Goal: Task Accomplishment & Management: Manage account settings

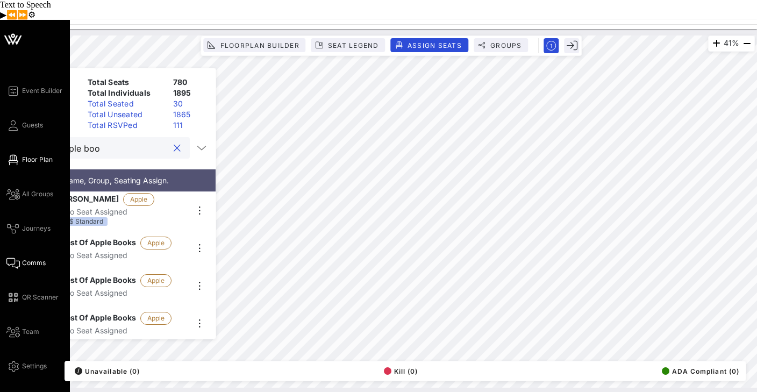
click at [31, 258] on span "Comms" at bounding box center [34, 263] width 24 height 10
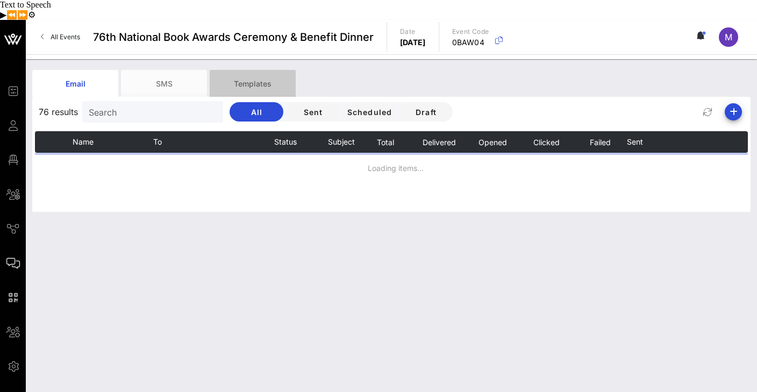
click at [264, 70] on div "Templates" at bounding box center [253, 83] width 86 height 27
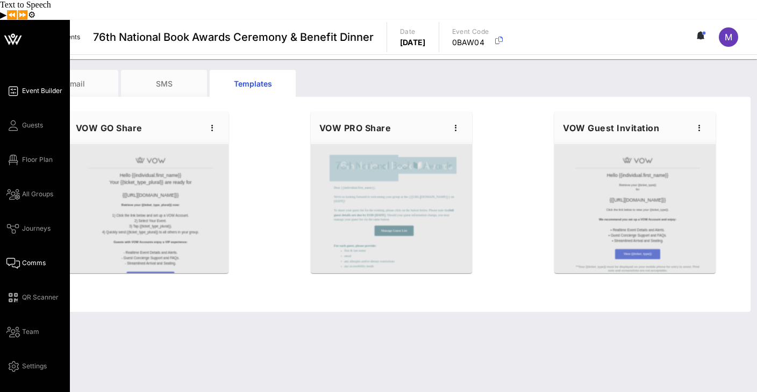
click at [15, 90] on icon at bounding box center [12, 91] width 13 height 2
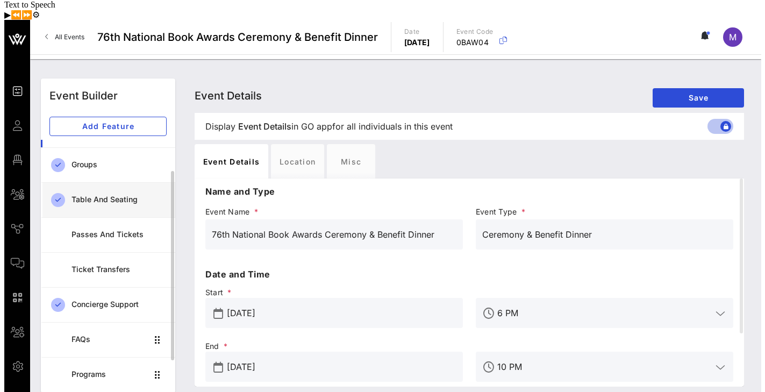
scroll to position [34, 0]
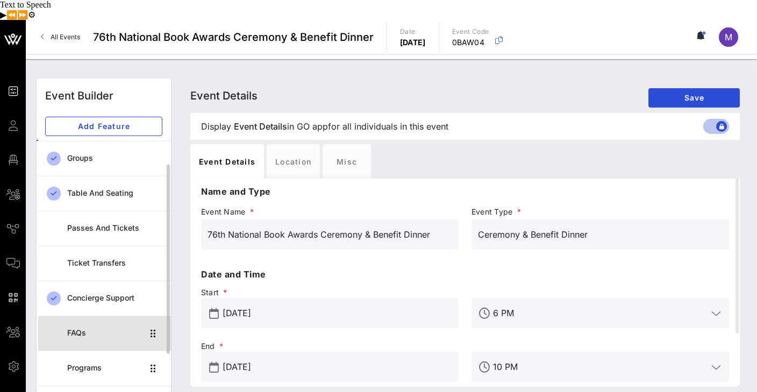
click at [85, 328] on div "FAQs" at bounding box center [105, 332] width 76 height 9
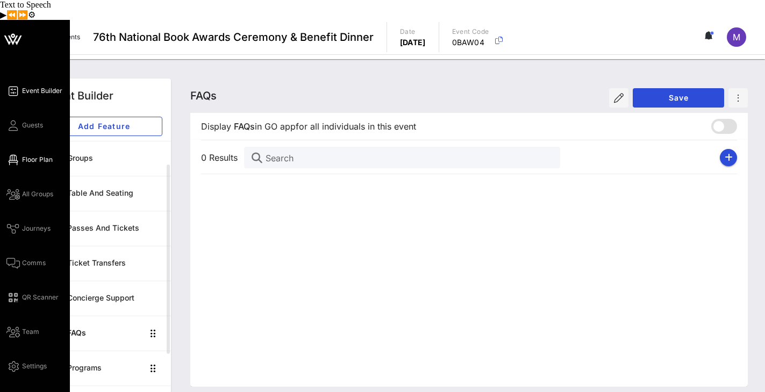
click at [33, 155] on span "Floor Plan" at bounding box center [37, 160] width 31 height 10
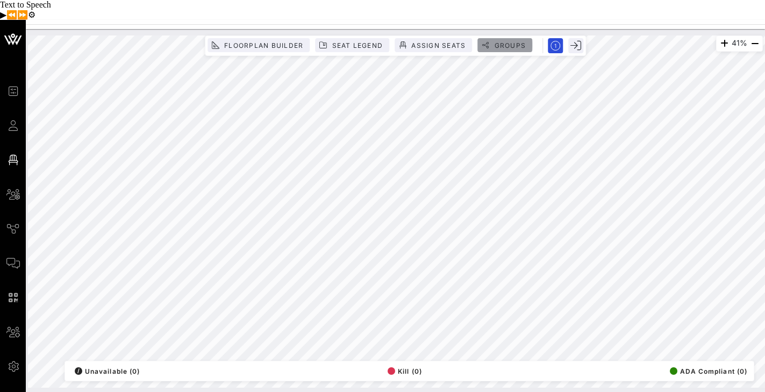
click at [500, 41] on span "Groups" at bounding box center [509, 45] width 32 height 8
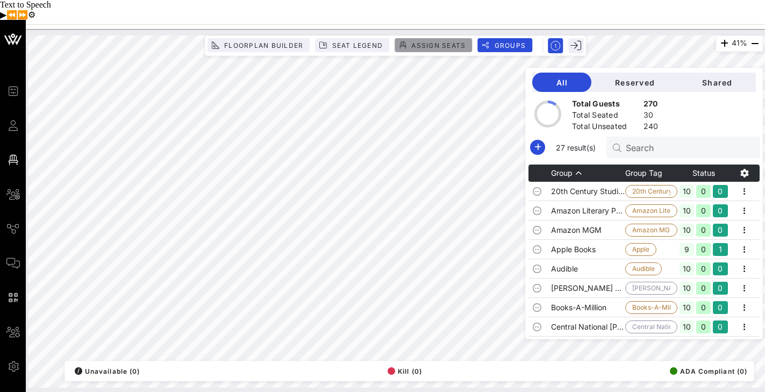
click at [448, 41] on span "Assign Seats" at bounding box center [438, 45] width 55 height 8
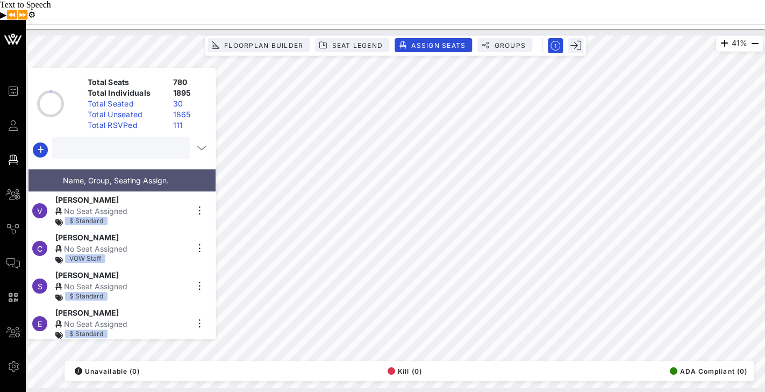
click at [135, 141] on input "text" at bounding box center [120, 148] width 123 height 14
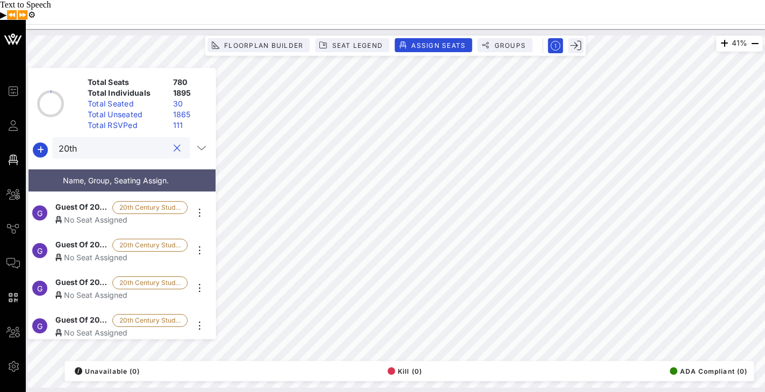
scroll to position [74, 0]
click at [89, 213] on div "No Seat Assigned" at bounding box center [121, 218] width 132 height 11
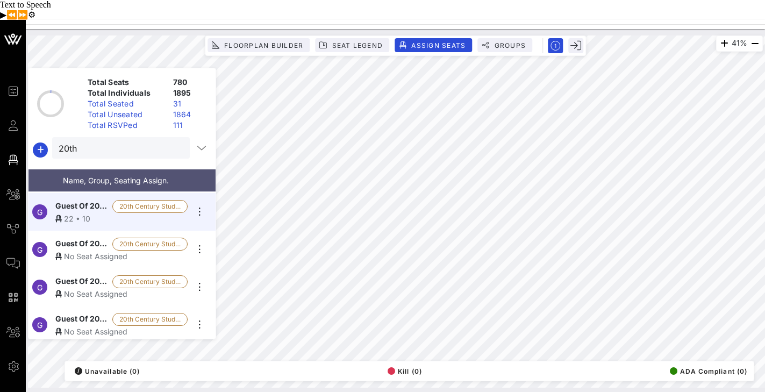
click at [84, 238] on span "Guest Of 20th Century Studios" at bounding box center [81, 244] width 53 height 13
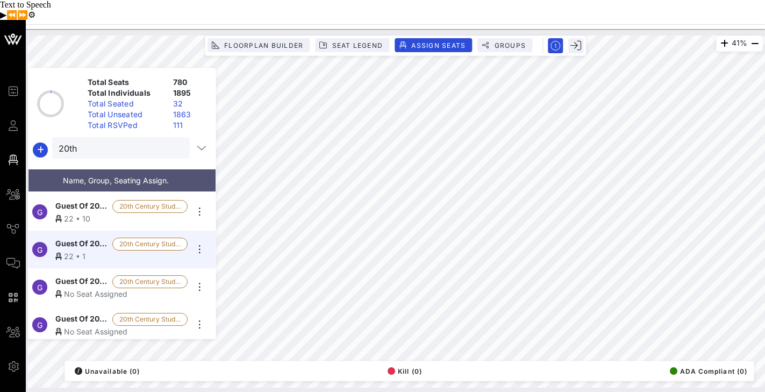
click at [94, 275] on span "Guest Of 20th Century Studios" at bounding box center [81, 281] width 53 height 13
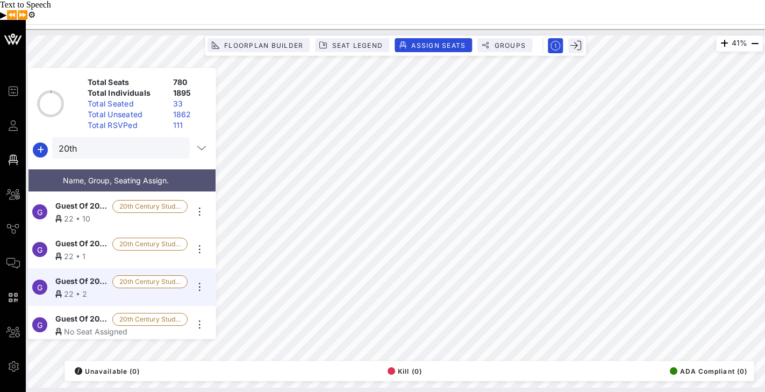
click at [67, 313] on span "Guest Of 20th Century Studios" at bounding box center [81, 319] width 53 height 13
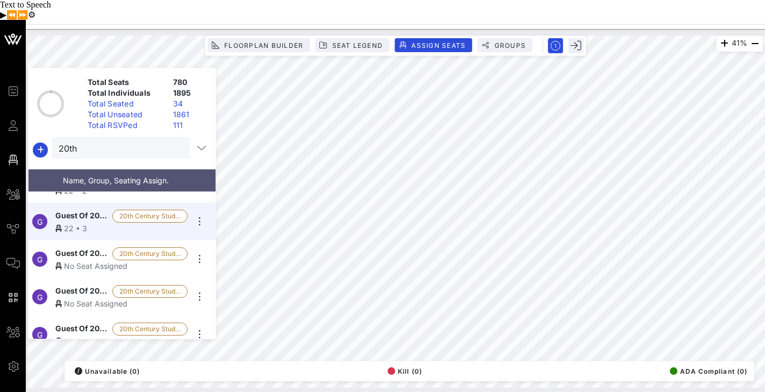
scroll to position [178, 0]
click at [77, 260] on div "No Seat Assigned" at bounding box center [121, 265] width 132 height 11
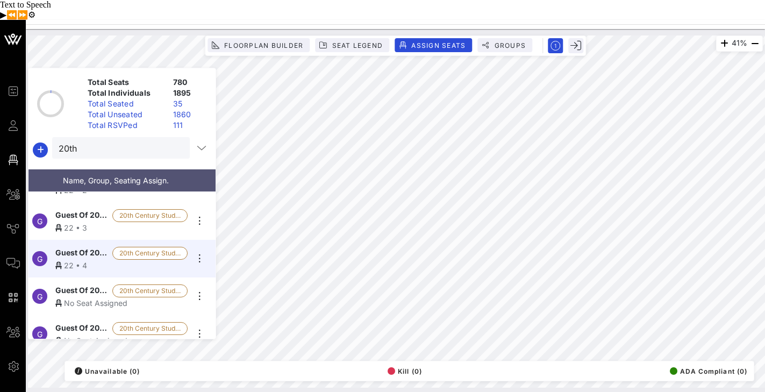
click at [80, 297] on div "No Seat Assigned" at bounding box center [121, 302] width 132 height 11
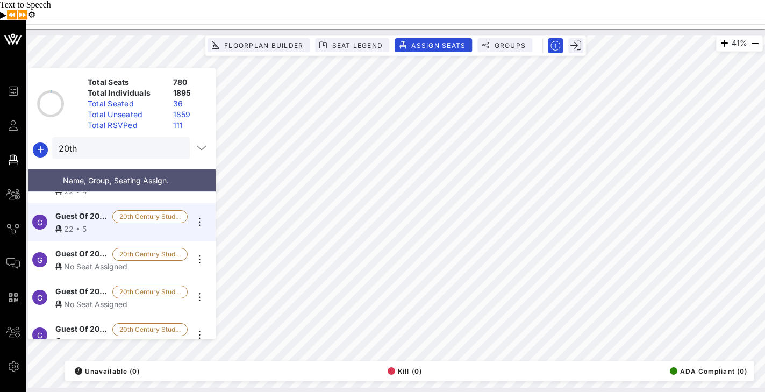
scroll to position [259, 0]
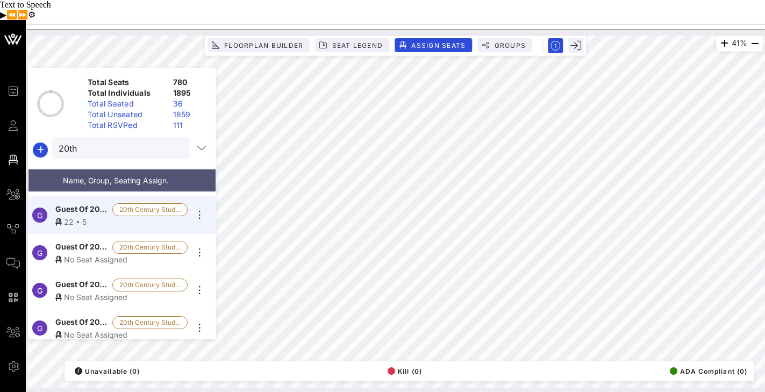
click at [84, 254] on div "No Seat Assigned" at bounding box center [121, 259] width 132 height 11
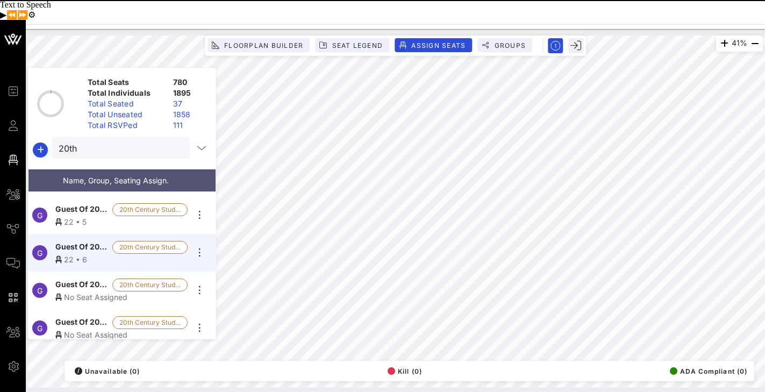
scroll to position [271, 0]
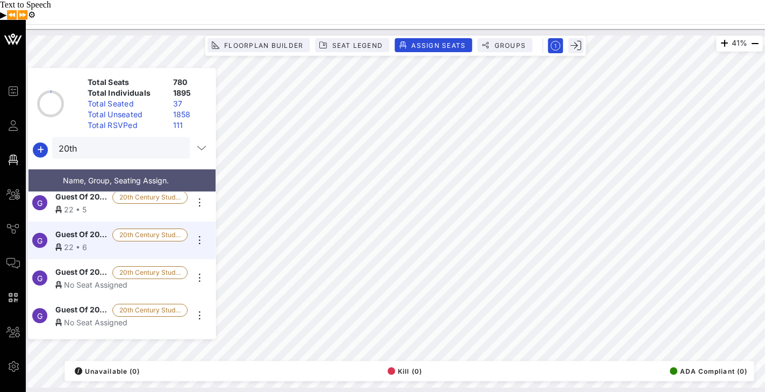
click at [74, 266] on span "Guest Of 20th Century Studios" at bounding box center [81, 272] width 53 height 13
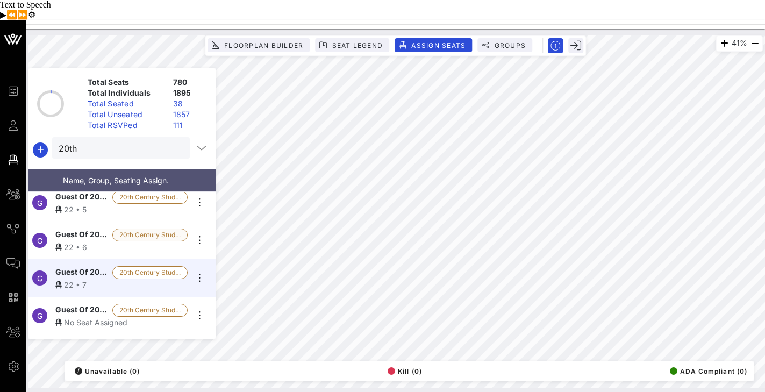
scroll to position [300, 0]
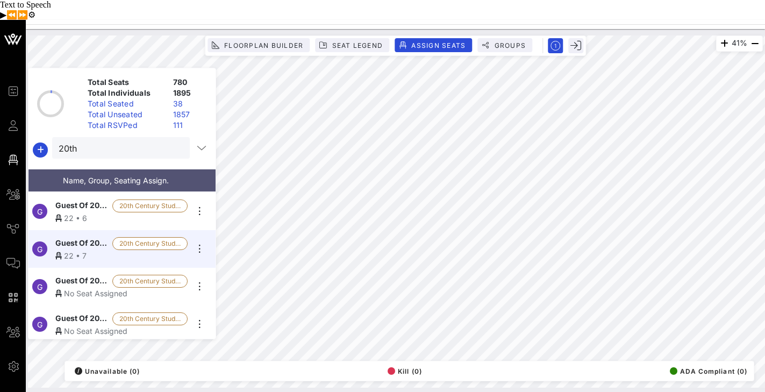
click at [76, 275] on span "Guest Of 20th Century Studios" at bounding box center [81, 281] width 53 height 13
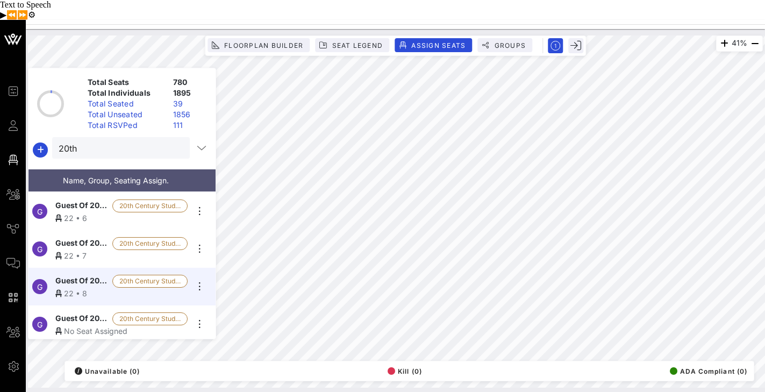
click at [81, 325] on div "No Seat Assigned" at bounding box center [121, 330] width 132 height 11
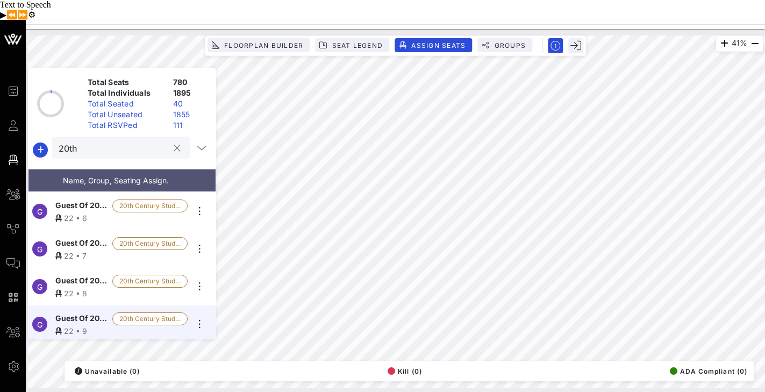
click at [111, 141] on input "20th" at bounding box center [114, 148] width 110 height 14
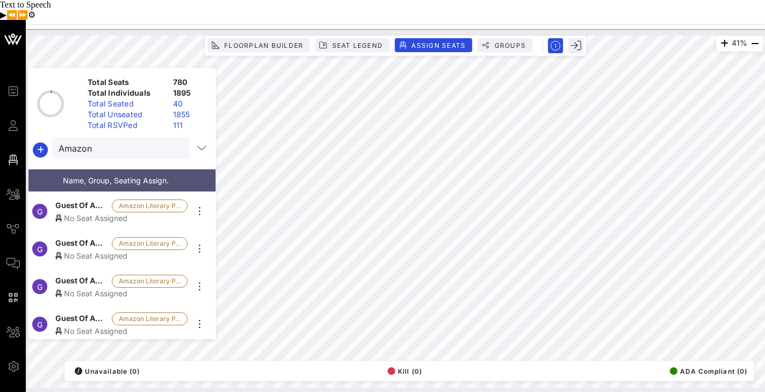
click at [84, 212] on div "No Seat Assigned" at bounding box center [121, 217] width 132 height 11
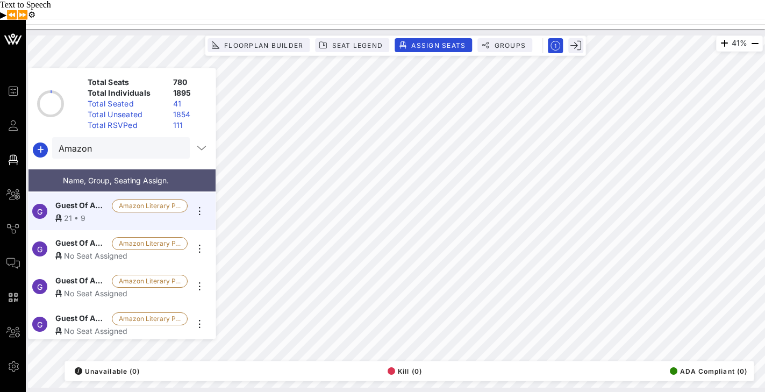
click at [88, 237] on span "Guest Of Amazon Literary Partnership" at bounding box center [81, 243] width 52 height 13
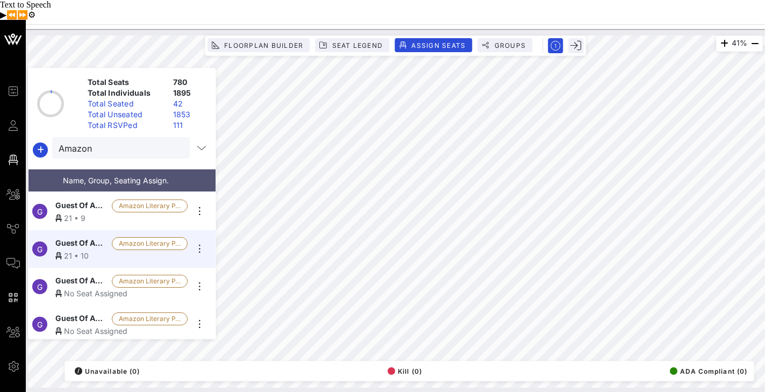
click at [80, 288] on div "No Seat Assigned" at bounding box center [121, 293] width 132 height 11
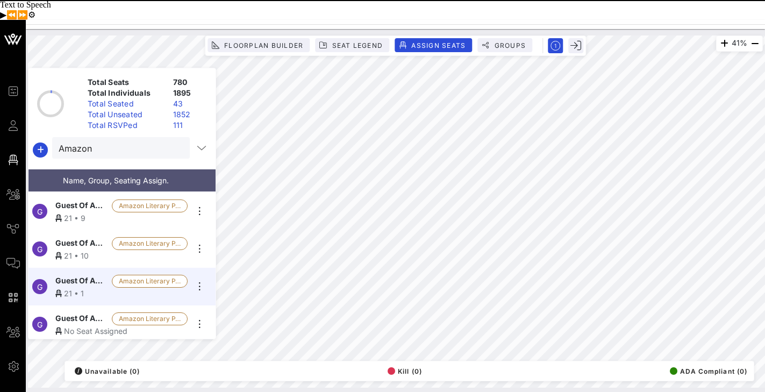
click at [84, 312] on span "Guest Of Amazon Literary Partnership" at bounding box center [81, 318] width 52 height 13
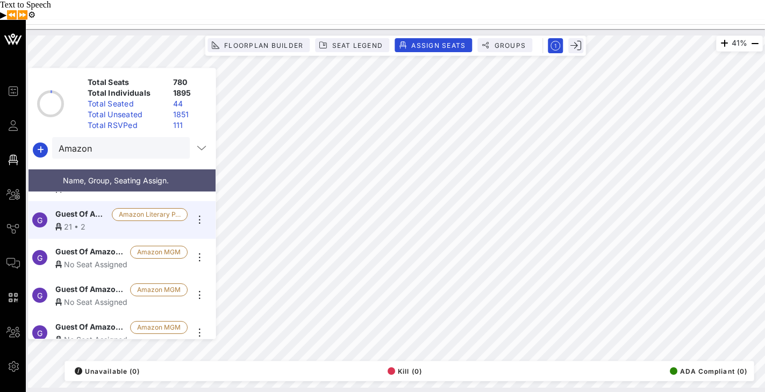
scroll to position [408, 0]
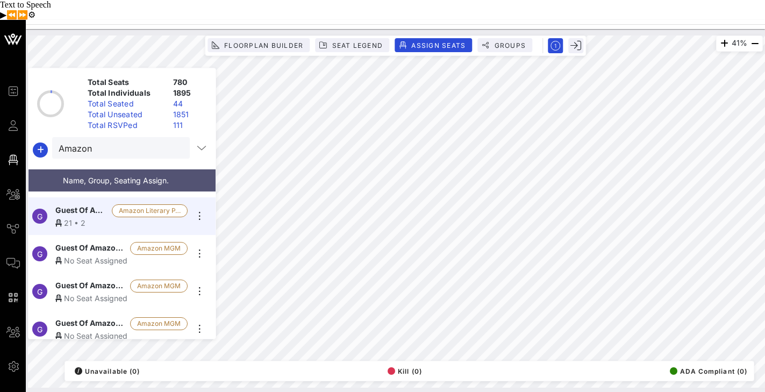
click at [106, 255] on div "No Seat Assigned" at bounding box center [121, 260] width 132 height 11
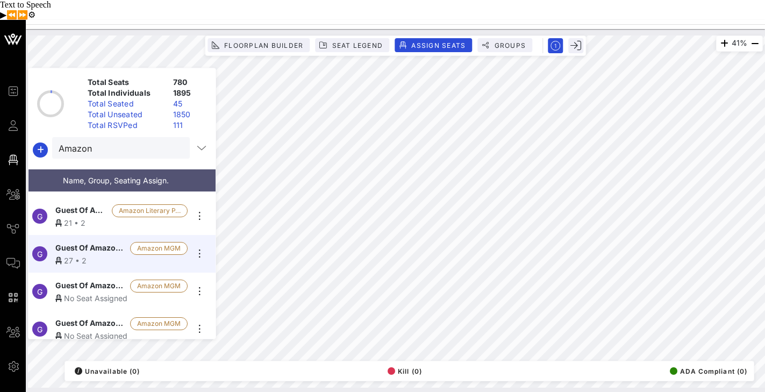
click at [97, 279] on span "Guest Of Amazon MGM" at bounding box center [90, 285] width 70 height 13
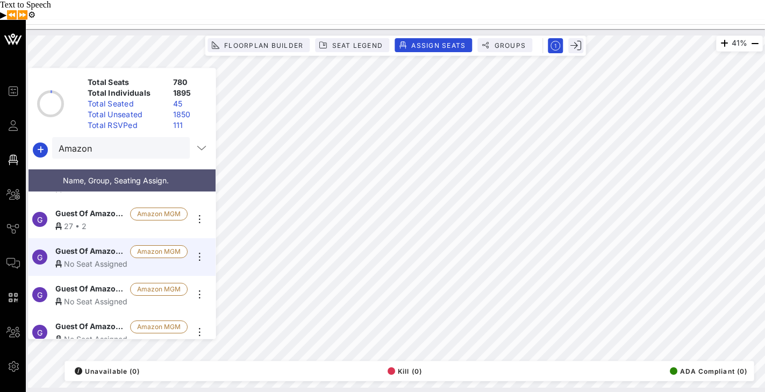
scroll to position [444, 0]
click at [99, 282] on span "Guest Of Amazon MGM" at bounding box center [90, 288] width 70 height 13
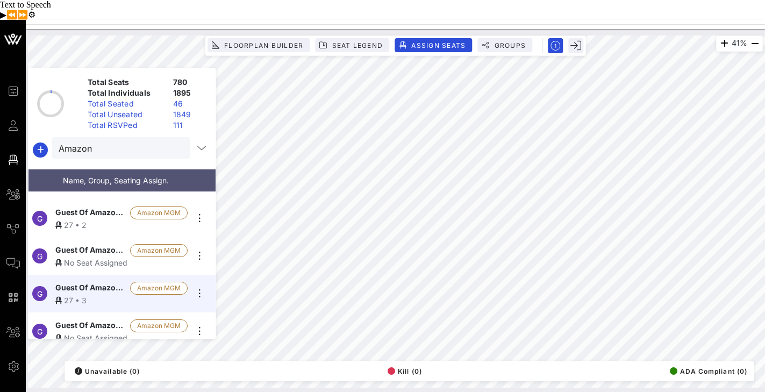
click at [110, 244] on span "Guest Of Amazon MGM" at bounding box center [90, 250] width 70 height 13
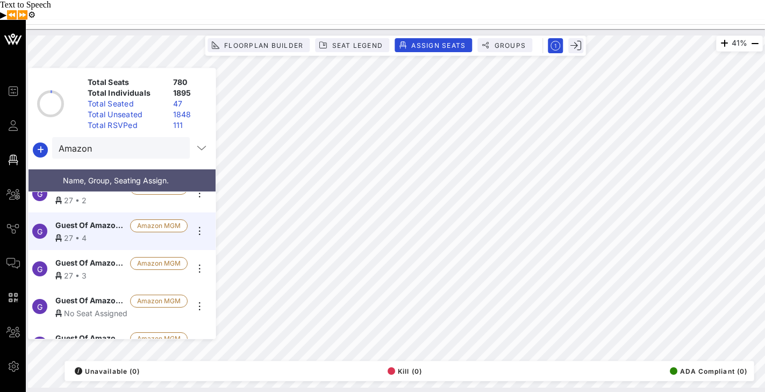
scroll to position [470, 0]
click at [90, 306] on div "No Seat Assigned" at bounding box center [121, 311] width 132 height 11
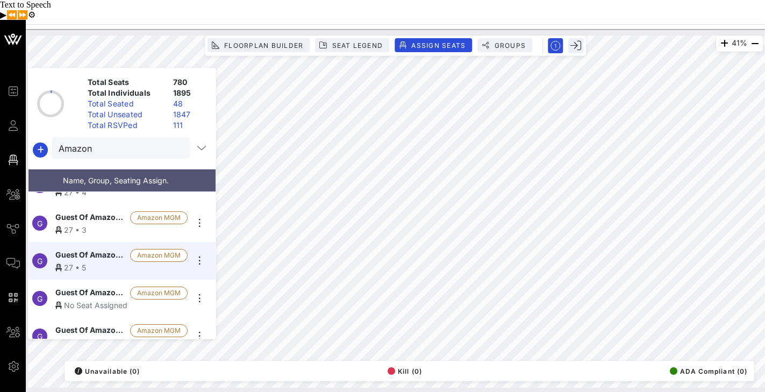
scroll to position [515, 0]
click at [95, 285] on span "Guest Of Amazon MGM" at bounding box center [90, 291] width 70 height 13
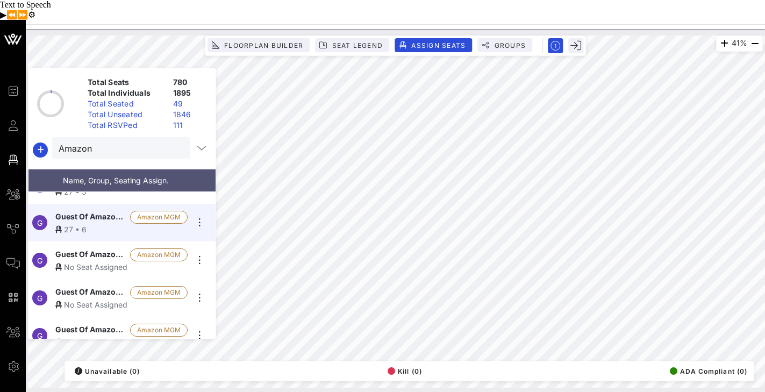
scroll to position [591, 0]
click at [99, 248] on span "Guest Of Amazon MGM" at bounding box center [90, 254] width 70 height 13
click at [103, 248] on span "Guest Of Amazon MGM" at bounding box center [90, 254] width 70 height 13
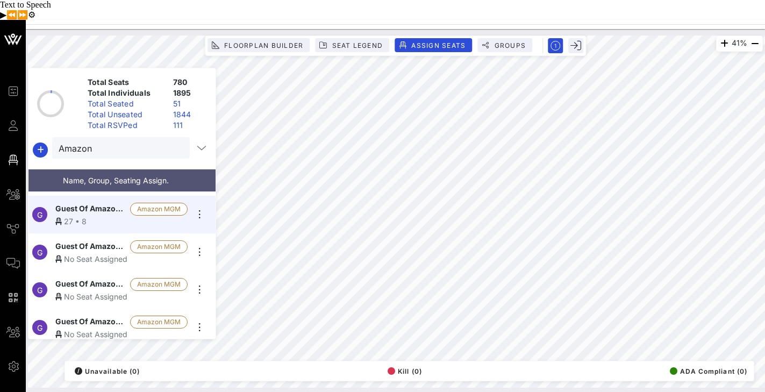
scroll to position [675, 0]
click at [107, 252] on div "No Seat Assigned" at bounding box center [121, 257] width 132 height 11
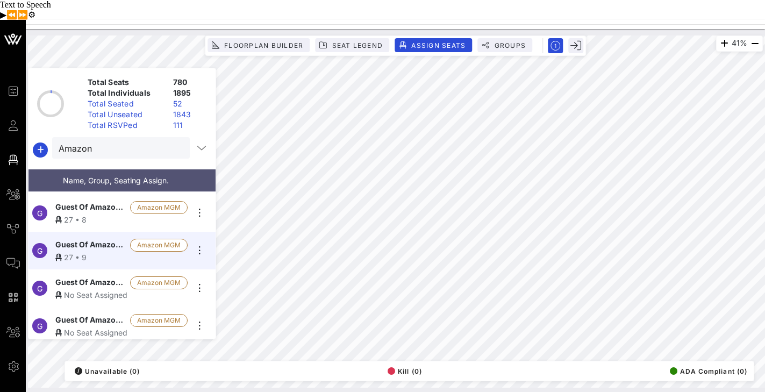
click at [104, 276] on span "Guest Of Amazon MGM" at bounding box center [90, 282] width 70 height 13
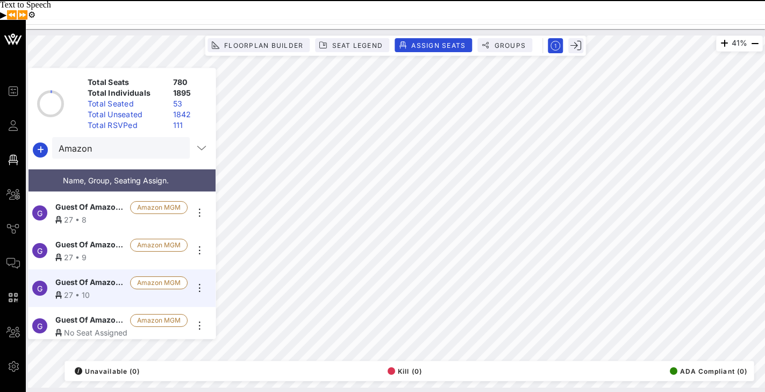
scroll to position [677, 0]
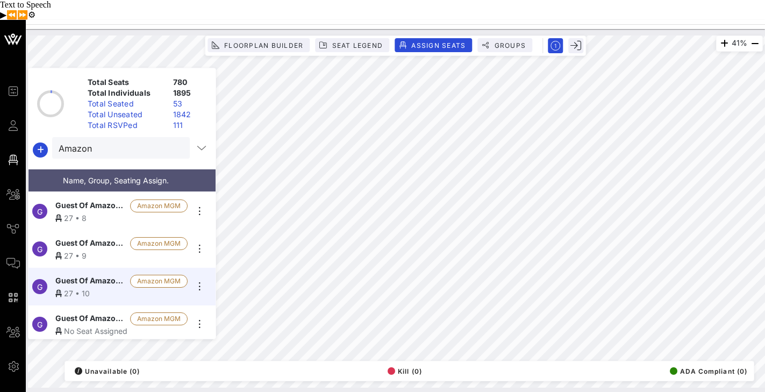
click at [100, 312] on span "Guest Of Amazon MGM" at bounding box center [90, 318] width 70 height 13
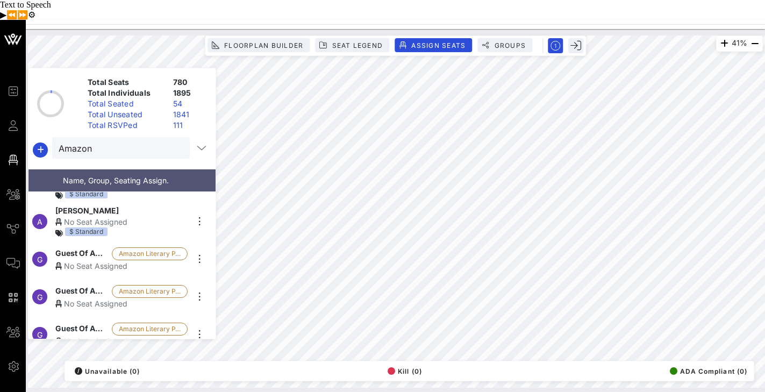
scroll to position [26, 0]
click at [81, 261] on div "No Seat Assigned" at bounding box center [121, 266] width 132 height 11
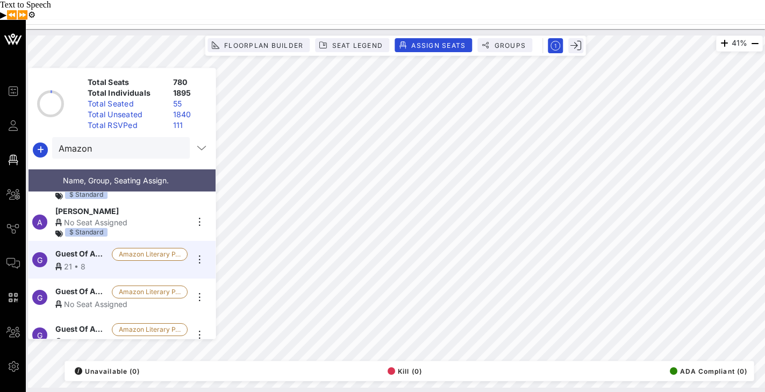
click at [88, 298] on div "No Seat Assigned" at bounding box center [121, 303] width 132 height 11
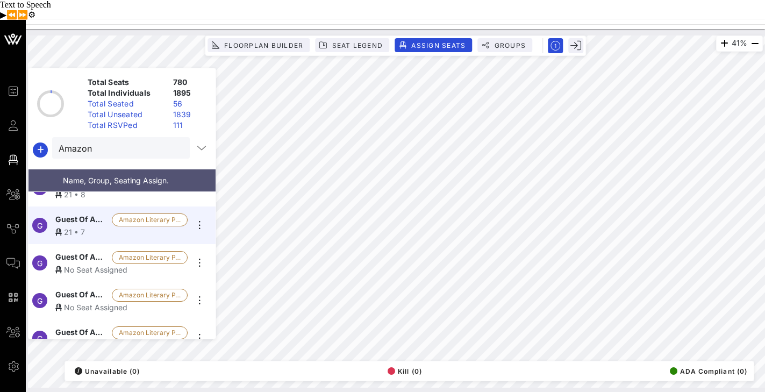
scroll to position [99, 0]
click at [74, 250] on span "Guest Of Amazon Literary Partnership" at bounding box center [81, 256] width 52 height 13
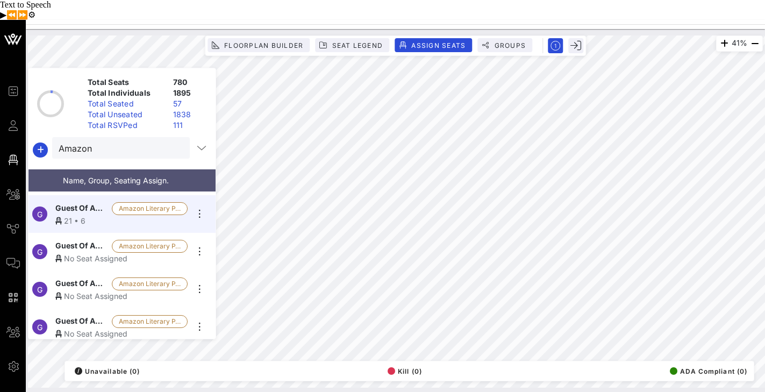
scroll to position [151, 0]
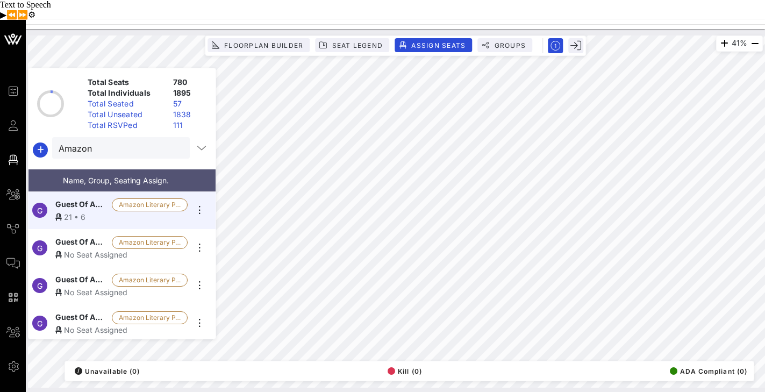
click at [94, 249] on div "No Seat Assigned" at bounding box center [121, 254] width 132 height 11
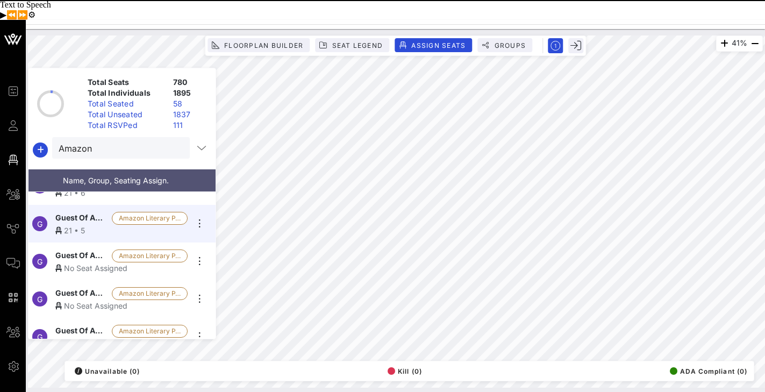
scroll to position [179, 0]
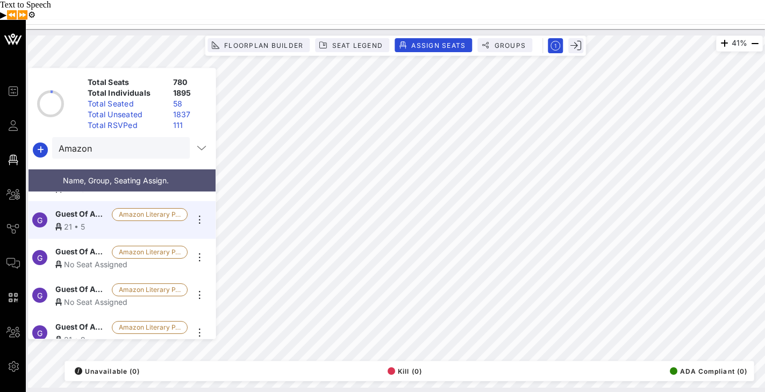
click at [90, 246] on span "Guest Of Amazon Literary Partnership" at bounding box center [81, 252] width 52 height 13
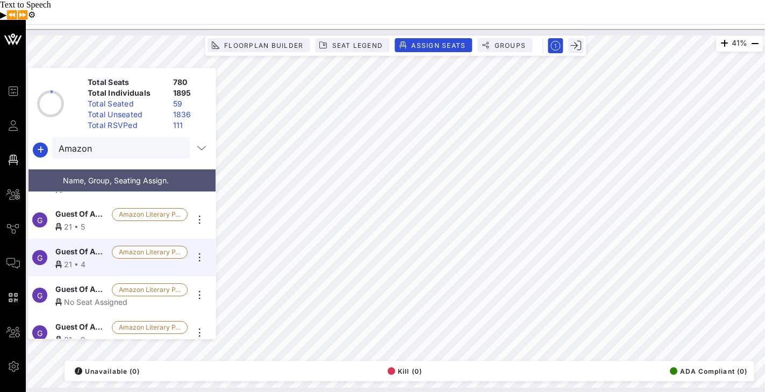
click at [79, 296] on div "No Seat Assigned" at bounding box center [121, 301] width 132 height 11
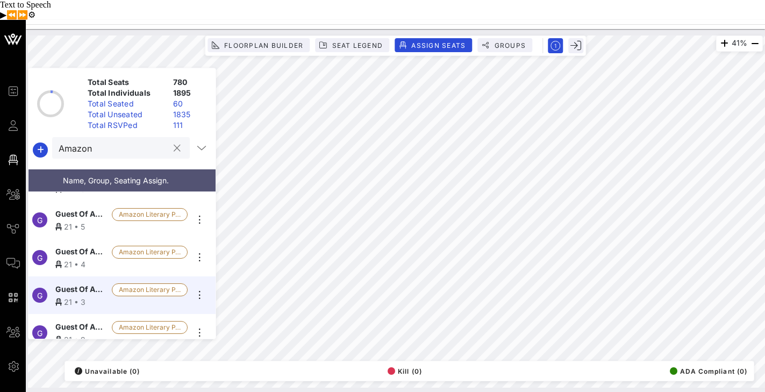
click at [127, 141] on input "Amazon" at bounding box center [114, 148] width 110 height 14
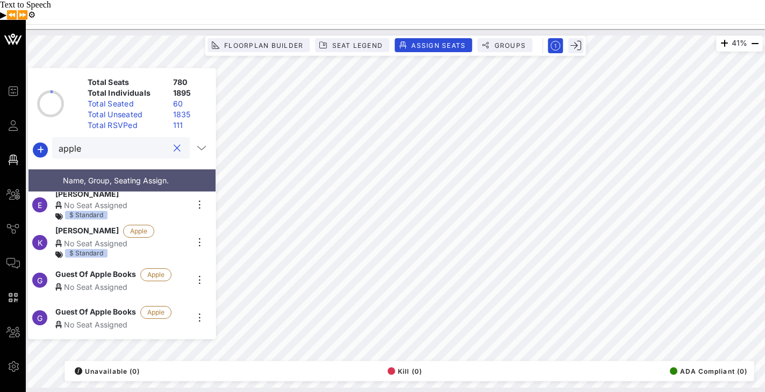
scroll to position [113, 0]
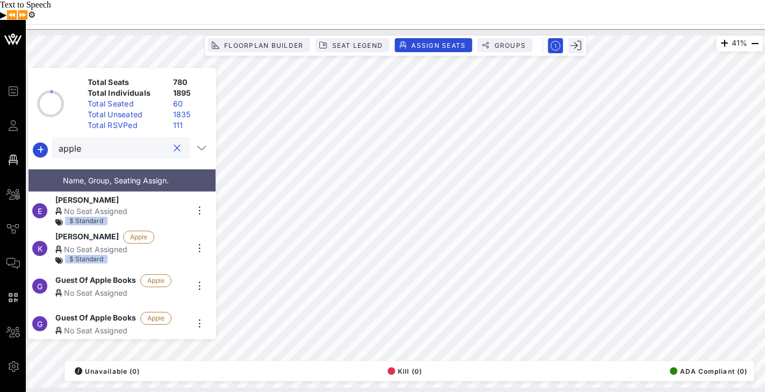
click at [79, 231] on span "[PERSON_NAME]" at bounding box center [86, 237] width 63 height 13
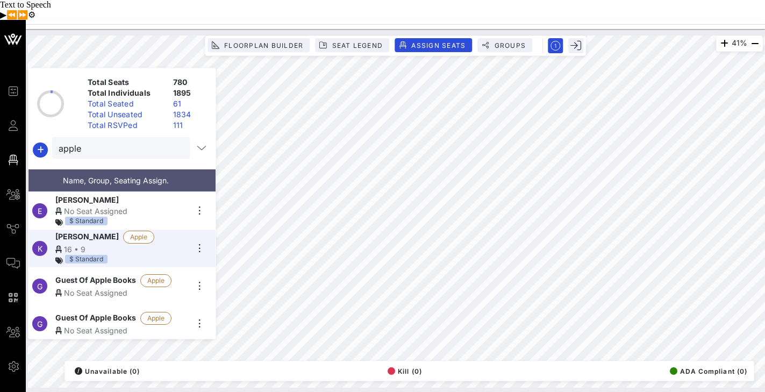
click at [91, 287] on div "No Seat Assigned" at bounding box center [121, 292] width 132 height 11
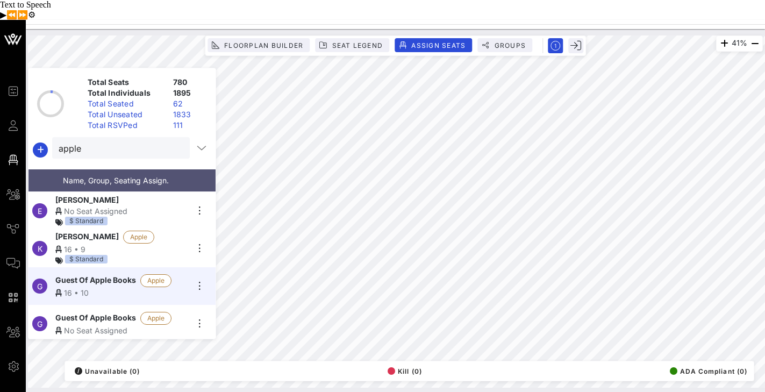
click at [99, 312] on span "Guest Of Apple Books" at bounding box center [95, 318] width 81 height 13
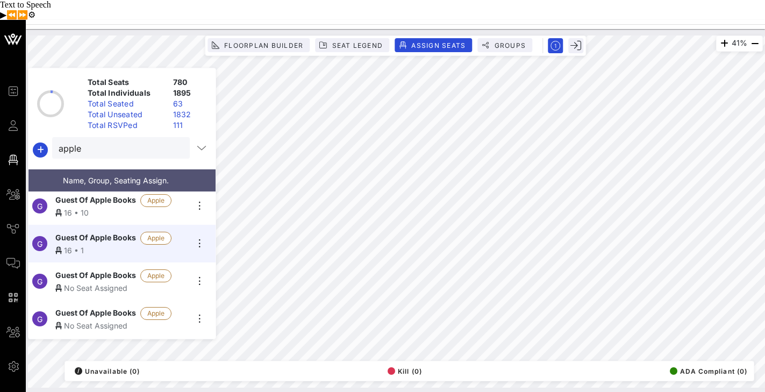
scroll to position [200, 0]
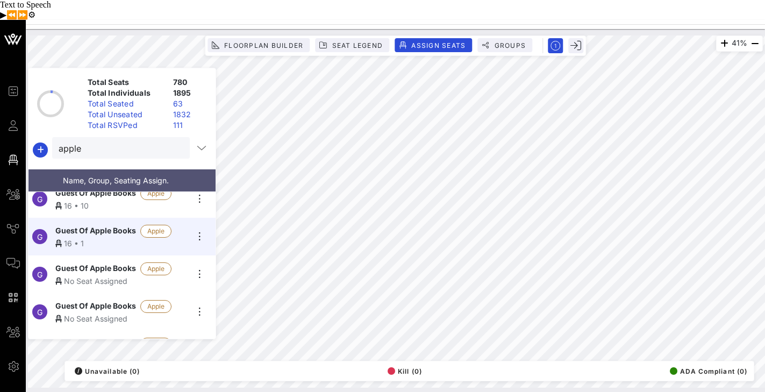
click at [105, 262] on span "Guest Of Apple Books" at bounding box center [95, 268] width 81 height 13
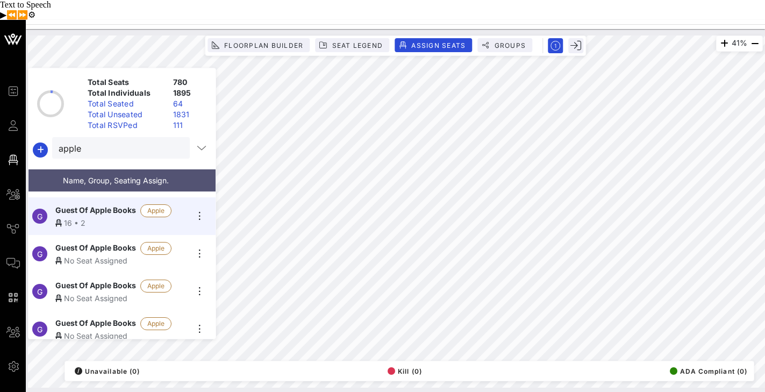
scroll to position [268, 0]
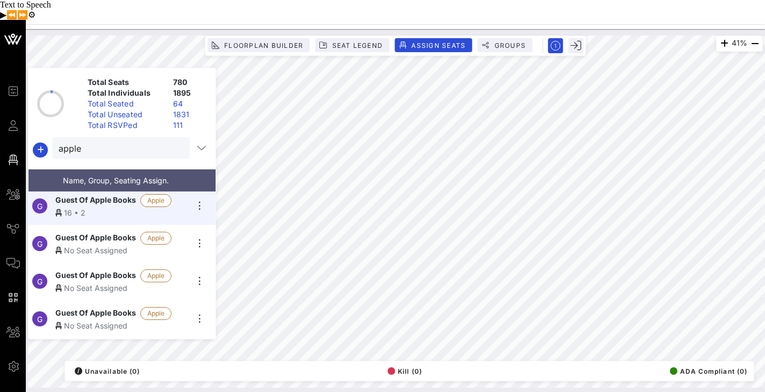
click at [105, 245] on div "No Seat Assigned" at bounding box center [121, 250] width 132 height 11
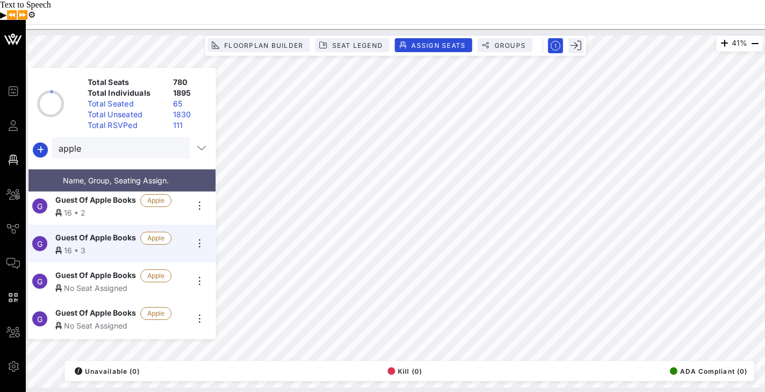
click at [103, 269] on span "Guest Of Apple Books" at bounding box center [95, 275] width 81 height 13
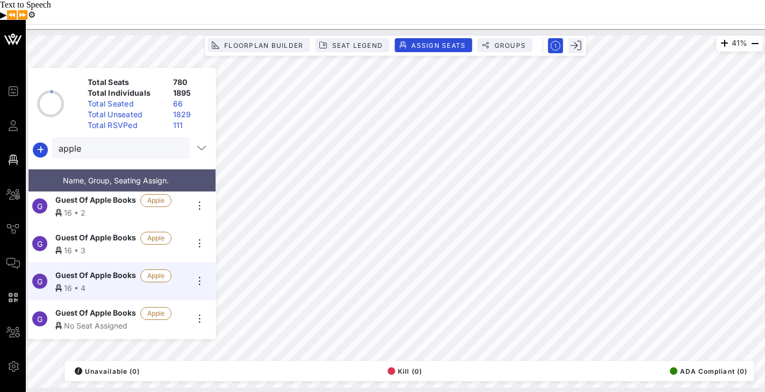
click at [89, 307] on span "Guest Of Apple Books" at bounding box center [95, 313] width 81 height 13
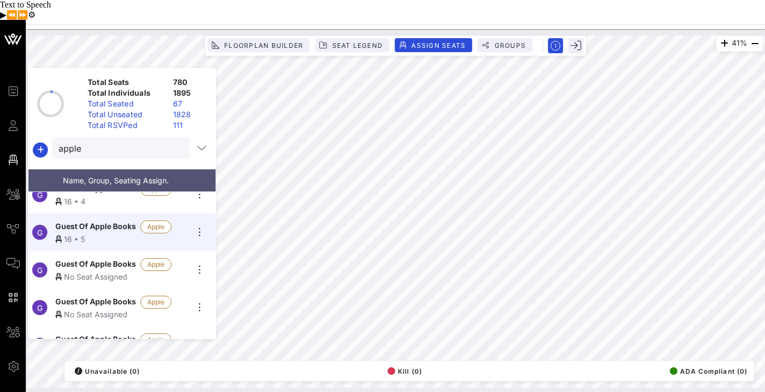
scroll to position [358, 0]
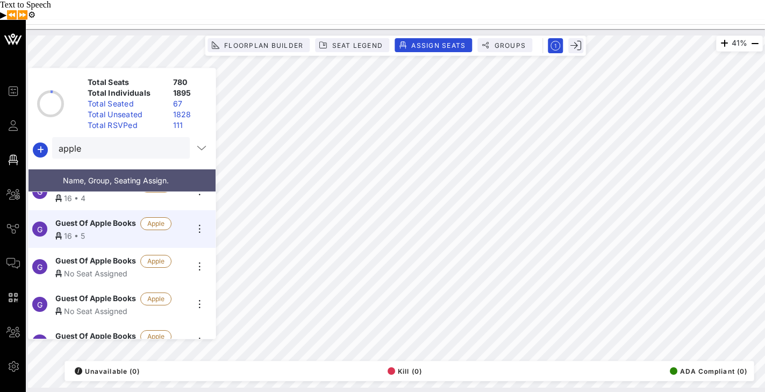
click at [96, 255] on span "Guest Of Apple Books" at bounding box center [95, 261] width 81 height 13
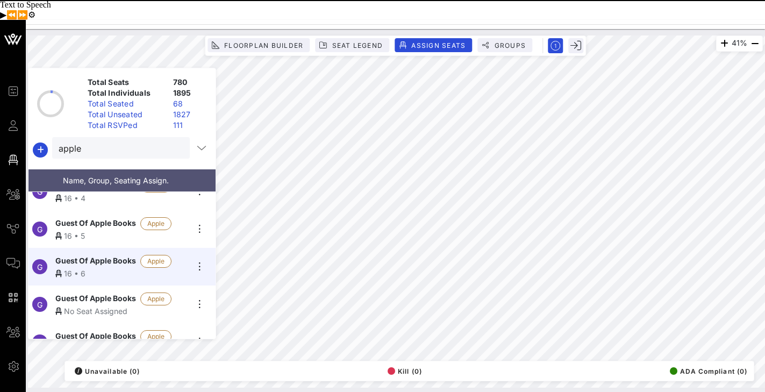
scroll to position [376, 0]
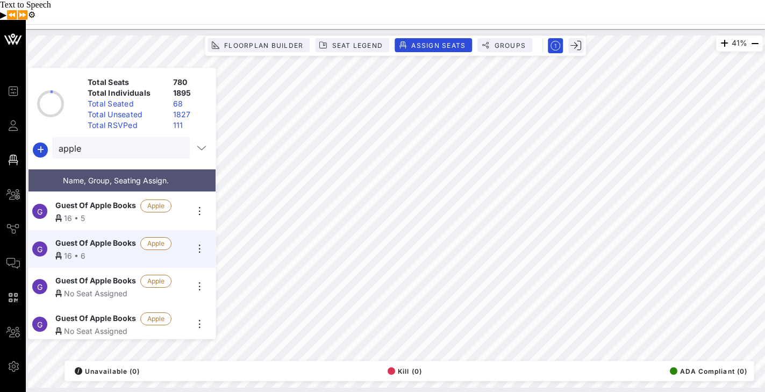
click at [95, 275] on span "Guest Of Apple Books" at bounding box center [95, 281] width 81 height 13
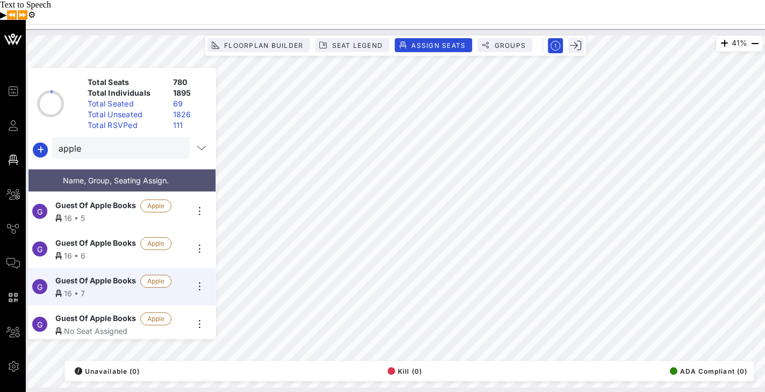
click at [97, 312] on span "Guest Of Apple Books" at bounding box center [95, 318] width 81 height 13
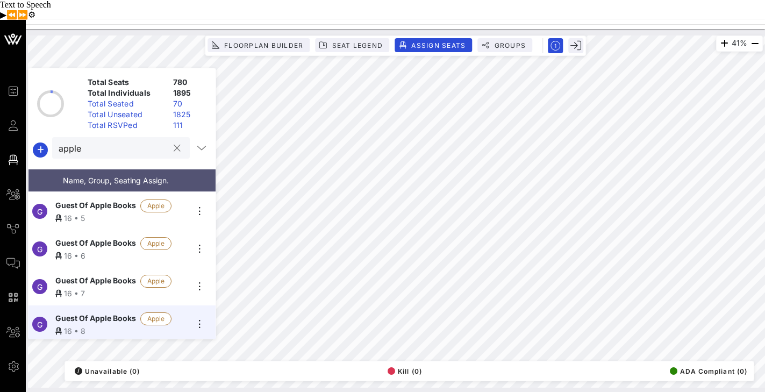
click at [125, 141] on input "apple" at bounding box center [114, 148] width 110 height 14
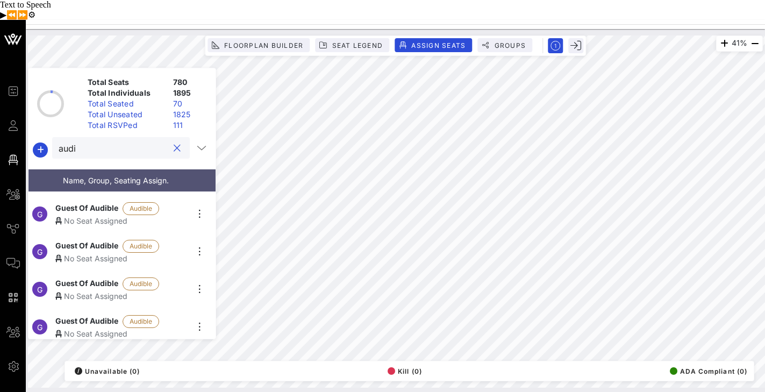
scroll to position [188, 0]
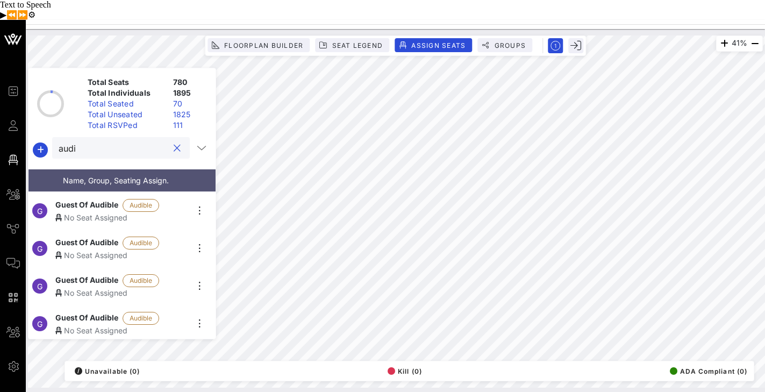
click at [87, 212] on div "No Seat Assigned" at bounding box center [121, 217] width 132 height 11
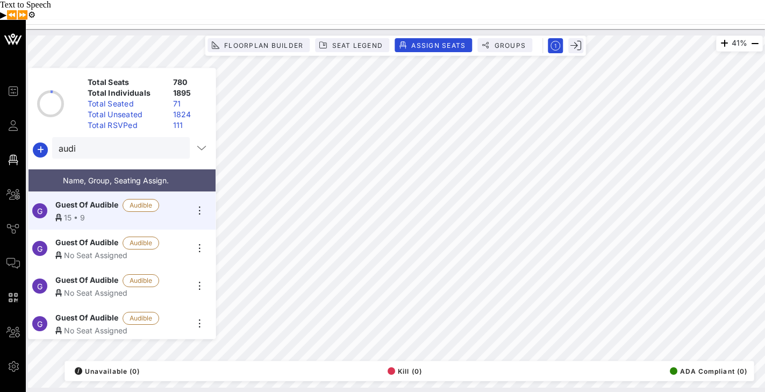
click at [90, 236] on span "Guest Of Audible" at bounding box center [86, 242] width 63 height 13
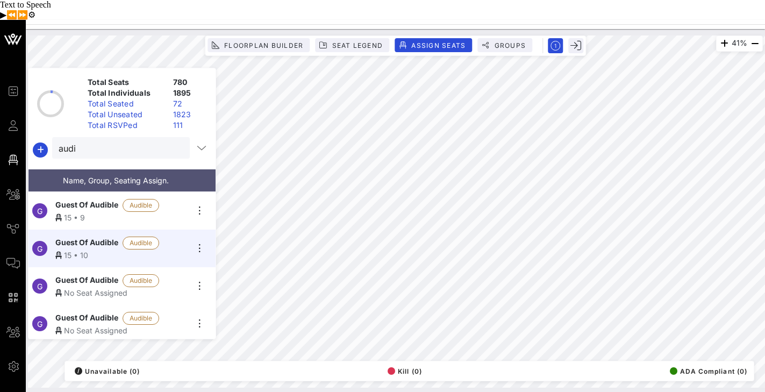
click at [94, 274] on span "Guest Of Audible" at bounding box center [86, 280] width 63 height 13
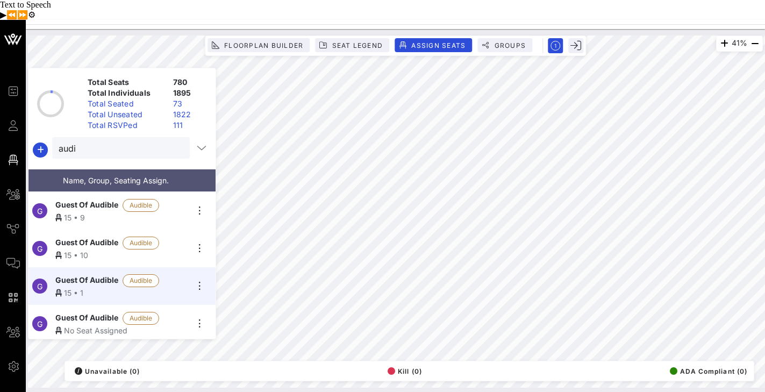
click at [89, 312] on span "Guest Of Audible" at bounding box center [86, 318] width 63 height 13
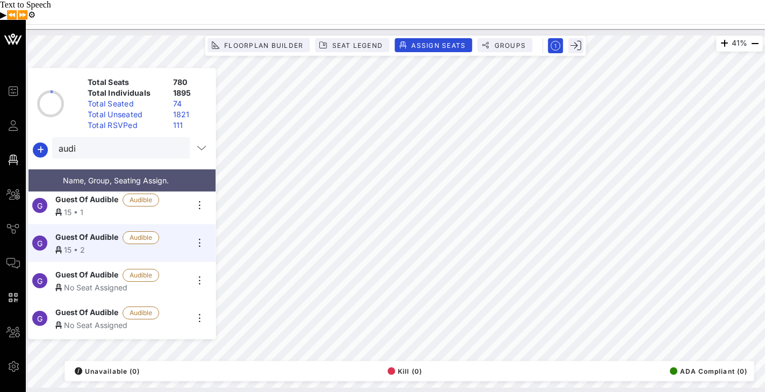
scroll to position [270, 0]
click at [86, 281] on div "No Seat Assigned" at bounding box center [121, 286] width 132 height 11
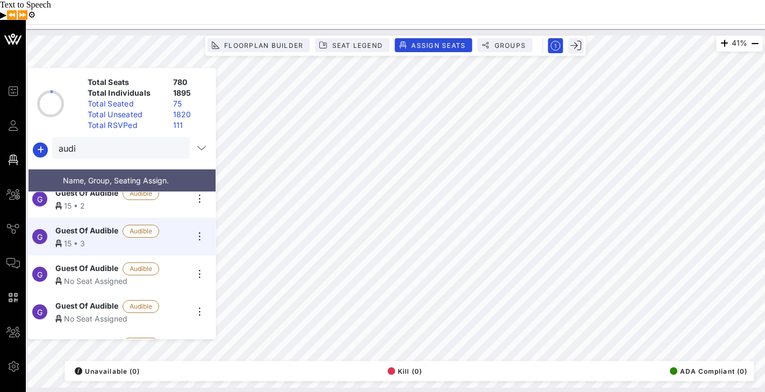
scroll to position [313, 0]
click at [90, 262] on span "Guest Of Audible" at bounding box center [86, 268] width 63 height 13
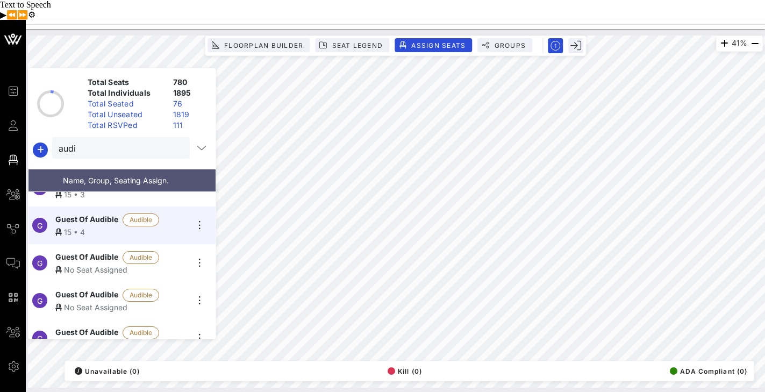
scroll to position [362, 0]
click at [94, 250] on span "Guest Of Audible" at bounding box center [86, 256] width 63 height 13
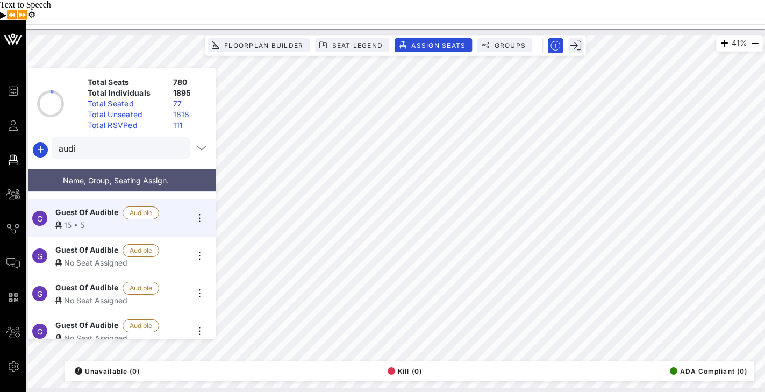
click at [94, 244] on span "Guest Of Audible" at bounding box center [86, 250] width 63 height 13
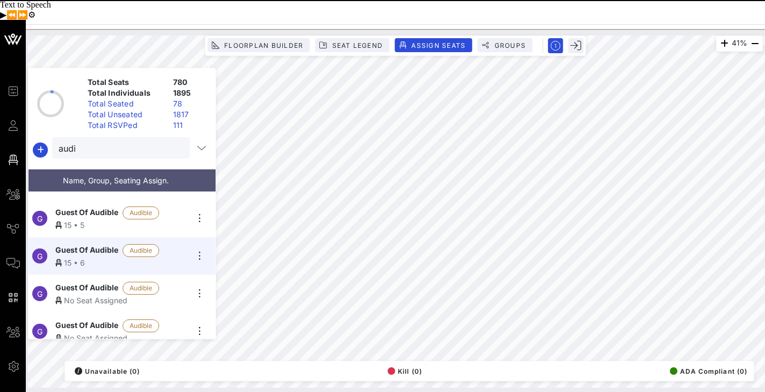
scroll to position [413, 0]
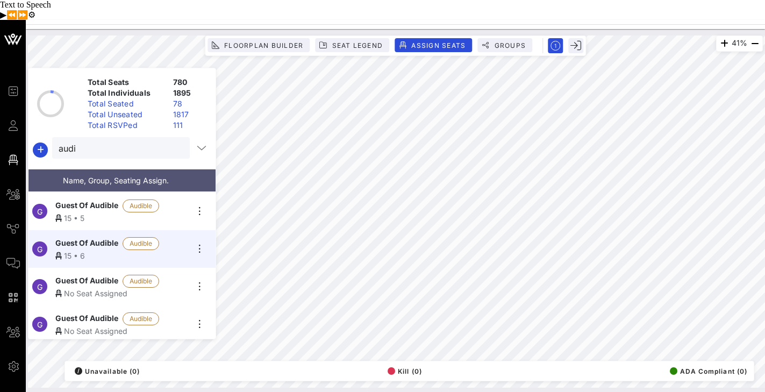
click at [86, 275] on span "Guest Of Audible" at bounding box center [86, 281] width 63 height 13
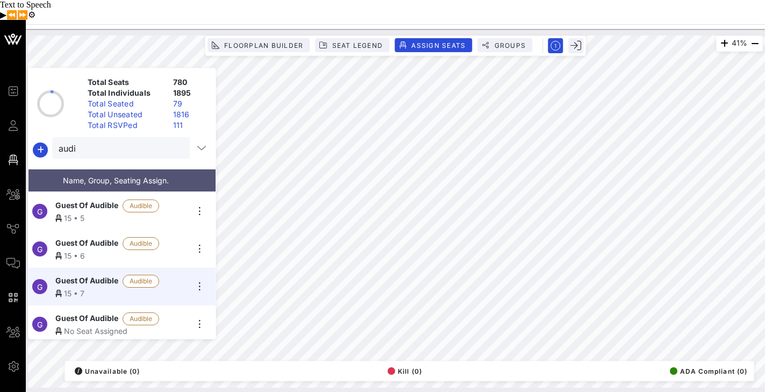
click at [98, 312] on span "Guest Of Audible" at bounding box center [86, 318] width 63 height 13
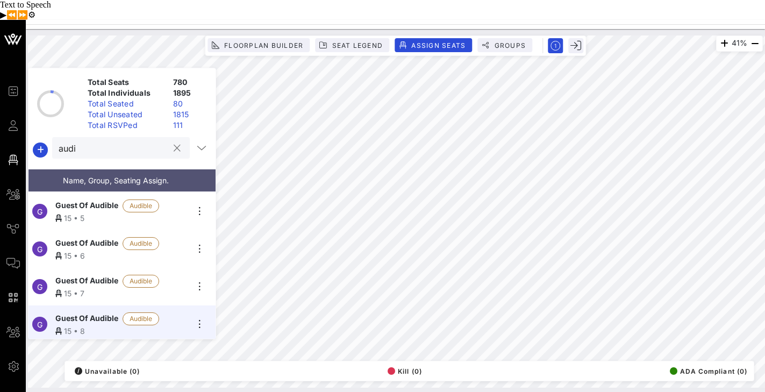
click at [105, 141] on input "audi" at bounding box center [114, 148] width 110 height 14
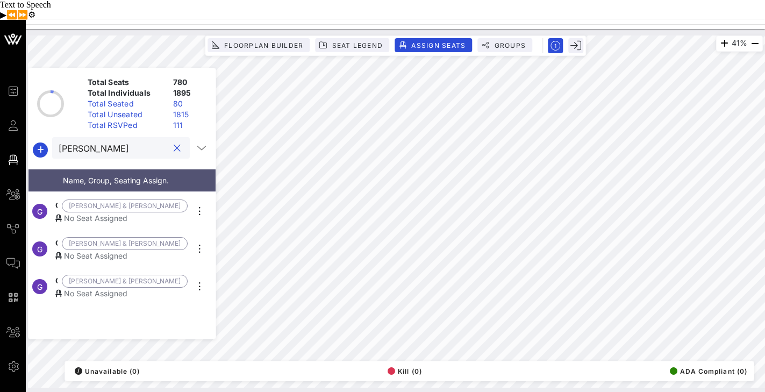
scroll to position [0, 0]
click at [58, 199] on span "Guest Of [PERSON_NAME] & [PERSON_NAME]" at bounding box center [56, 205] width 2 height 13
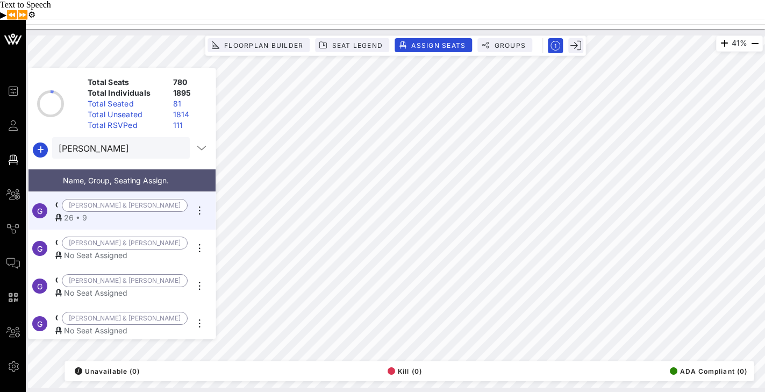
click at [58, 236] on span "Guest Of [PERSON_NAME] & [PERSON_NAME]" at bounding box center [56, 242] width 2 height 13
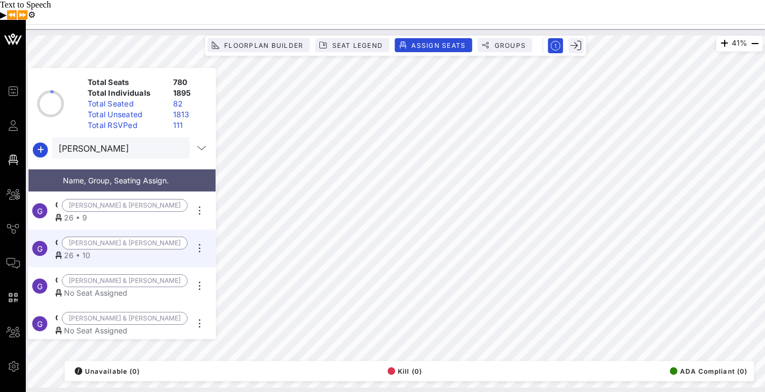
click at [58, 274] on span "Guest Of [PERSON_NAME] & [PERSON_NAME]" at bounding box center [56, 280] width 2 height 13
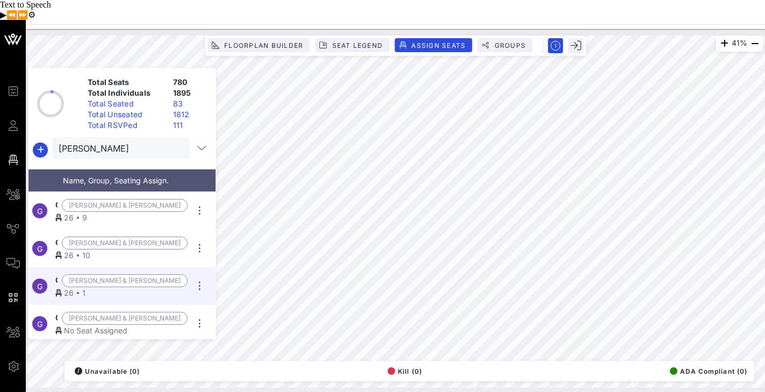
click at [58, 312] on span "Guest Of [PERSON_NAME] & [PERSON_NAME]" at bounding box center [56, 318] width 2 height 13
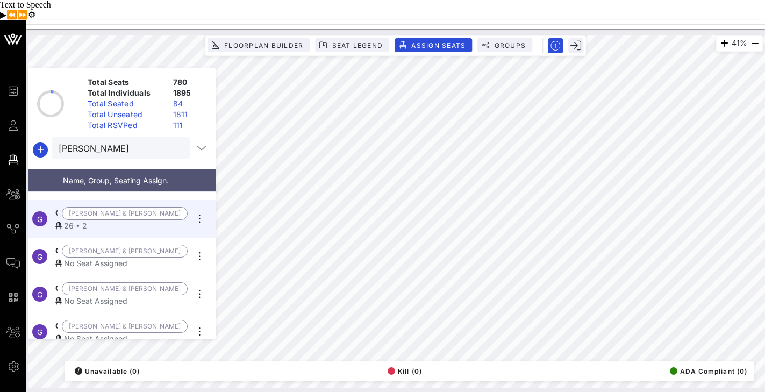
scroll to position [105, 0]
click at [58, 244] on span "Guest Of [PERSON_NAME] & [PERSON_NAME]" at bounding box center [56, 250] width 2 height 13
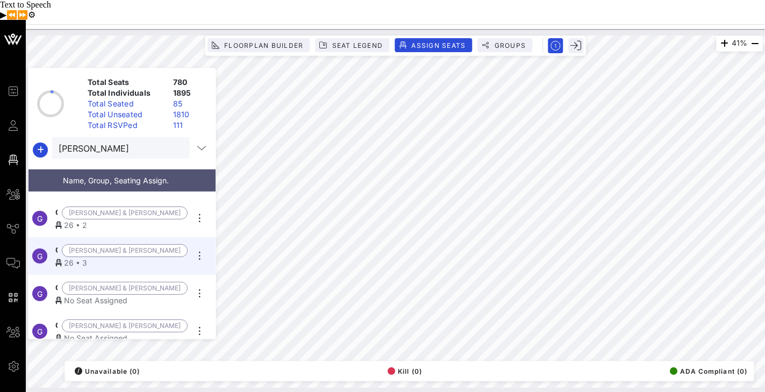
click at [76, 294] on div "No Seat Assigned" at bounding box center [121, 299] width 132 height 11
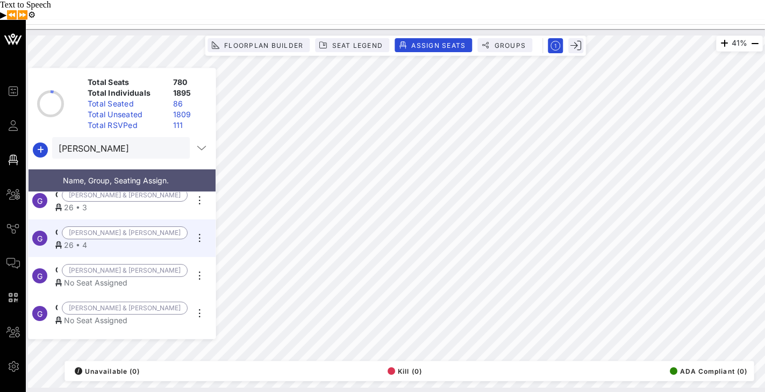
scroll to position [163, 0]
click at [58, 262] on span "Guest Of [PERSON_NAME] & [PERSON_NAME]" at bounding box center [56, 268] width 2 height 13
click at [58, 263] on span "Guest Of [PERSON_NAME] & [PERSON_NAME]" at bounding box center [56, 269] width 2 height 13
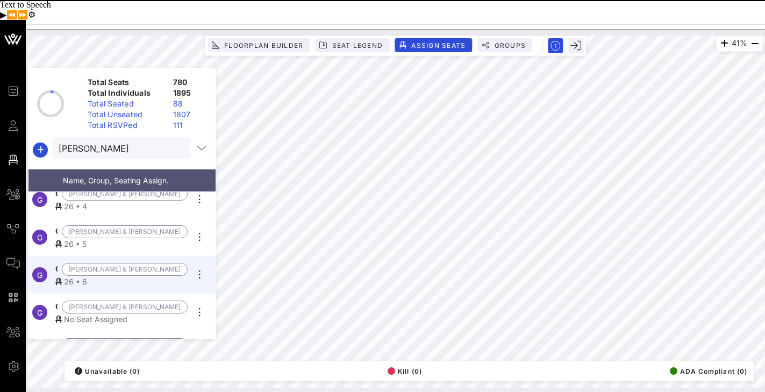
scroll to position [225, 0]
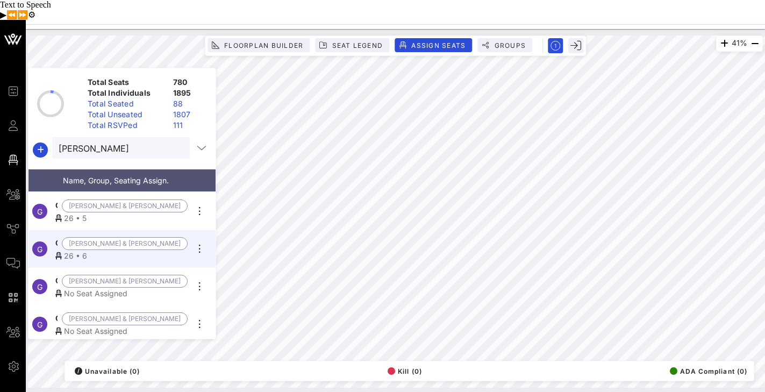
click at [58, 275] on span "Guest Of [PERSON_NAME] & [PERSON_NAME]" at bounding box center [56, 281] width 2 height 13
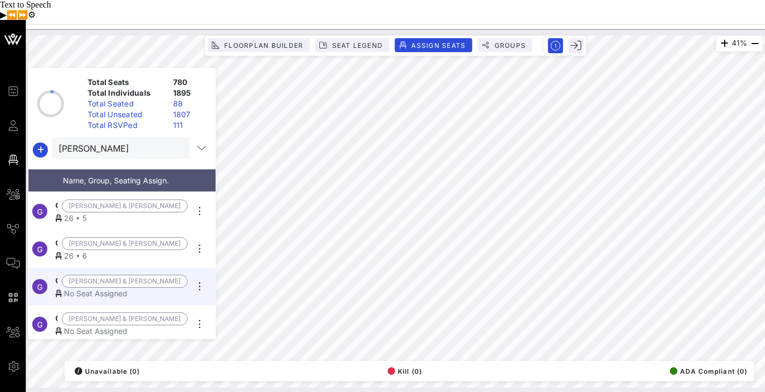
click at [81, 325] on div "No Seat Assigned" at bounding box center [121, 330] width 132 height 11
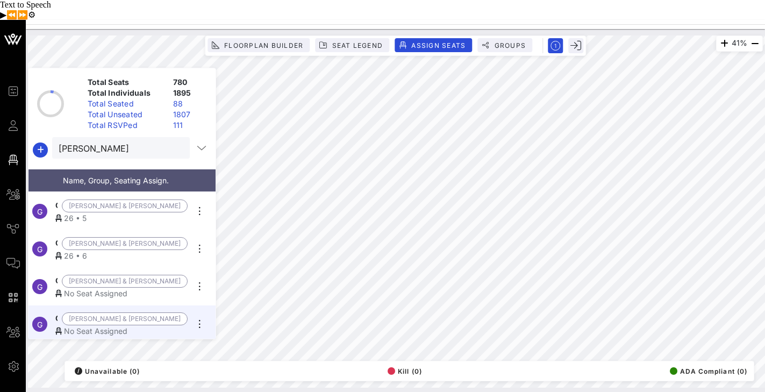
click at [58, 275] on span "Guest Of [PERSON_NAME] & [PERSON_NAME]" at bounding box center [56, 281] width 2 height 13
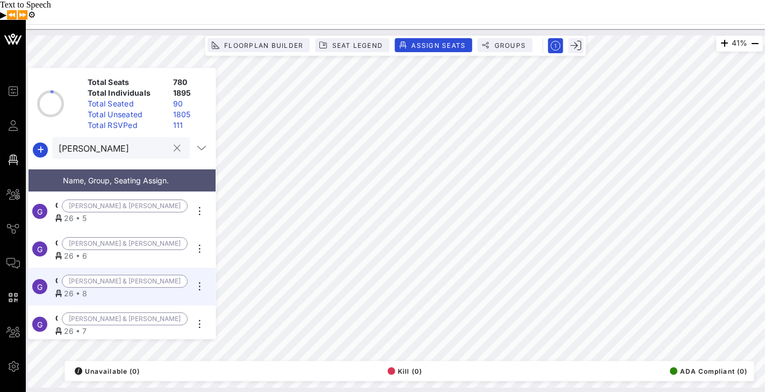
click at [137, 141] on input "[PERSON_NAME]" at bounding box center [114, 148] width 110 height 14
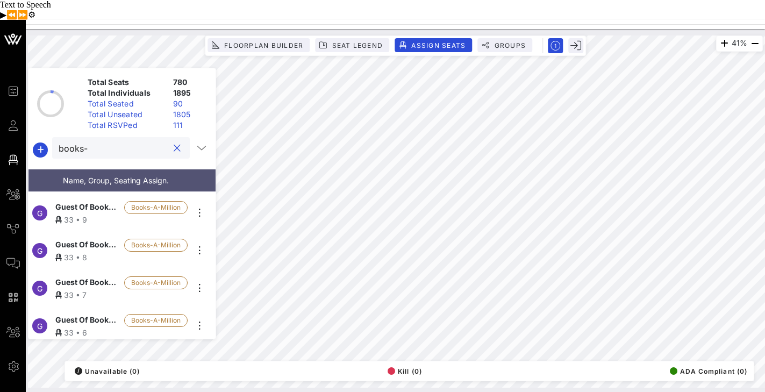
scroll to position [0, 0]
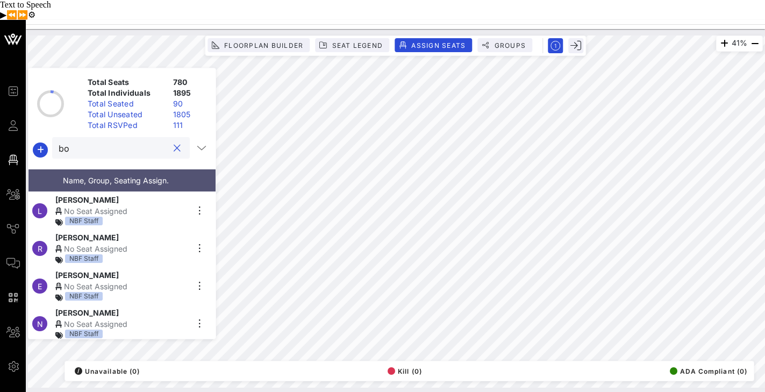
type input "b"
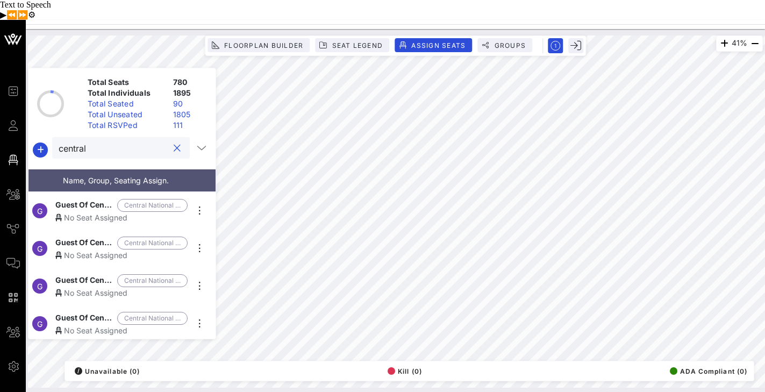
click at [88, 199] on span "Guest Of Central National [PERSON_NAME]" at bounding box center [84, 205] width 58 height 13
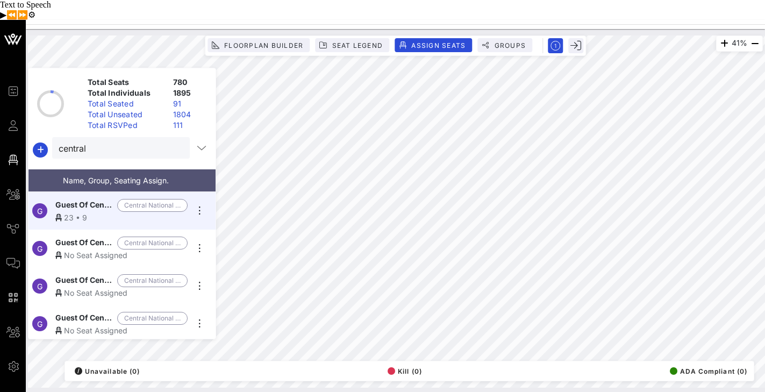
click at [86, 249] on div "No Seat Assigned" at bounding box center [121, 254] width 132 height 11
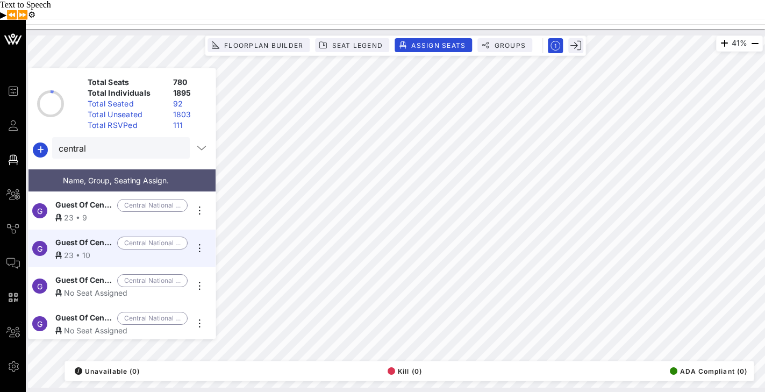
click at [76, 274] on span "Guest Of Central National [PERSON_NAME]" at bounding box center [84, 280] width 58 height 13
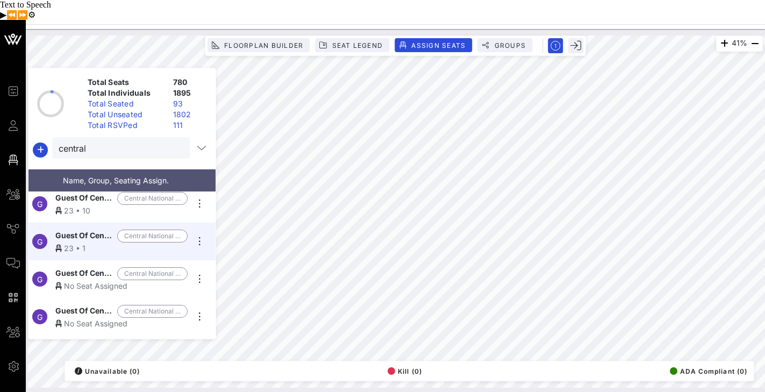
scroll to position [58, 0]
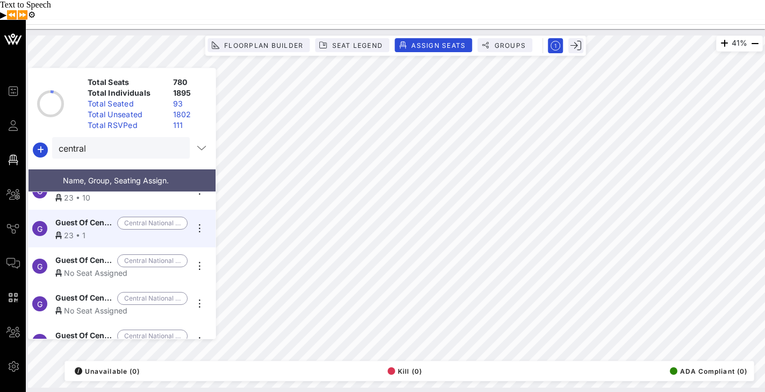
click at [88, 254] on span "Guest Of Central National [PERSON_NAME]" at bounding box center [84, 260] width 58 height 13
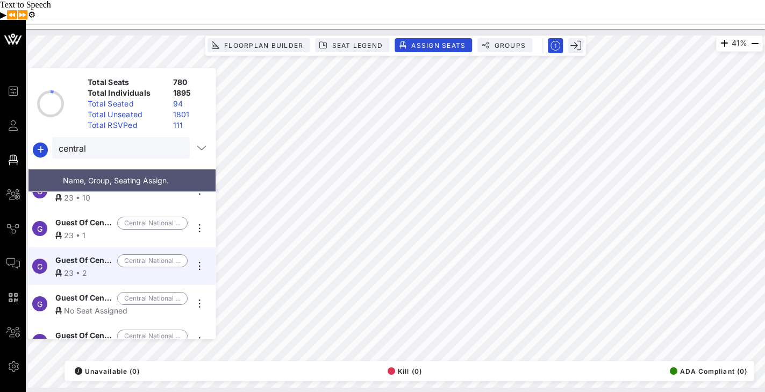
click at [92, 305] on div "No Seat Assigned" at bounding box center [121, 310] width 132 height 11
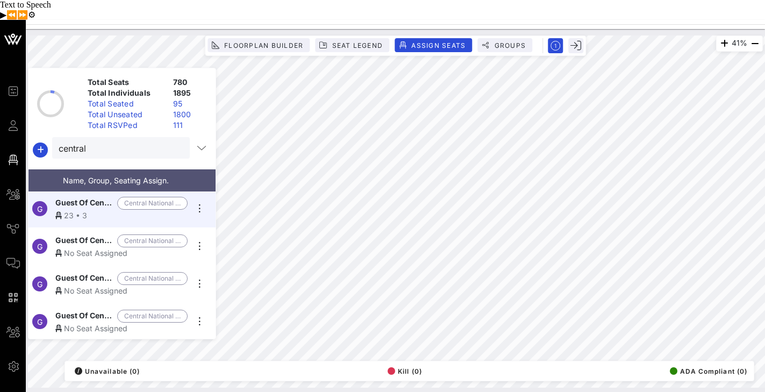
scroll to position [164, 0]
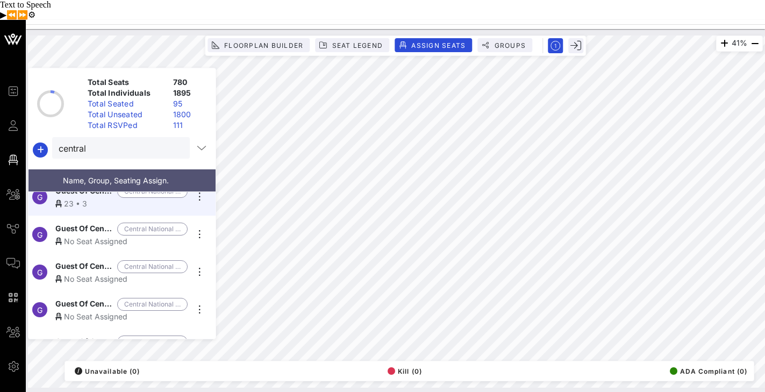
click at [83, 222] on span "Guest Of Central National [PERSON_NAME]" at bounding box center [84, 228] width 58 height 13
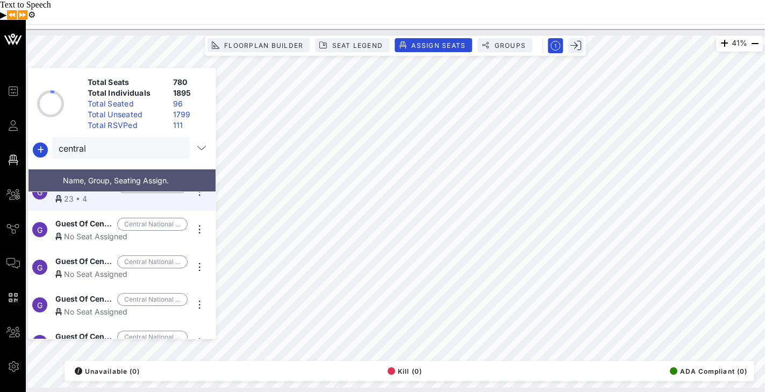
scroll to position [218, 0]
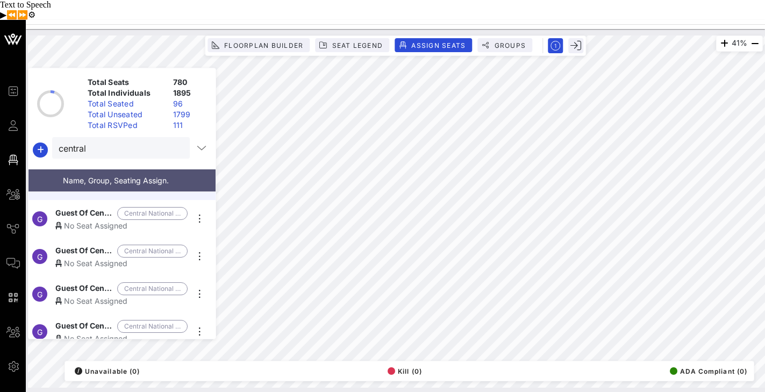
click at [87, 220] on div "No Seat Assigned" at bounding box center [121, 225] width 132 height 11
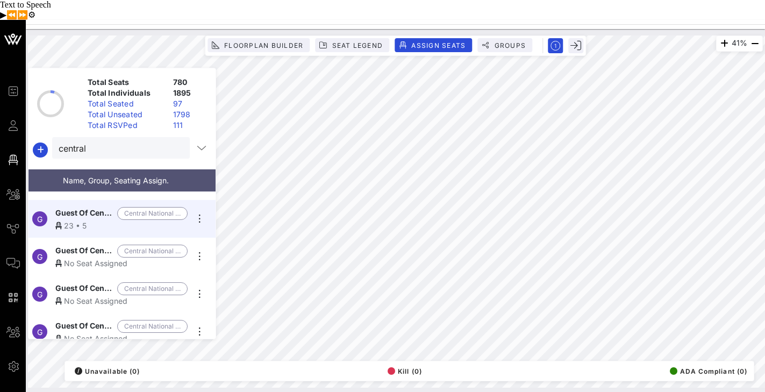
click at [81, 257] on div "No Seat Assigned" at bounding box center [121, 262] width 132 height 11
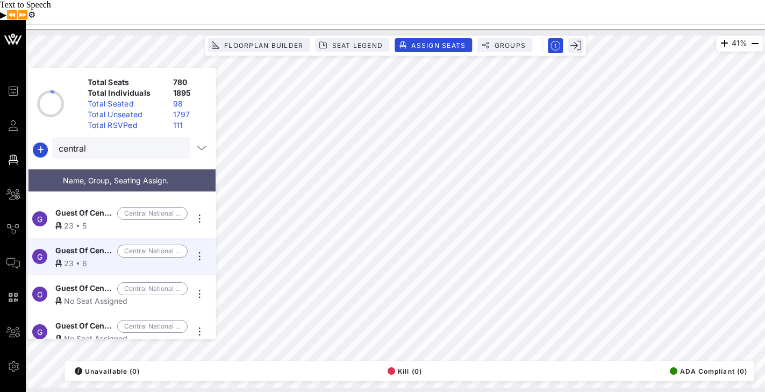
click at [82, 282] on span "Guest Of Central National [PERSON_NAME]" at bounding box center [84, 288] width 58 height 13
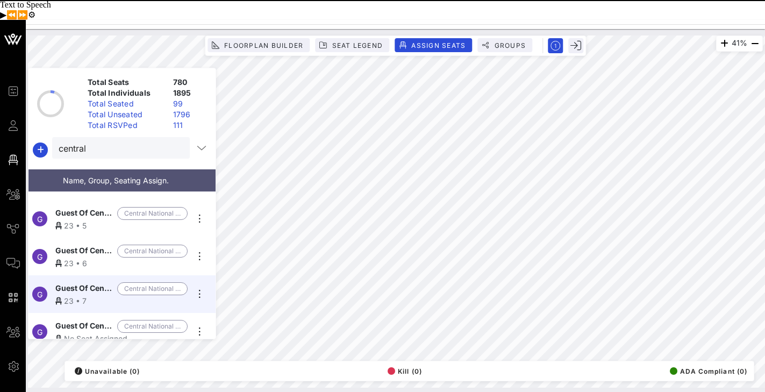
scroll to position [225, 0]
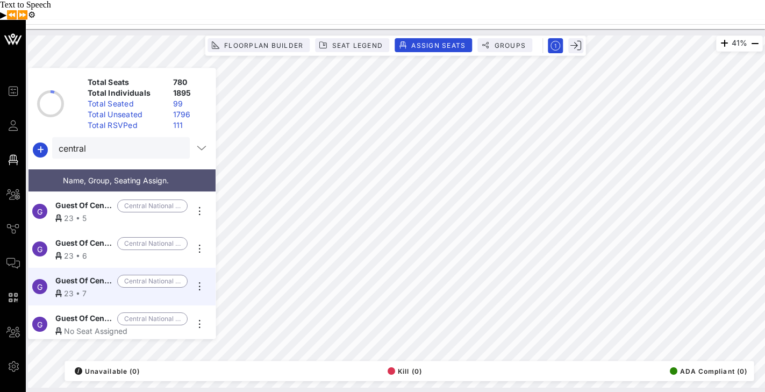
click at [77, 312] on span "Guest Of Central National [PERSON_NAME]" at bounding box center [84, 318] width 58 height 13
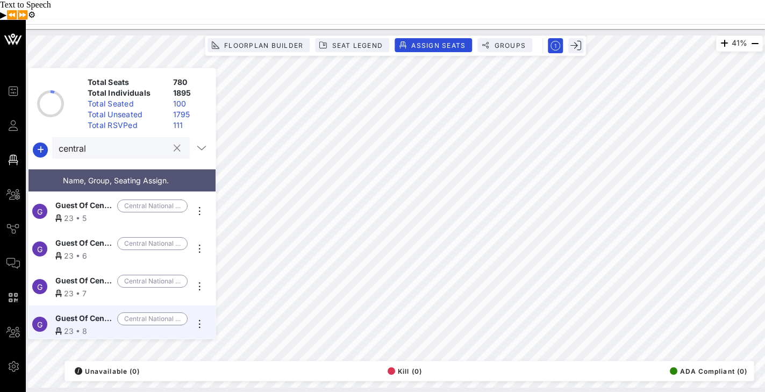
click at [118, 137] on div "central" at bounding box center [114, 147] width 110 height 21
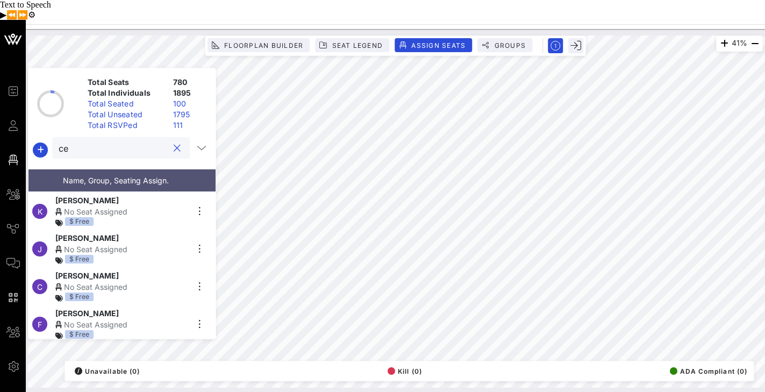
type input "c"
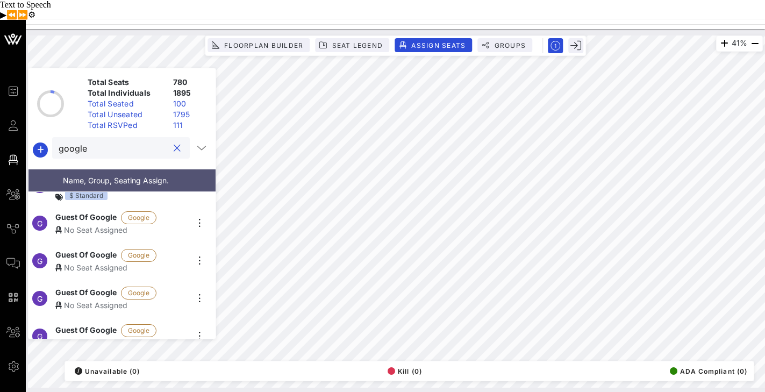
scroll to position [140, 0]
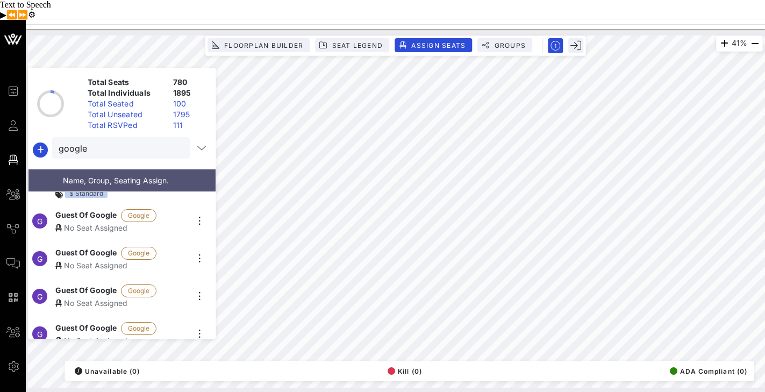
click at [90, 222] on div "No Seat Assigned" at bounding box center [121, 227] width 132 height 11
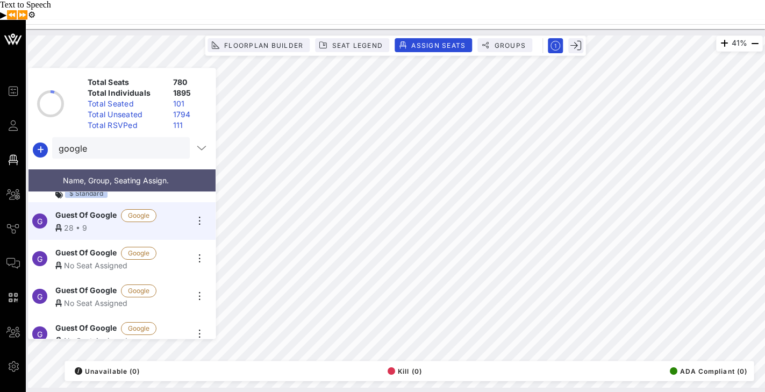
click at [74, 247] on div "G Guest Of Google Google No Seat Assigned" at bounding box center [117, 259] width 178 height 38
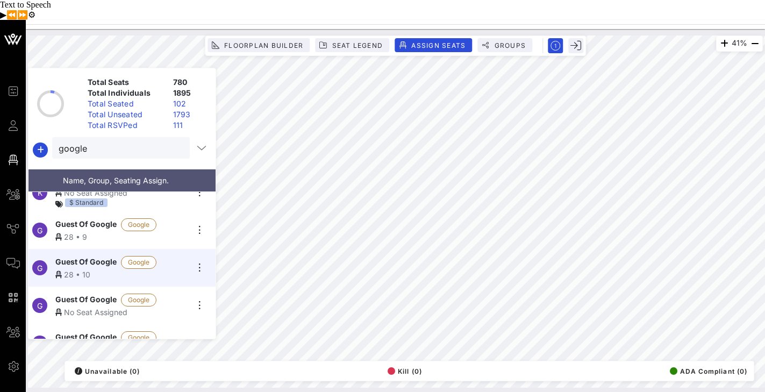
scroll to position [133, 0]
click at [85, 292] on span "Guest Of Google" at bounding box center [85, 298] width 61 height 13
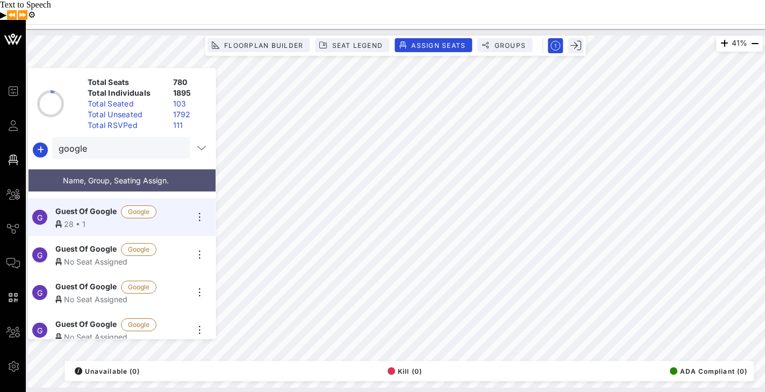
scroll to position [222, 0]
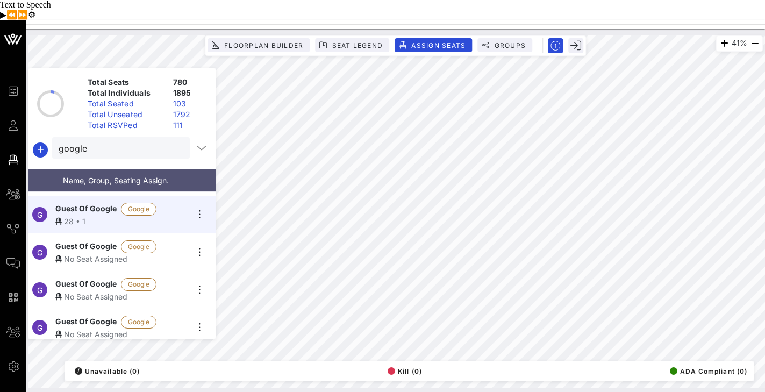
click at [90, 253] on div "No Seat Assigned" at bounding box center [121, 258] width 132 height 11
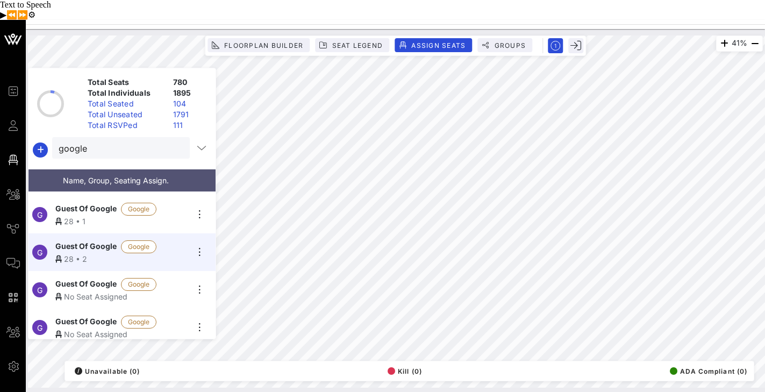
click at [82, 291] on div "No Seat Assigned" at bounding box center [121, 296] width 132 height 11
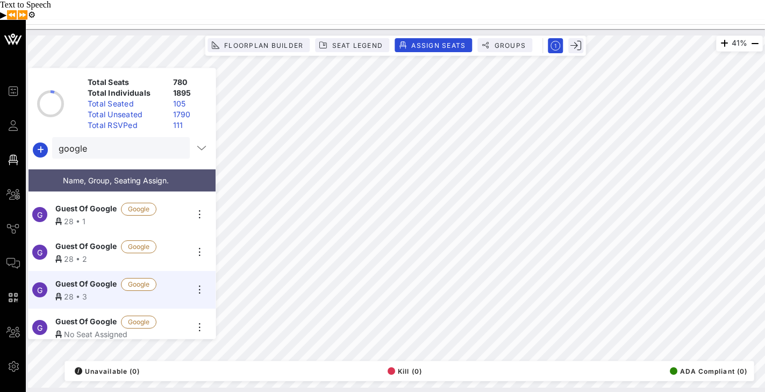
click at [92, 315] on span "Guest Of Google" at bounding box center [85, 321] width 61 height 13
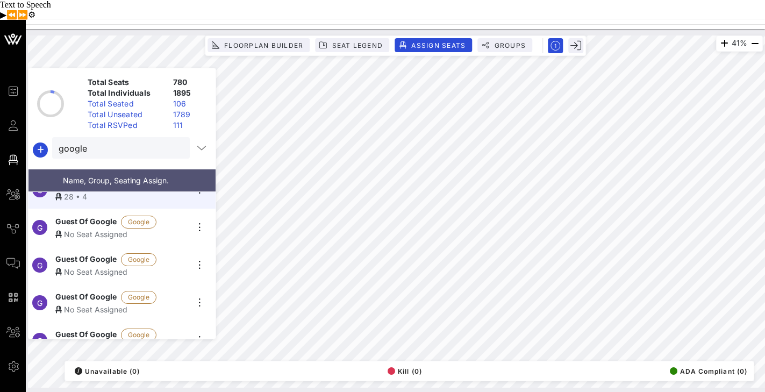
scroll to position [361, 0]
click at [90, 227] on div "No Seat Assigned" at bounding box center [121, 232] width 132 height 11
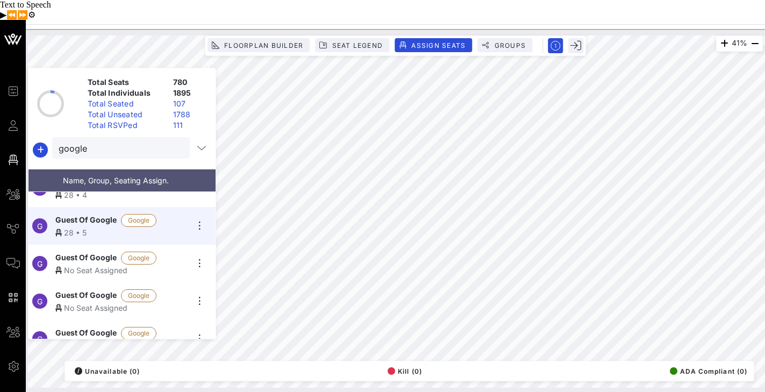
click at [85, 264] on div "No Seat Assigned" at bounding box center [121, 269] width 132 height 11
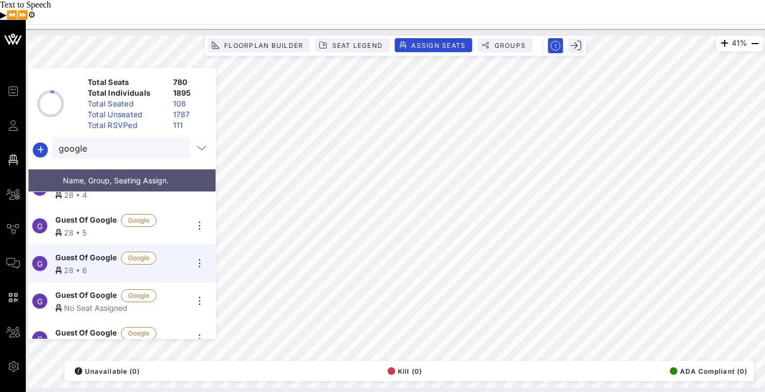
click at [87, 302] on div "No Seat Assigned" at bounding box center [121, 307] width 132 height 11
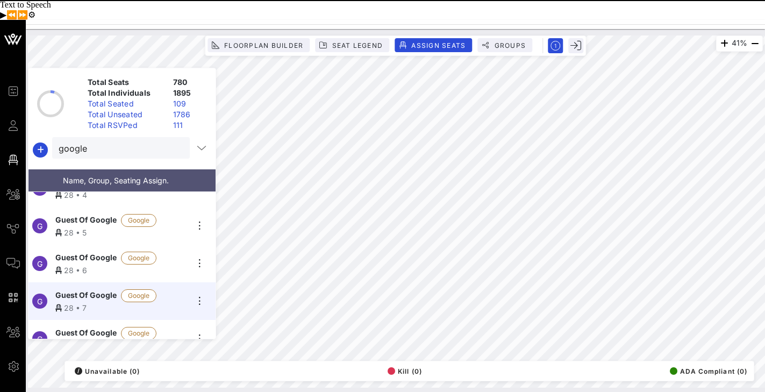
scroll to position [376, 0]
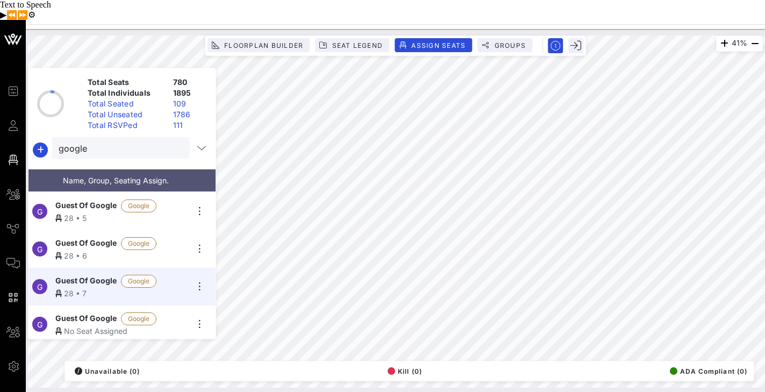
click at [76, 312] on span "Guest Of Google" at bounding box center [85, 318] width 61 height 13
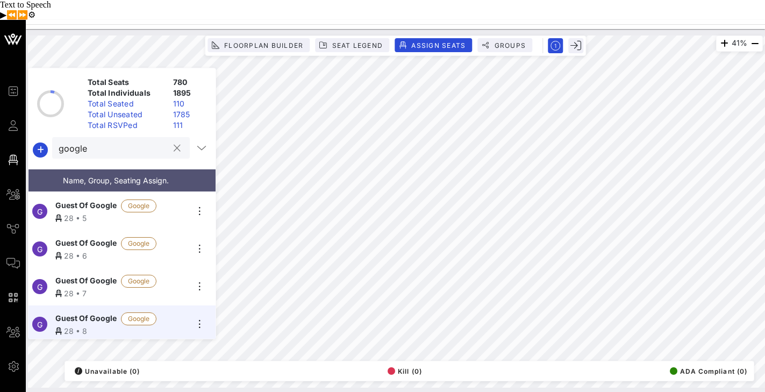
click at [120, 141] on input "google" at bounding box center [114, 148] width 110 height 14
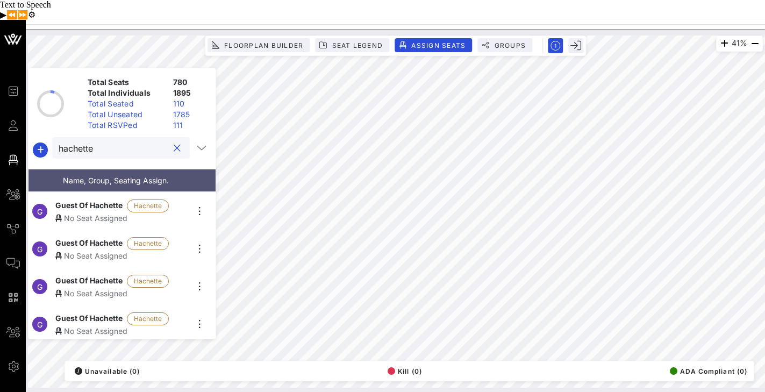
scroll to position [0, 0]
click at [93, 199] on span "Guest Of Hachette" at bounding box center [88, 205] width 67 height 13
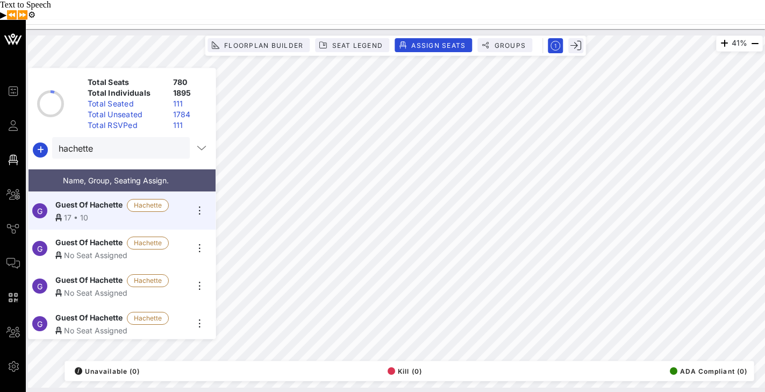
click at [98, 236] on span "Guest Of Hachette" at bounding box center [88, 242] width 67 height 13
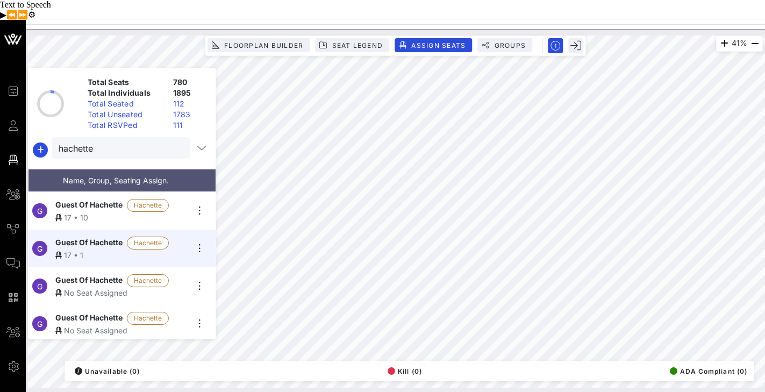
click at [78, 287] on div "No Seat Assigned" at bounding box center [121, 292] width 132 height 11
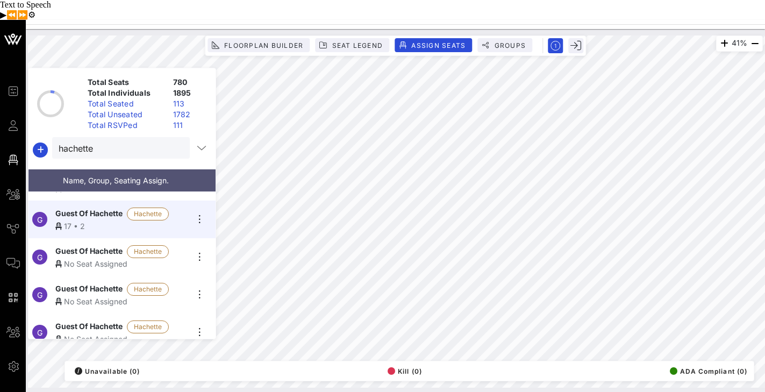
scroll to position [69, 0]
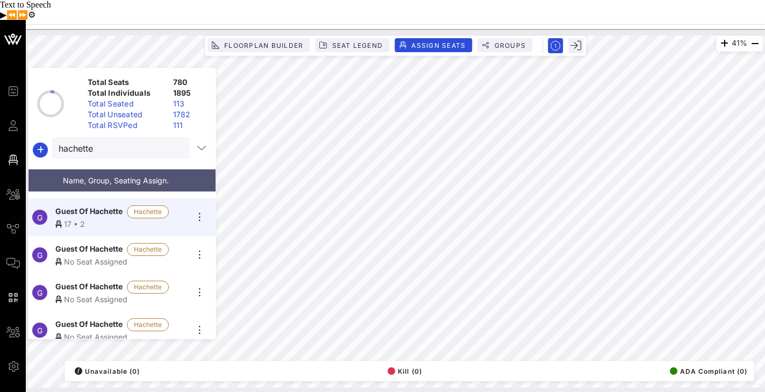
click at [94, 243] on span "Guest Of Hachette" at bounding box center [88, 249] width 67 height 13
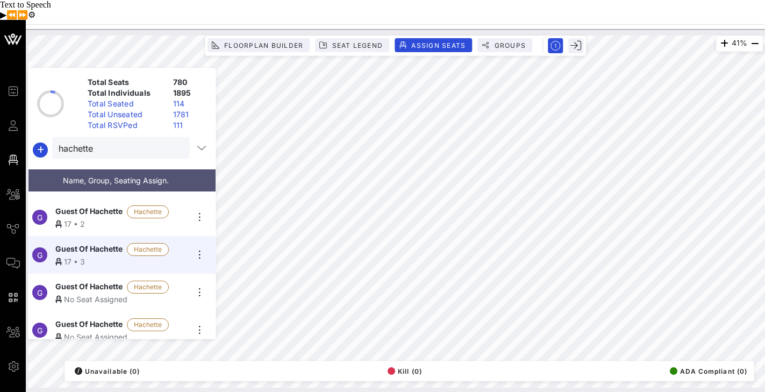
click at [89, 293] on div "No Seat Assigned" at bounding box center [121, 298] width 132 height 11
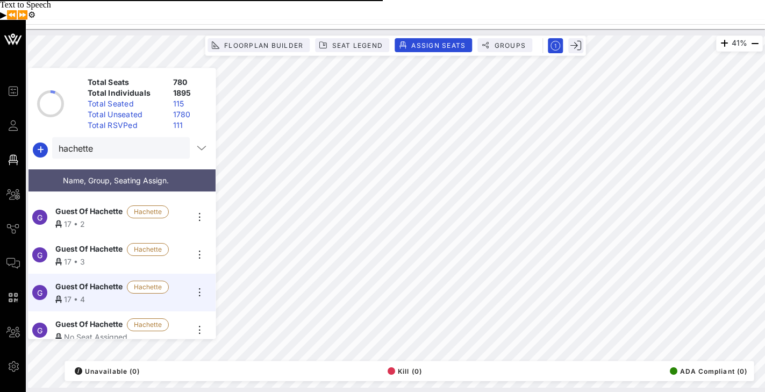
click at [81, 318] on span "Guest Of Hachette" at bounding box center [88, 324] width 67 height 13
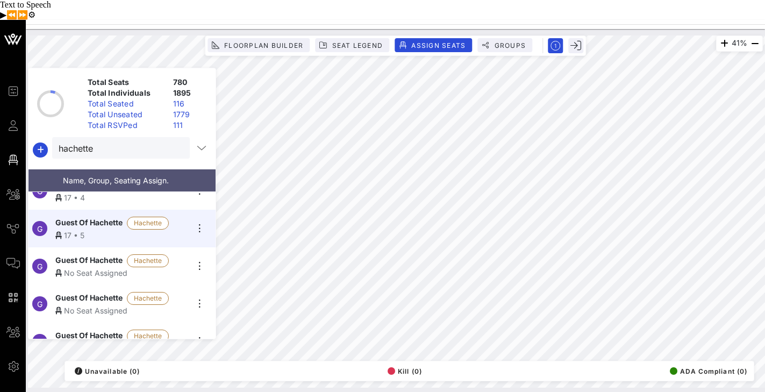
scroll to position [175, 0]
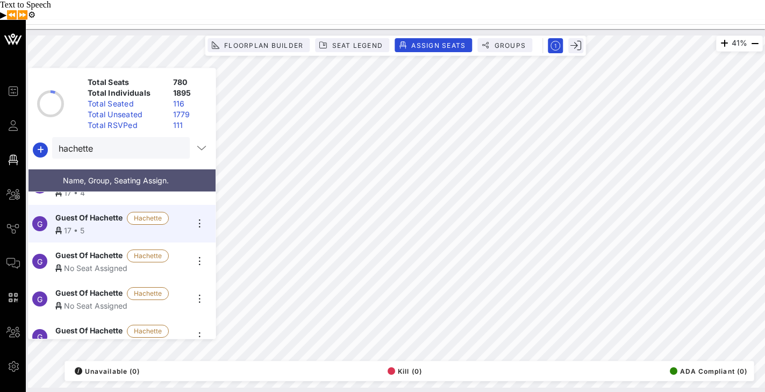
click at [94, 262] on div "No Seat Assigned" at bounding box center [121, 267] width 132 height 11
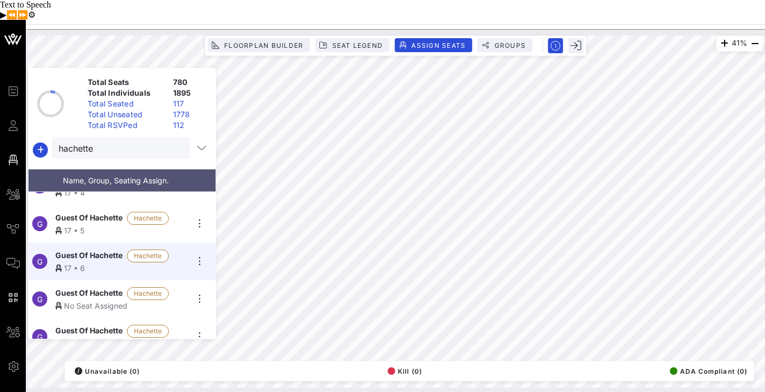
scroll to position [225, 0]
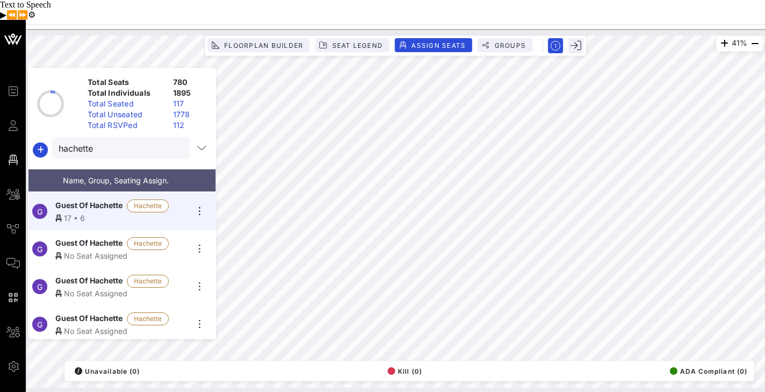
click at [96, 250] on div "No Seat Assigned" at bounding box center [121, 255] width 132 height 11
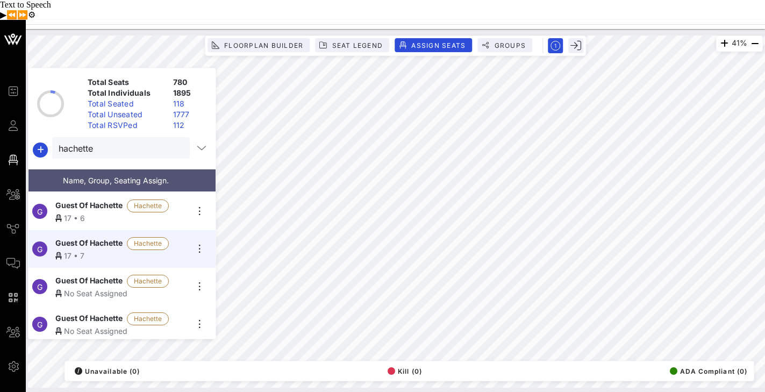
click at [85, 275] on span "Guest Of Hachette" at bounding box center [88, 281] width 67 height 13
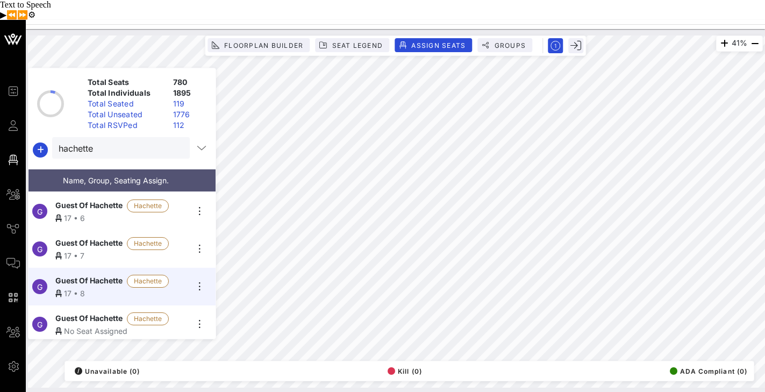
click at [81, 312] on span "Guest Of Hachette" at bounding box center [88, 318] width 67 height 13
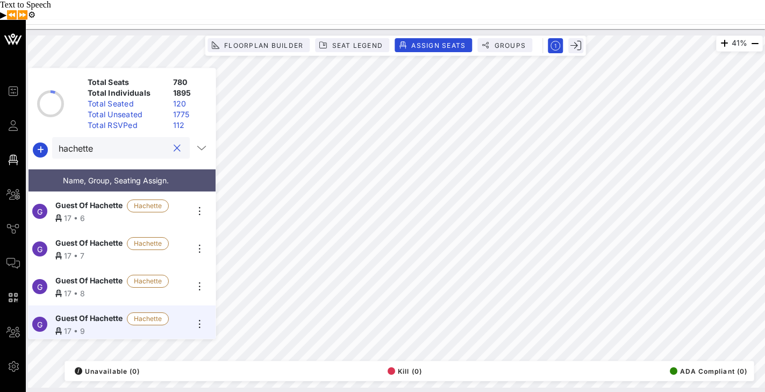
click at [124, 141] on input "hachette" at bounding box center [114, 148] width 110 height 14
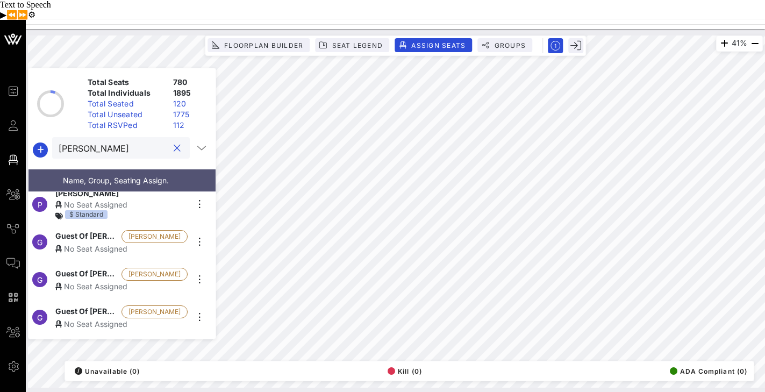
scroll to position [132, 0]
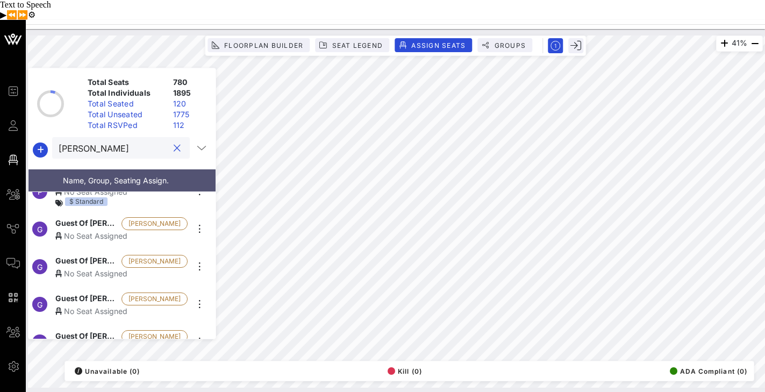
click at [95, 217] on span "Guest Of [PERSON_NAME]" at bounding box center [86, 223] width 62 height 13
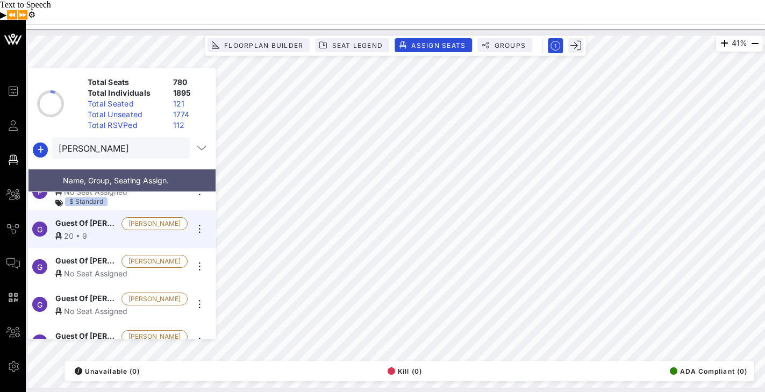
click at [85, 268] on div "No Seat Assigned" at bounding box center [121, 273] width 132 height 11
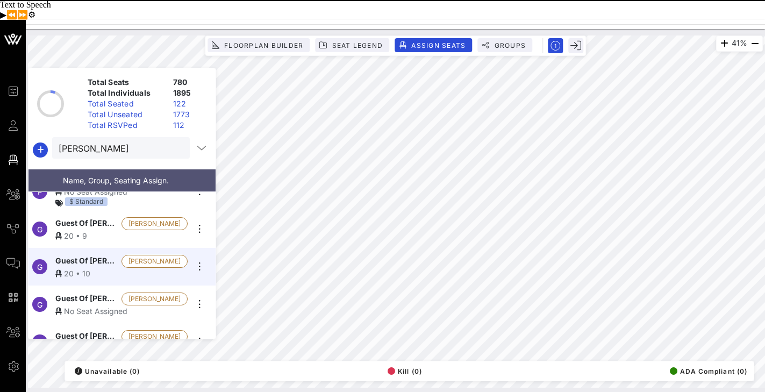
click at [95, 292] on span "Guest Of [PERSON_NAME]" at bounding box center [86, 298] width 62 height 13
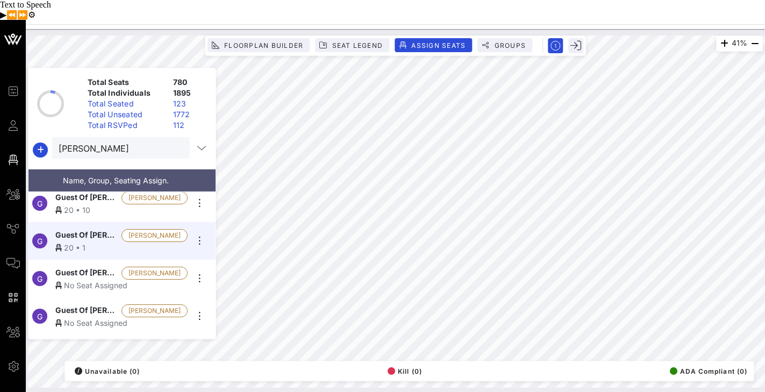
scroll to position [203, 0]
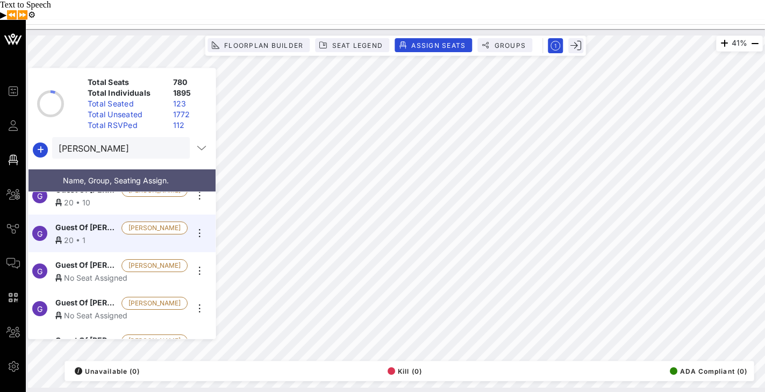
click at [97, 272] on div "No Seat Assigned" at bounding box center [121, 277] width 132 height 11
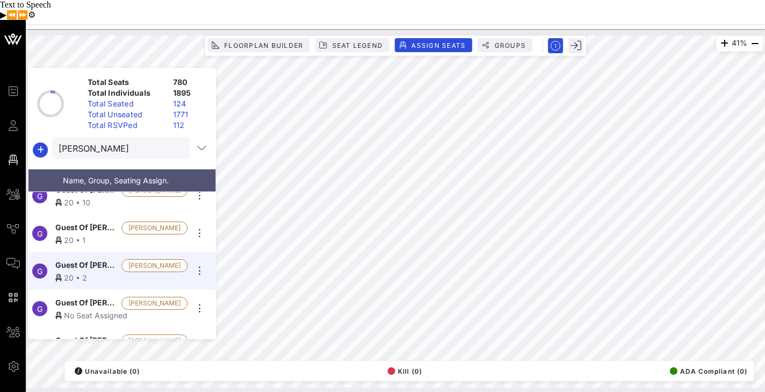
click at [74, 310] on div "No Seat Assigned" at bounding box center [121, 315] width 132 height 11
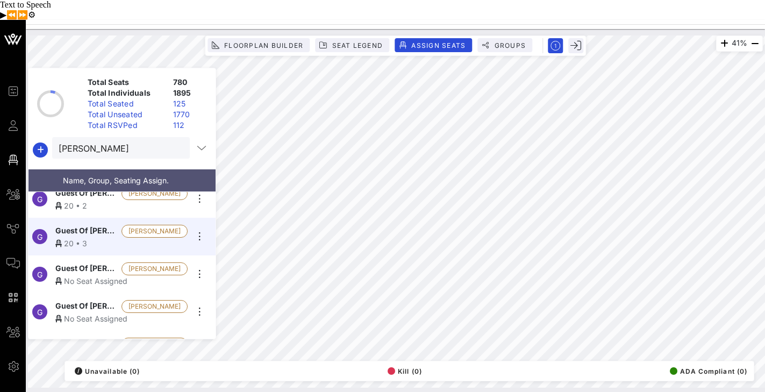
scroll to position [279, 0]
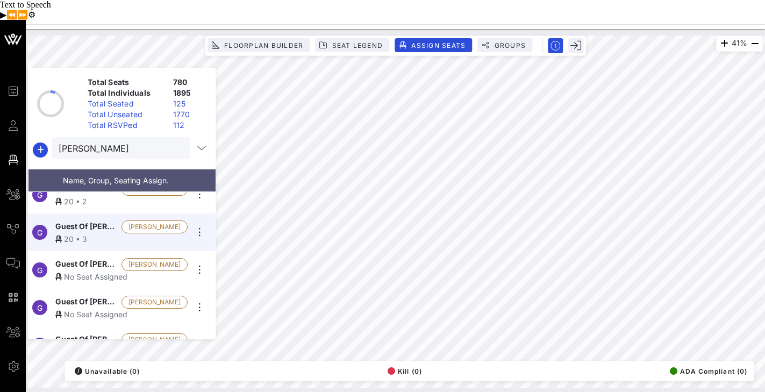
click at [90, 271] on div "No Seat Assigned" at bounding box center [121, 276] width 132 height 11
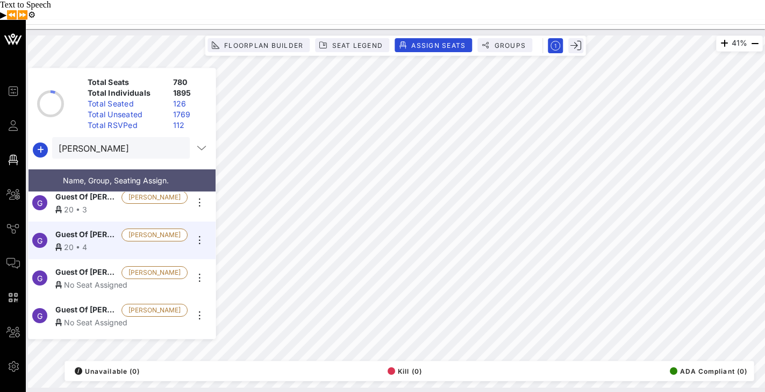
scroll to position [313, 0]
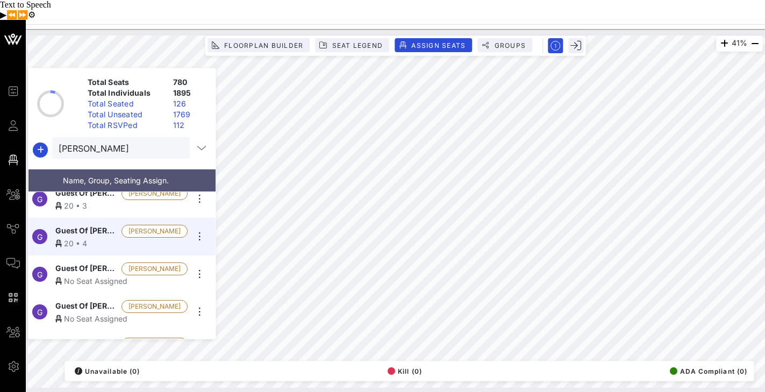
click at [89, 262] on span "Guest Of [PERSON_NAME]" at bounding box center [86, 268] width 62 height 13
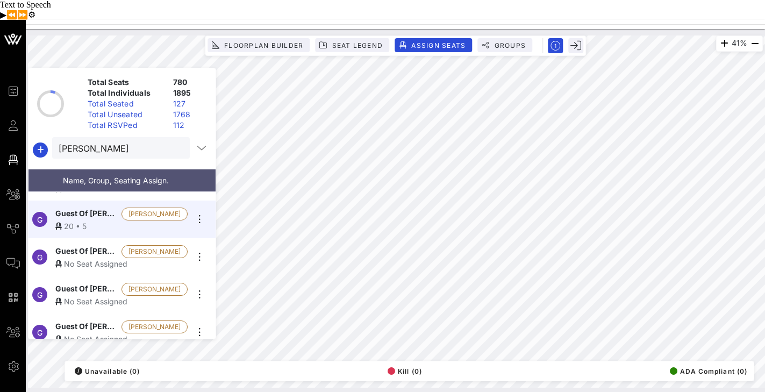
scroll to position [369, 0]
click at [90, 244] on span "Guest Of [PERSON_NAME]" at bounding box center [86, 250] width 62 height 13
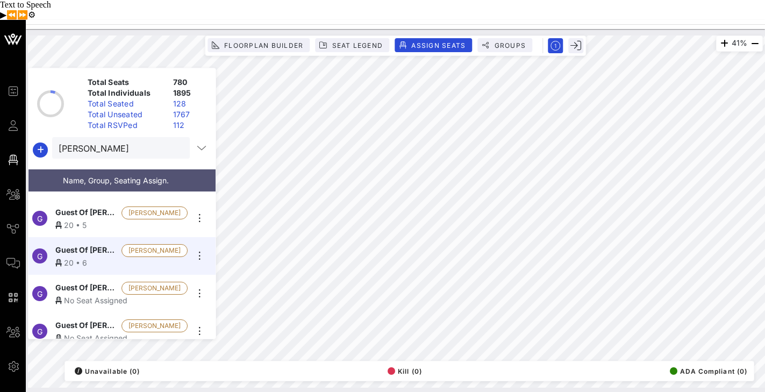
scroll to position [376, 0]
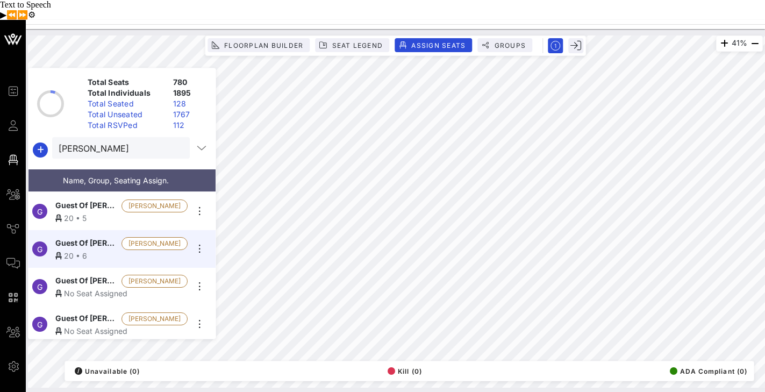
click at [94, 275] on span "Guest Of [PERSON_NAME]" at bounding box center [86, 281] width 62 height 13
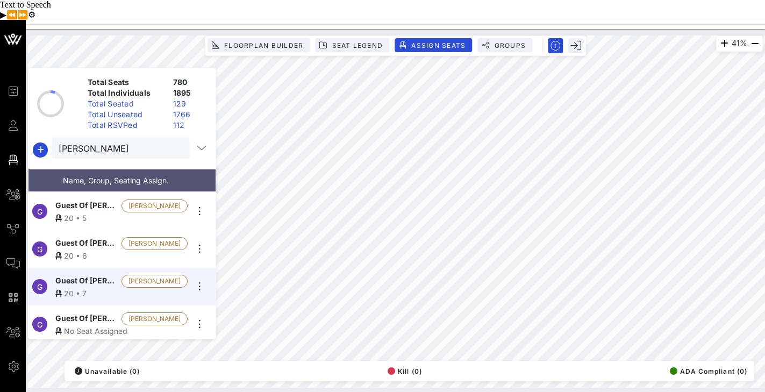
click at [88, 312] on span "Guest Of [PERSON_NAME]" at bounding box center [86, 318] width 62 height 13
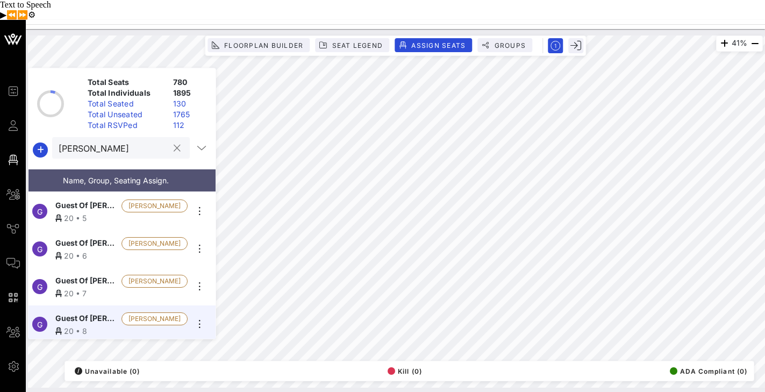
click at [107, 141] on input "[PERSON_NAME]" at bounding box center [114, 148] width 110 height 14
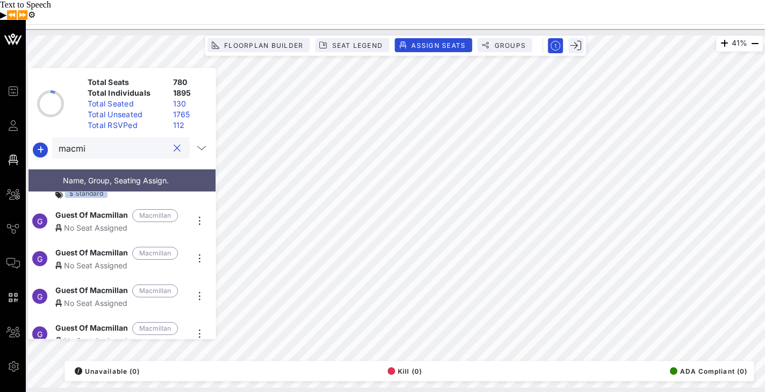
scroll to position [105, 0]
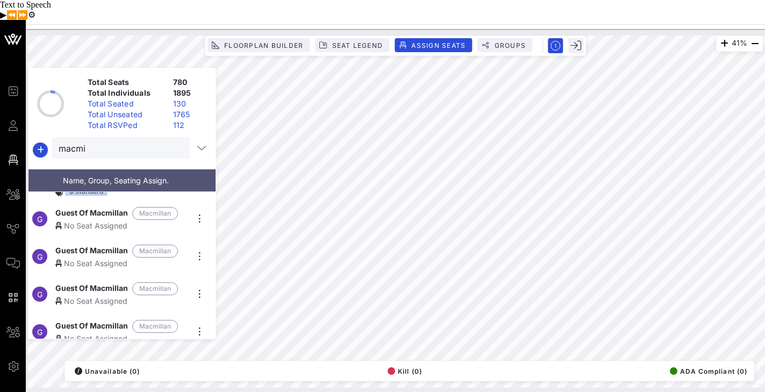
click at [100, 207] on span "Guest Of Macmillan" at bounding box center [91, 213] width 73 height 13
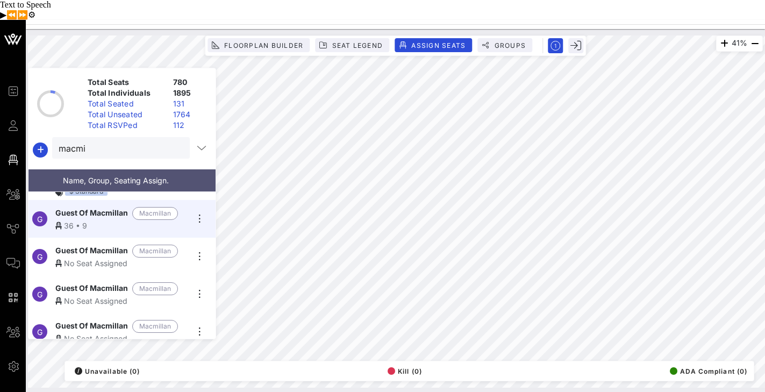
click at [98, 245] on span "Guest Of Macmillan" at bounding box center [91, 251] width 73 height 13
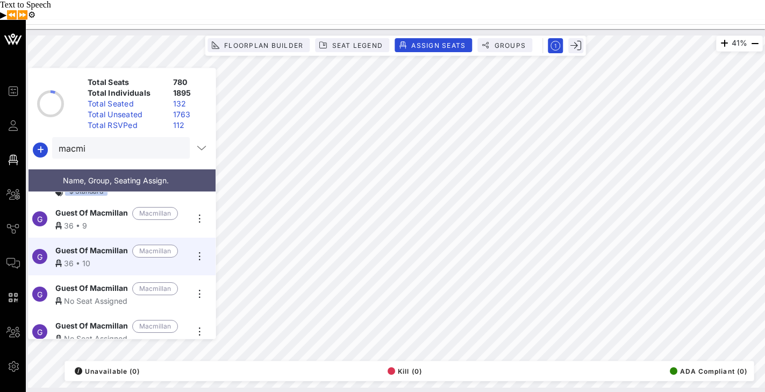
click at [75, 295] on div "No Seat Assigned" at bounding box center [121, 300] width 132 height 11
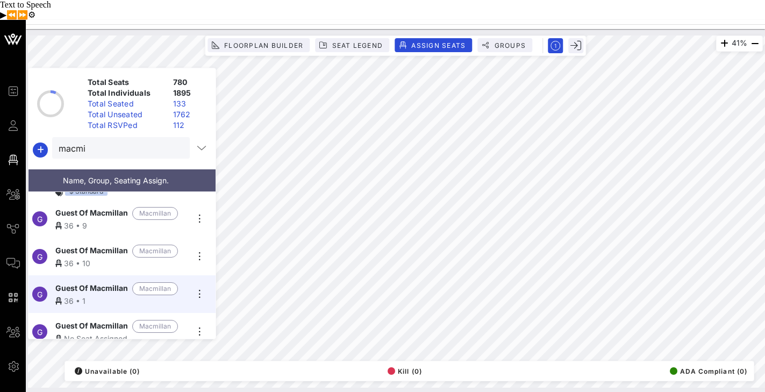
click at [103, 320] on span "Guest Of Macmillan" at bounding box center [91, 326] width 73 height 13
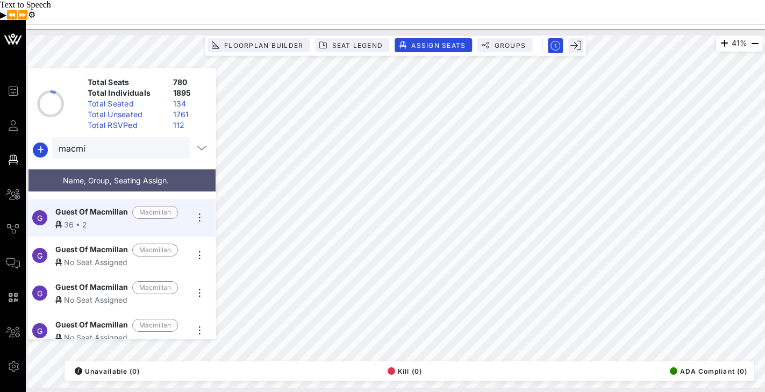
scroll to position [221, 0]
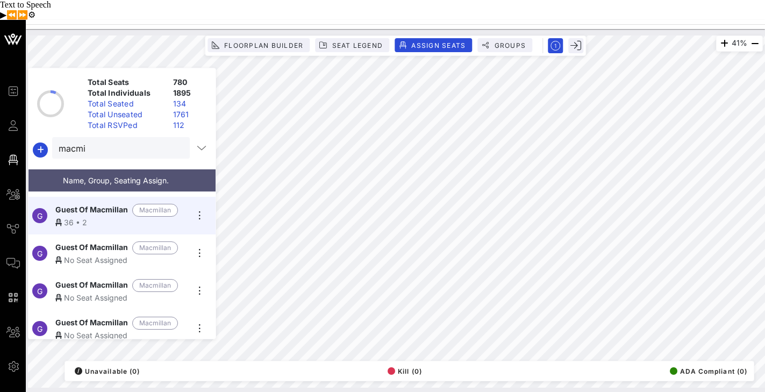
click at [109, 241] on span "Guest Of Macmillan" at bounding box center [91, 247] width 73 height 13
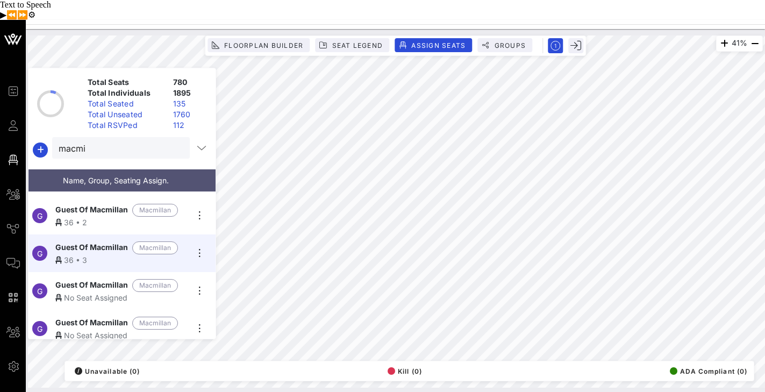
click at [100, 292] on div "No Seat Assigned" at bounding box center [121, 297] width 132 height 11
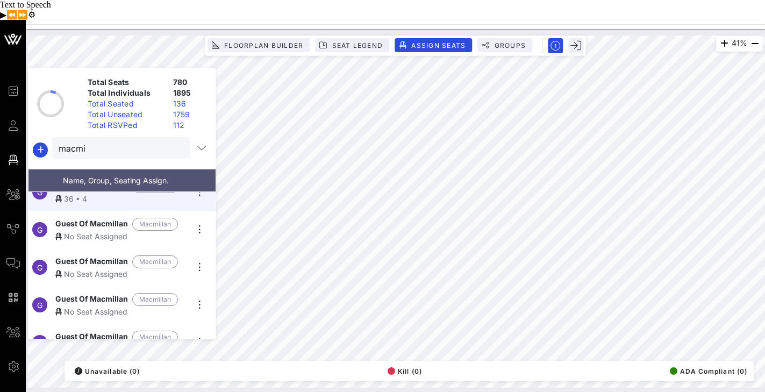
scroll to position [324, 0]
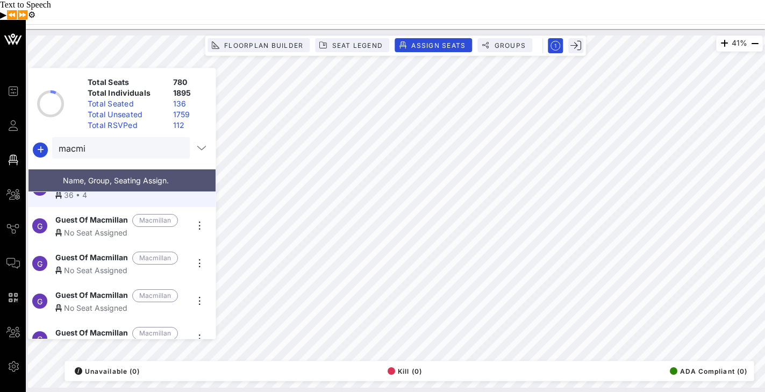
click at [104, 214] on span "Guest Of Macmillan" at bounding box center [91, 220] width 73 height 13
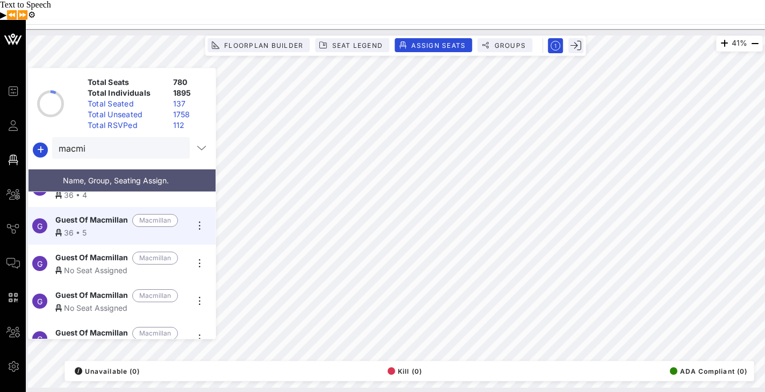
click at [93, 264] on div "No Seat Assigned" at bounding box center [121, 269] width 132 height 11
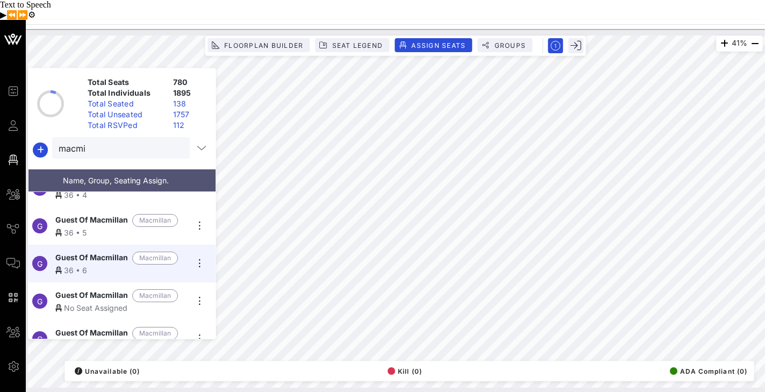
click at [104, 289] on span "Guest Of Macmillan" at bounding box center [91, 295] width 73 height 13
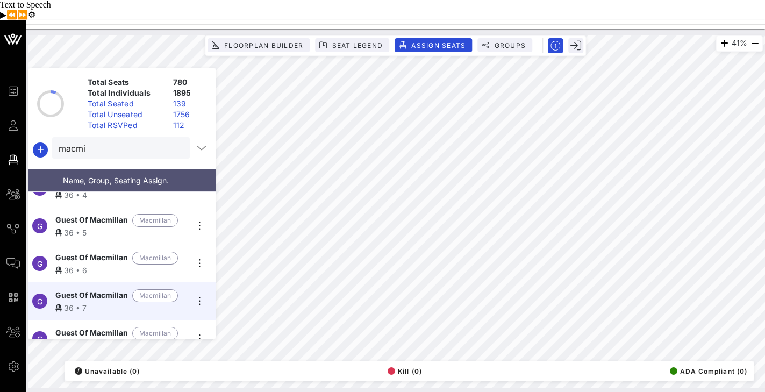
click at [113, 327] on span "Guest Of Macmillan" at bounding box center [91, 333] width 73 height 13
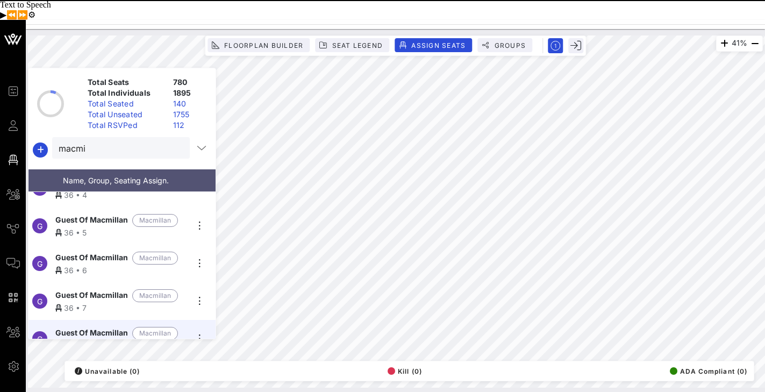
scroll to position [338, 0]
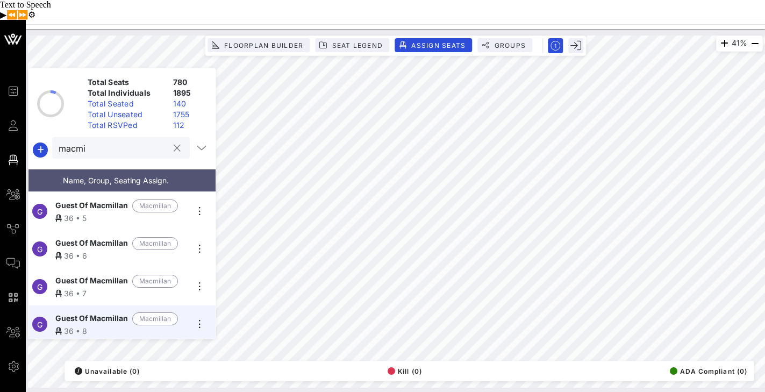
click at [113, 141] on input "macmi" at bounding box center [114, 148] width 110 height 14
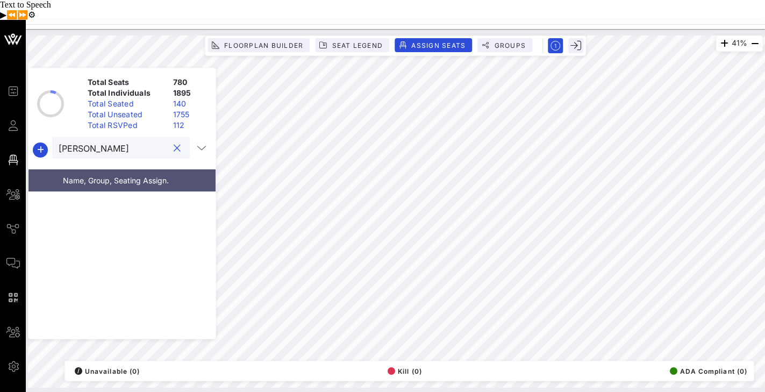
scroll to position [0, 0]
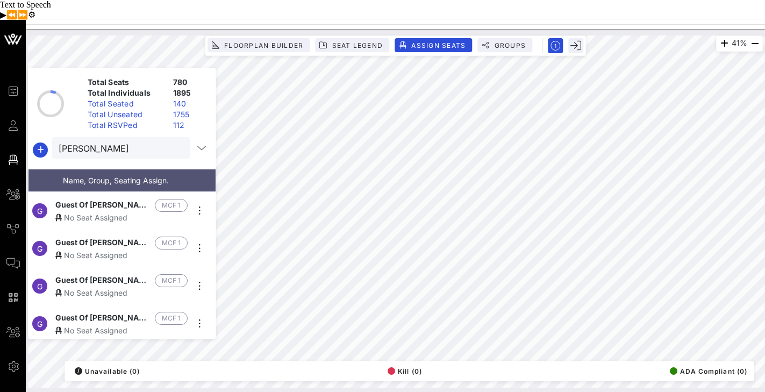
click at [100, 199] on span "Guest Of [PERSON_NAME] Foundation 1" at bounding box center [102, 205] width 95 height 13
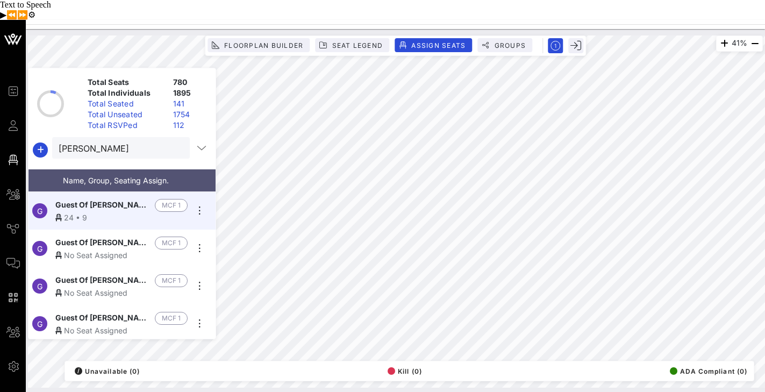
click at [110, 236] on span "Guest Of [PERSON_NAME] Foundation 1" at bounding box center [102, 242] width 95 height 13
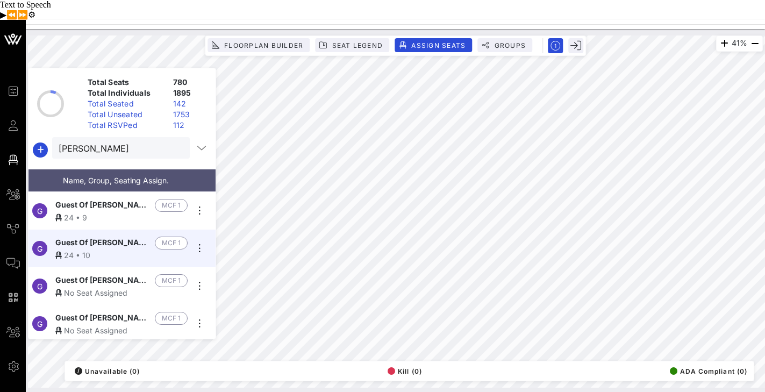
click at [124, 274] on span "Guest Of [PERSON_NAME] Foundation 1" at bounding box center [102, 280] width 95 height 13
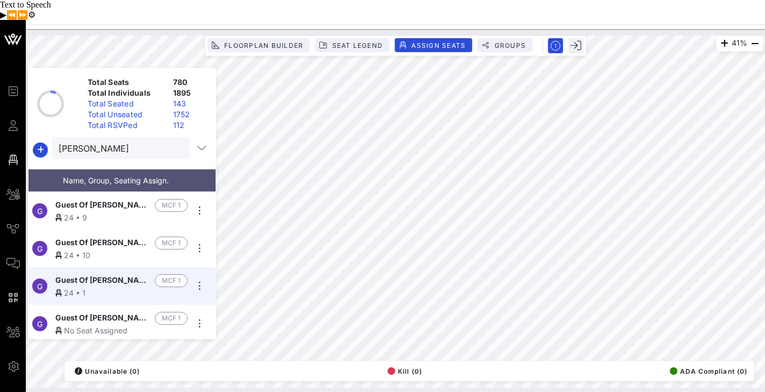
click at [120, 312] on span "Guest Of [PERSON_NAME] Foundation 1" at bounding box center [102, 318] width 95 height 13
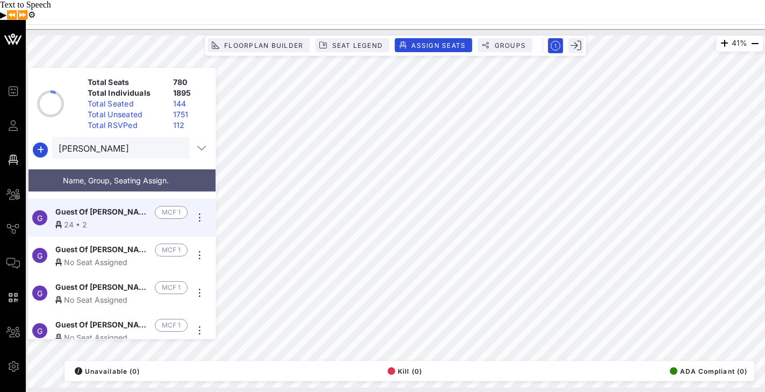
scroll to position [113, 0]
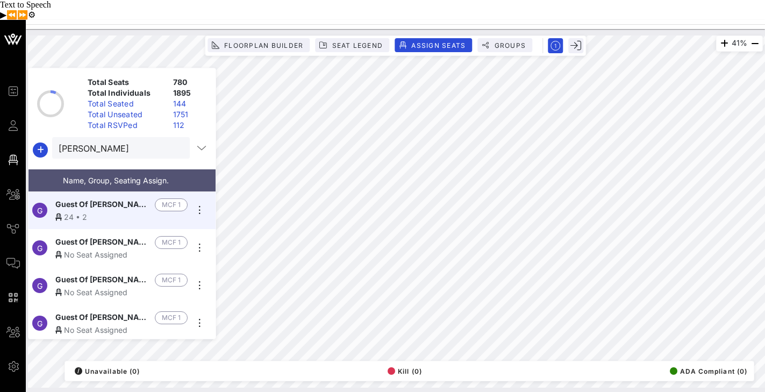
click at [103, 236] on span "Guest Of [PERSON_NAME] Foundation 1" at bounding box center [102, 242] width 95 height 13
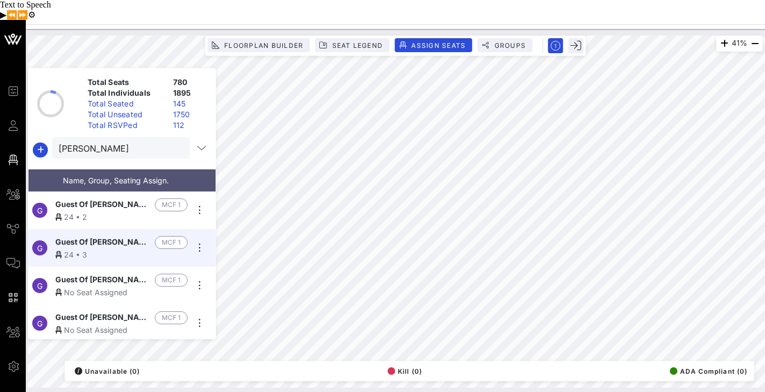
click at [126, 274] on span "Guest Of [PERSON_NAME] Foundation 1" at bounding box center [102, 280] width 95 height 13
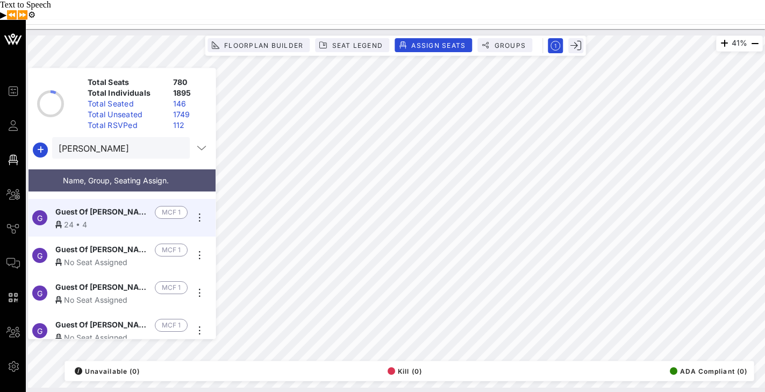
scroll to position [187, 0]
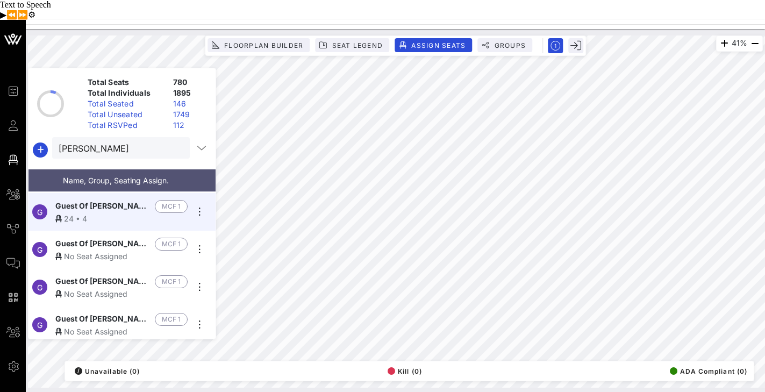
click at [107, 250] on div "No Seat Assigned" at bounding box center [121, 255] width 132 height 11
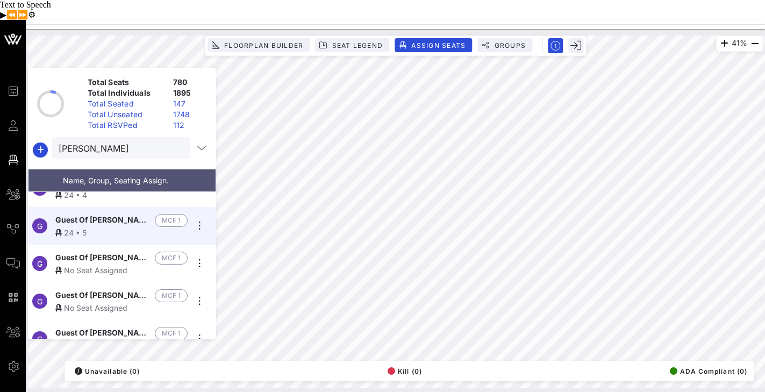
scroll to position [213, 0]
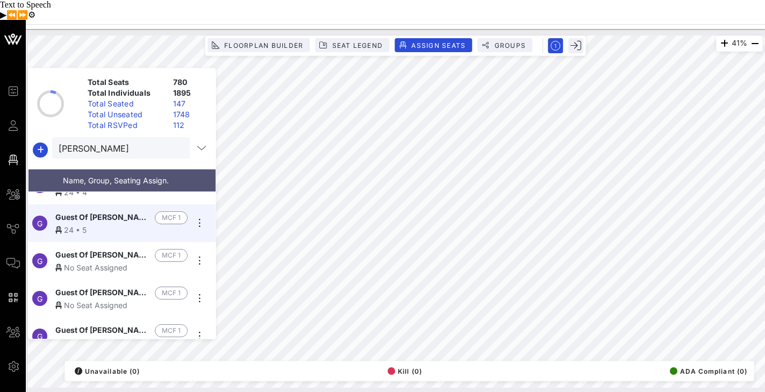
click at [110, 249] on span "Guest Of [PERSON_NAME] Foundation 1" at bounding box center [102, 255] width 95 height 13
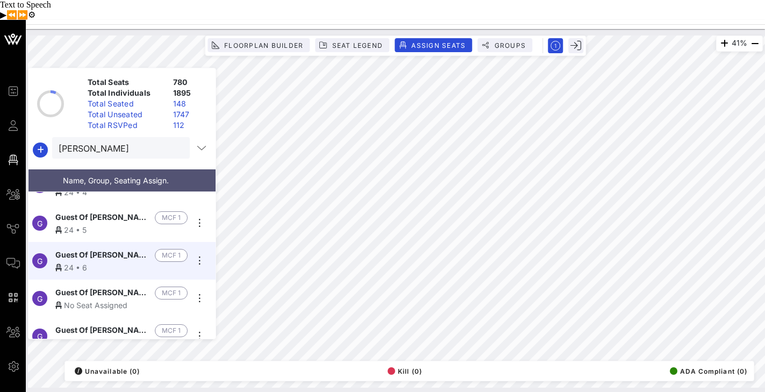
click at [119, 286] on span "Guest Of [PERSON_NAME] Foundation 1" at bounding box center [102, 292] width 95 height 13
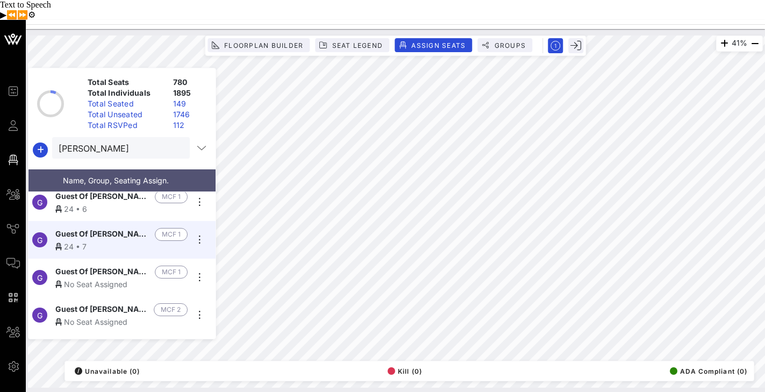
scroll to position [291, 0]
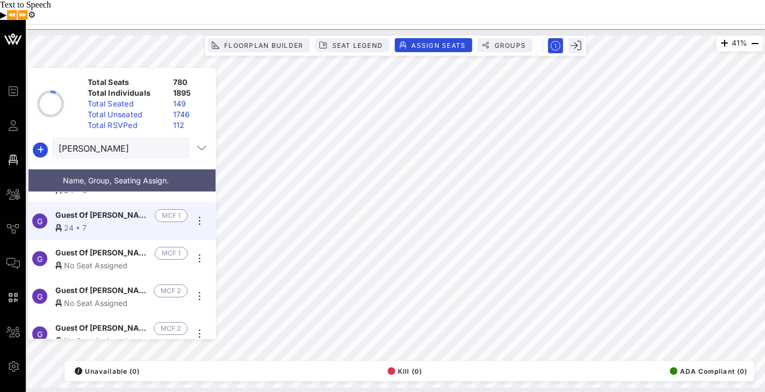
click at [106, 260] on div "No Seat Assigned" at bounding box center [121, 265] width 132 height 11
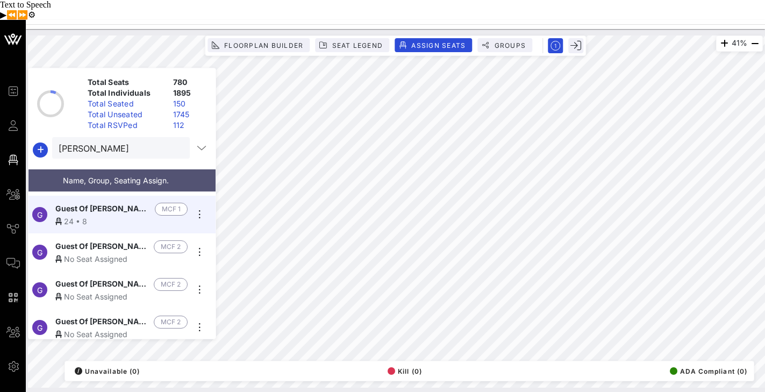
click at [121, 240] on span "Guest Of [PERSON_NAME] Foundation 2" at bounding box center [102, 246] width 94 height 13
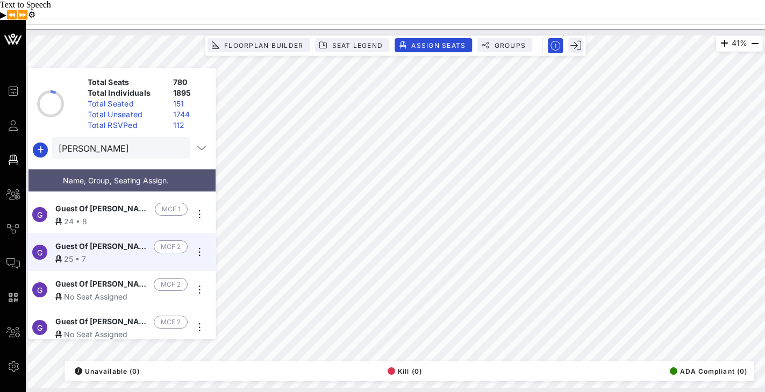
click at [113, 278] on span "Guest Of [PERSON_NAME] Foundation 2" at bounding box center [102, 284] width 94 height 13
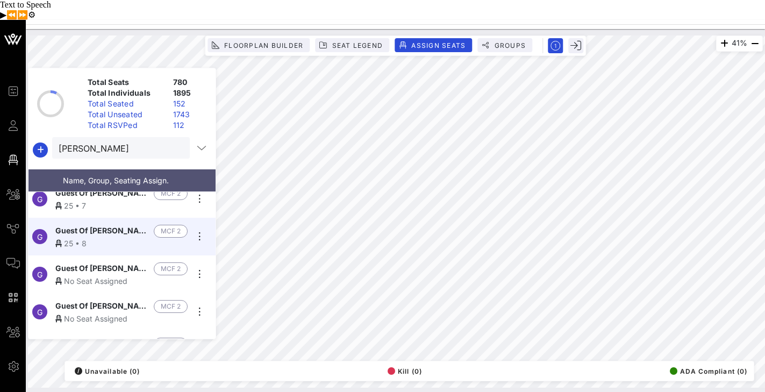
scroll to position [391, 0]
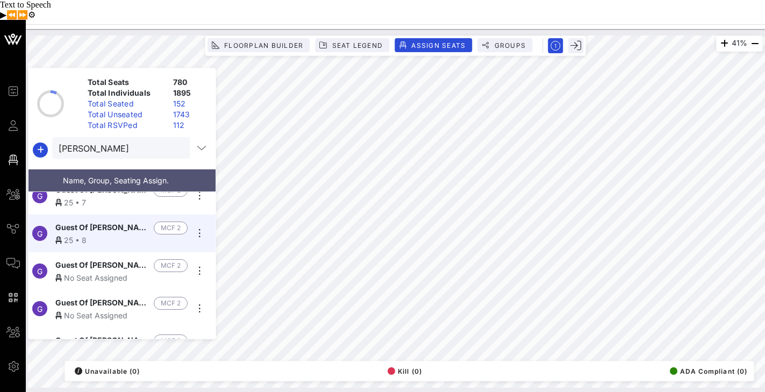
click at [112, 259] on span "Guest Of [PERSON_NAME] Foundation 2" at bounding box center [102, 265] width 94 height 13
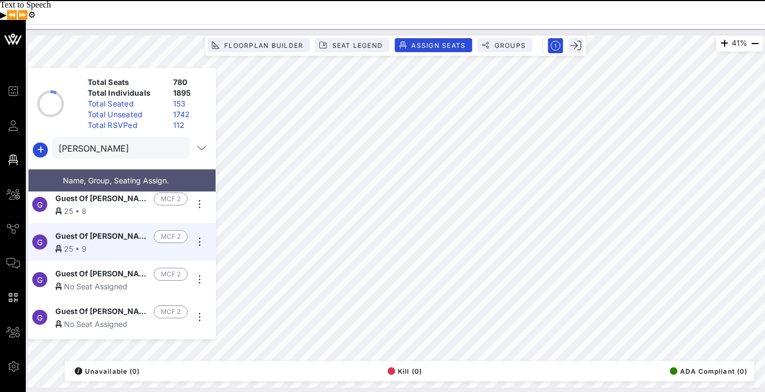
scroll to position [436, 0]
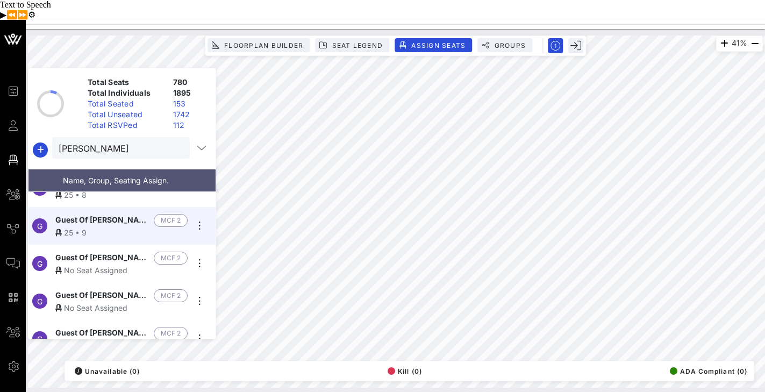
click at [111, 252] on span "Guest Of [PERSON_NAME] Foundation 2" at bounding box center [102, 258] width 94 height 13
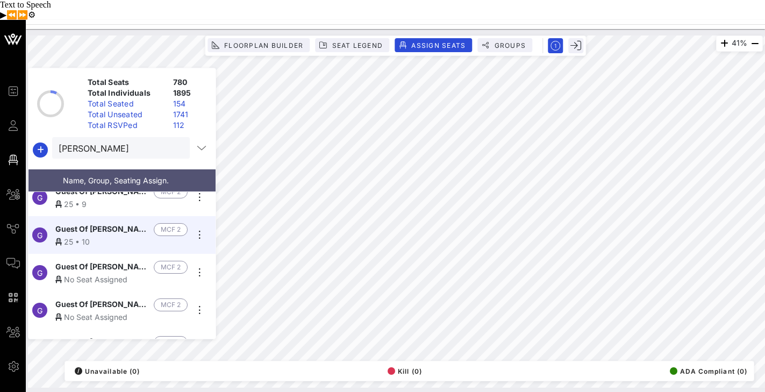
scroll to position [467, 0]
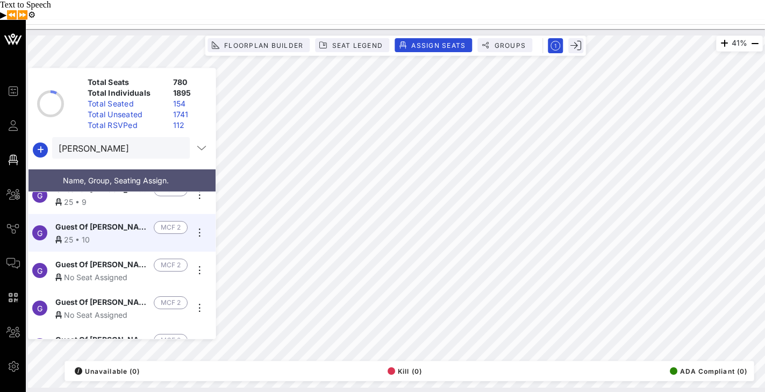
click at [111, 258] on span "Guest Of [PERSON_NAME] Foundation 2" at bounding box center [102, 264] width 94 height 13
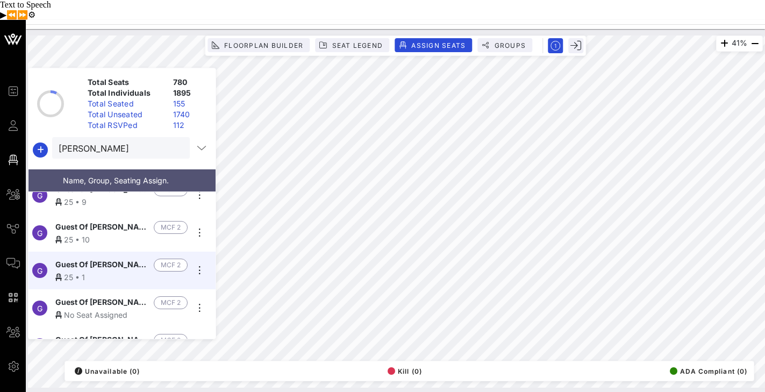
click at [96, 296] on span "Guest Of [PERSON_NAME] Foundation 2" at bounding box center [102, 302] width 94 height 13
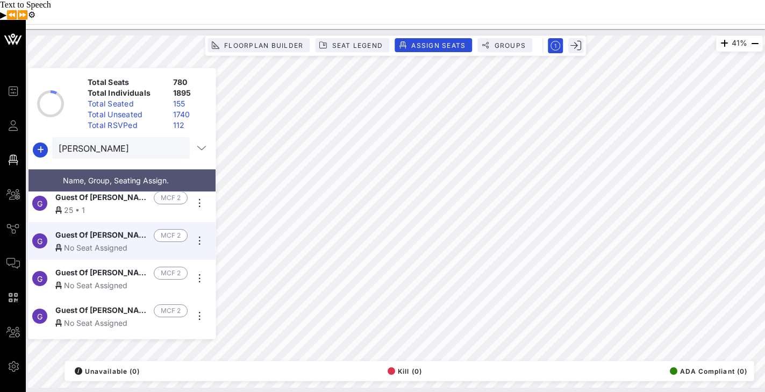
scroll to position [535, 0]
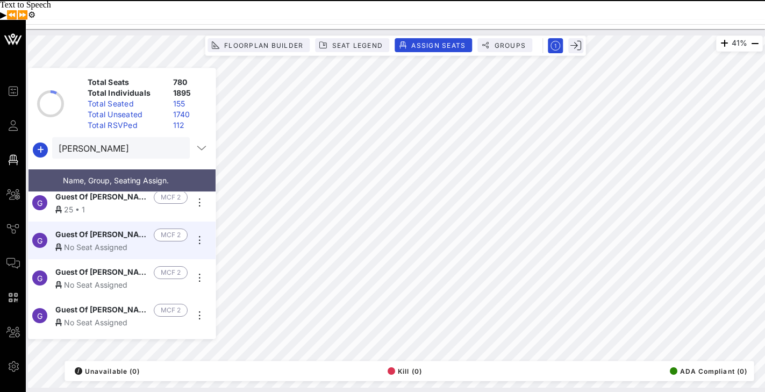
click at [101, 241] on div "No Seat Assigned" at bounding box center [121, 246] width 132 height 11
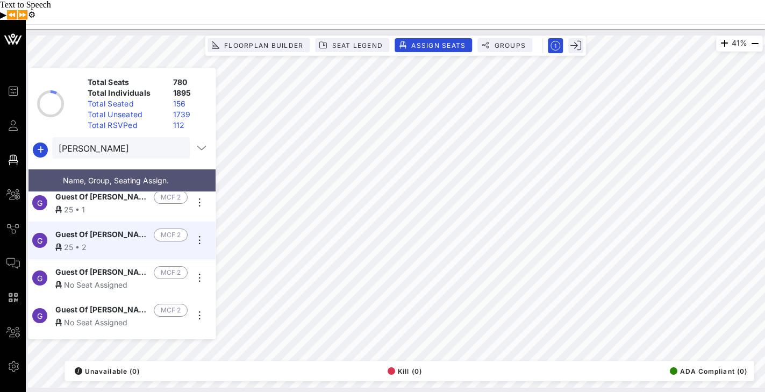
click at [97, 279] on div "No Seat Assigned" at bounding box center [121, 284] width 132 height 11
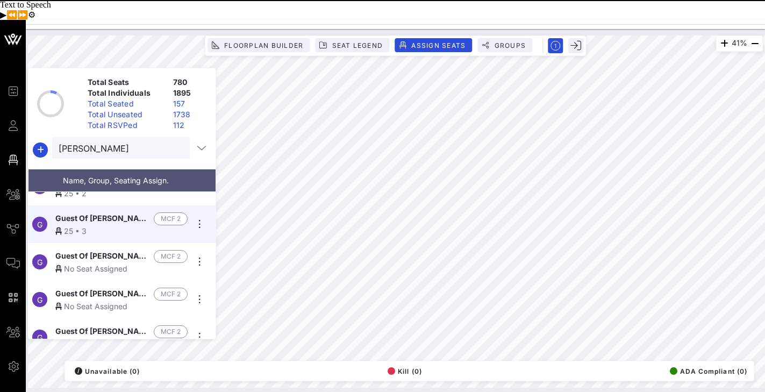
scroll to position [591, 0]
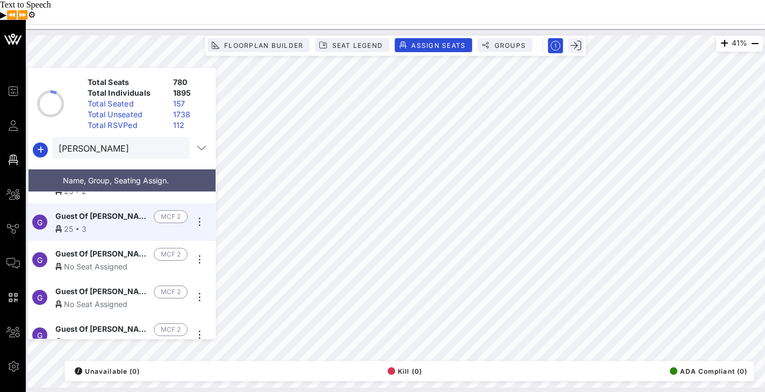
click at [124, 248] on span "Guest Of [PERSON_NAME] Foundation 2" at bounding box center [102, 254] width 94 height 13
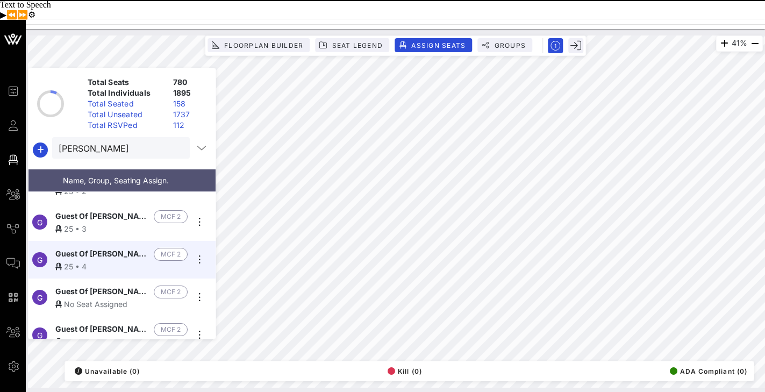
scroll to position [601, 0]
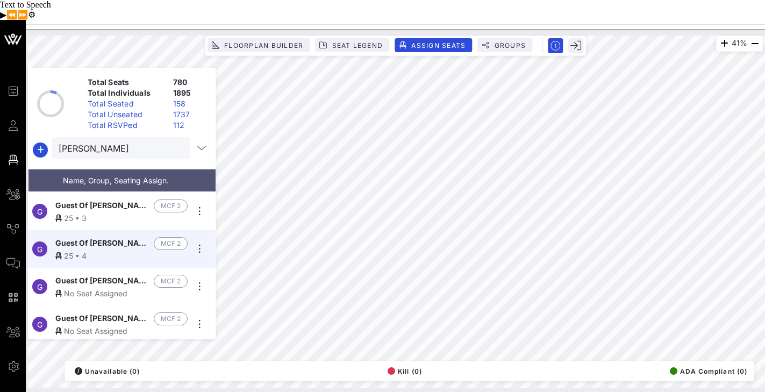
click at [102, 275] on span "Guest Of [PERSON_NAME] Foundation 2" at bounding box center [102, 281] width 94 height 13
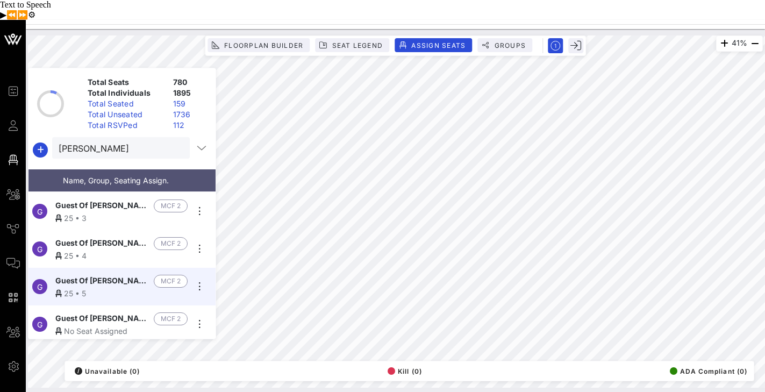
click at [95, 325] on div "No Seat Assigned" at bounding box center [121, 330] width 132 height 11
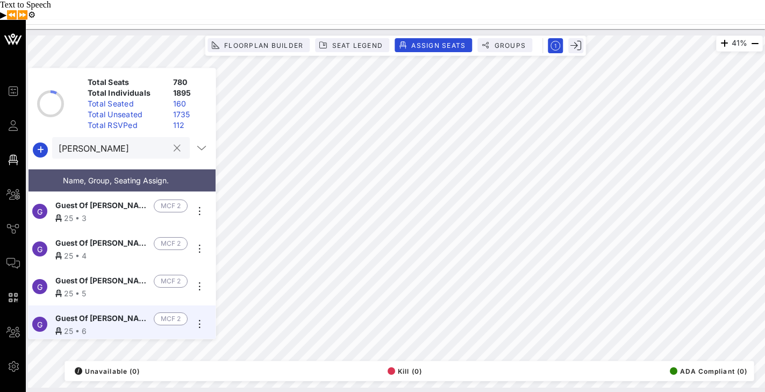
click at [121, 141] on input "[PERSON_NAME]" at bounding box center [114, 148] width 110 height 14
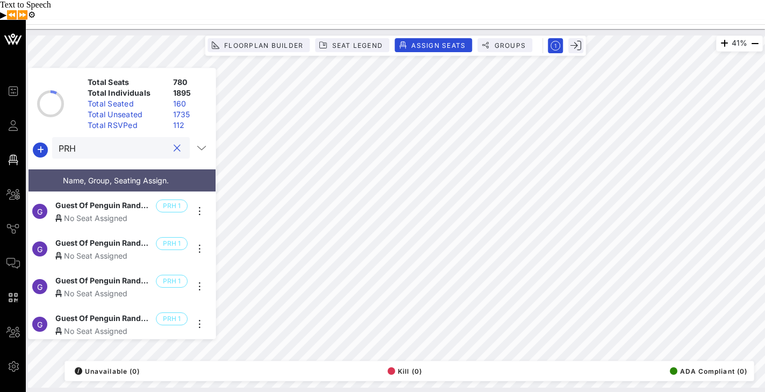
scroll to position [41, 0]
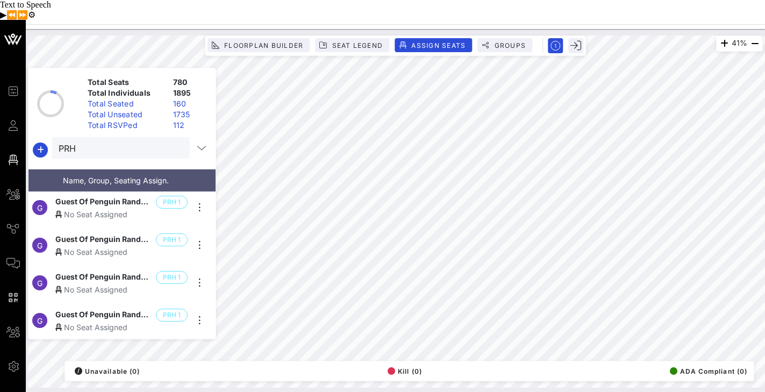
click at [116, 209] on div "No Seat Assigned" at bounding box center [121, 214] width 132 height 11
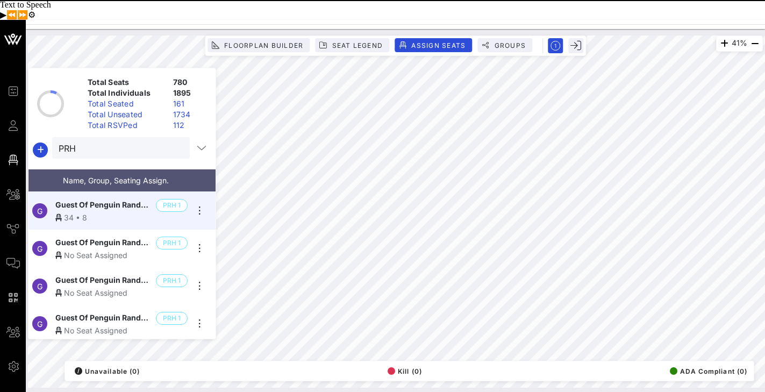
click at [110, 236] on span "Guest Of Penguin Random House 1" at bounding box center [103, 242] width 96 height 13
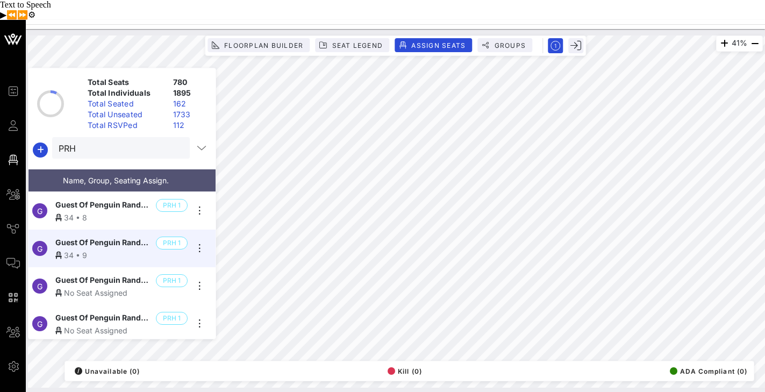
click at [94, 274] on span "Guest Of Penguin Random House 1" at bounding box center [103, 280] width 96 height 13
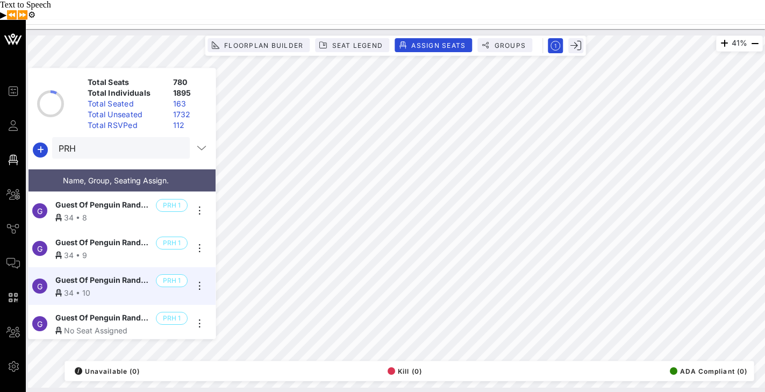
click at [78, 312] on span "Guest Of Penguin Random House 1" at bounding box center [103, 318] width 96 height 13
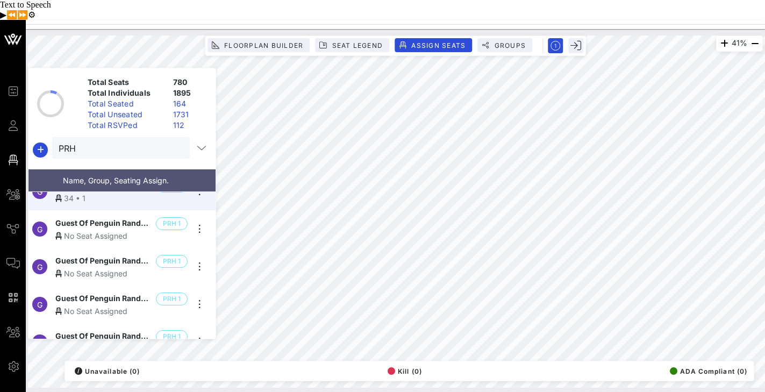
scroll to position [171, 0]
click at [121, 229] on div "No Seat Assigned" at bounding box center [121, 234] width 132 height 11
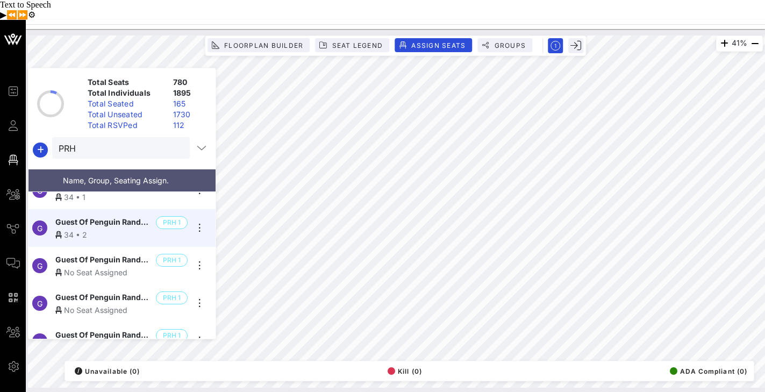
click at [105, 254] on span "Guest Of Penguin Random House 1" at bounding box center [103, 260] width 96 height 13
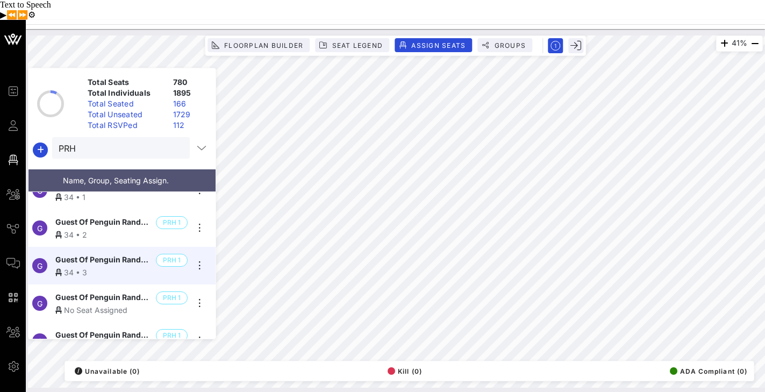
click at [131, 291] on span "Guest Of Penguin Random House 1" at bounding box center [103, 297] width 96 height 13
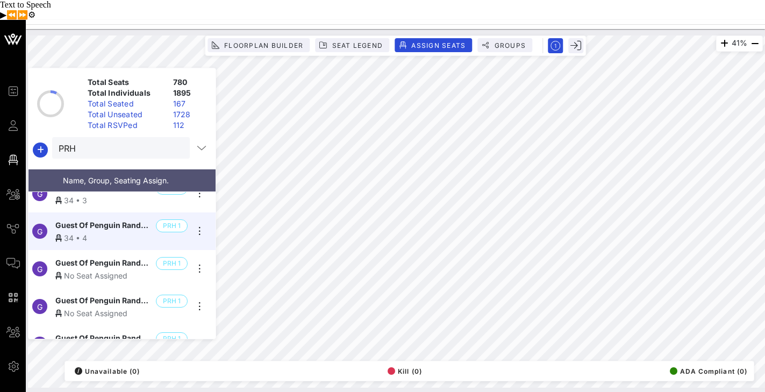
scroll to position [245, 0]
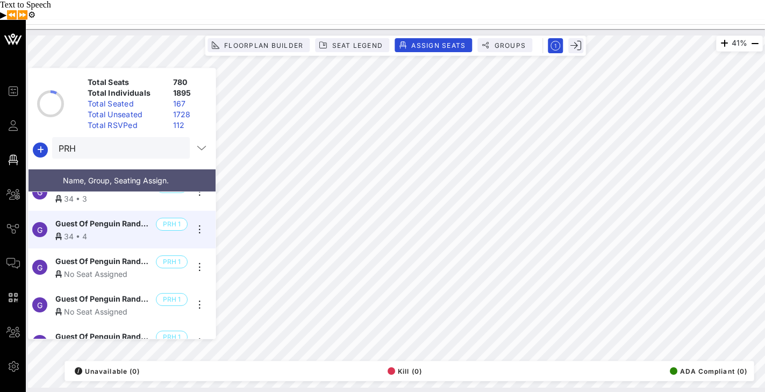
click at [120, 255] on span "Guest Of Penguin Random House 1" at bounding box center [103, 261] width 96 height 13
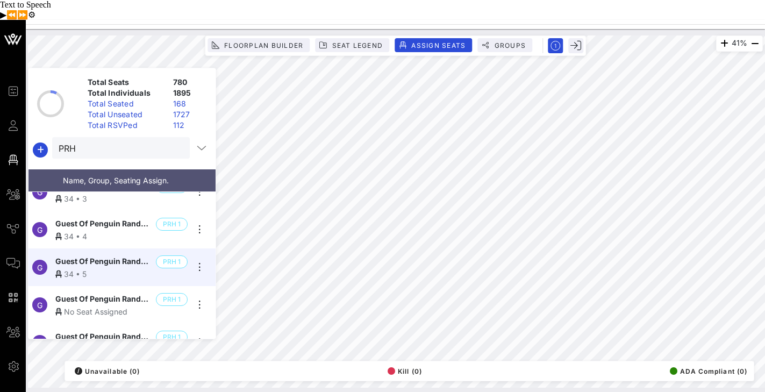
click at [129, 306] on div "No Seat Assigned" at bounding box center [121, 311] width 132 height 11
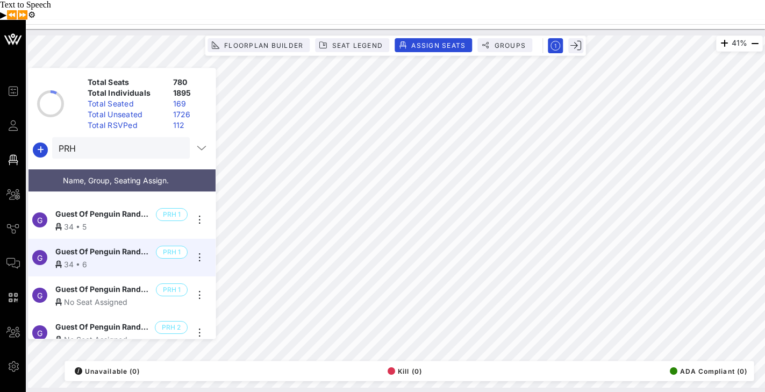
scroll to position [302, 0]
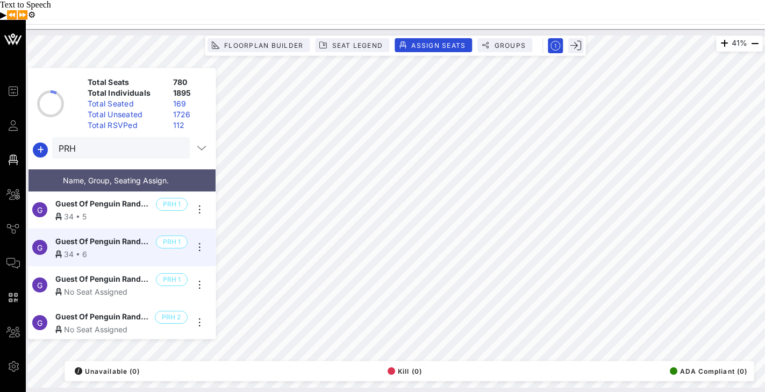
click at [128, 273] on span "Guest Of Penguin Random House 1" at bounding box center [103, 279] width 96 height 13
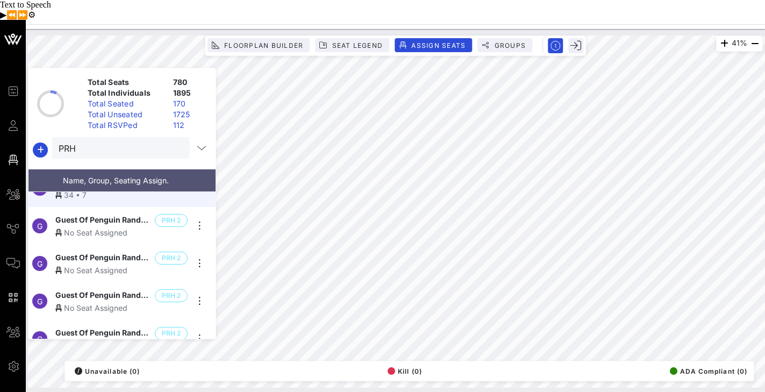
scroll to position [402, 0]
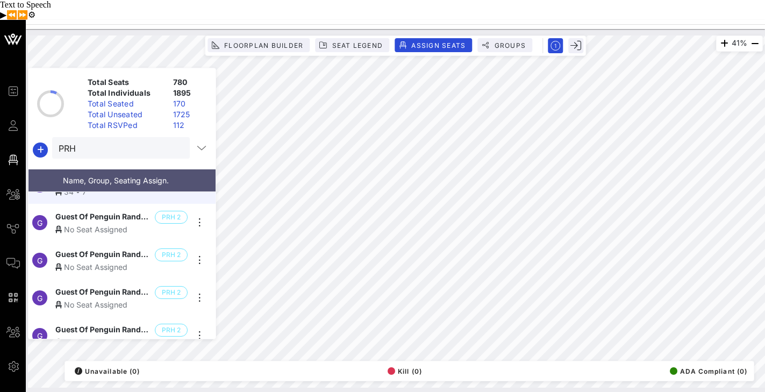
click at [125, 224] on div "No Seat Assigned" at bounding box center [121, 229] width 132 height 11
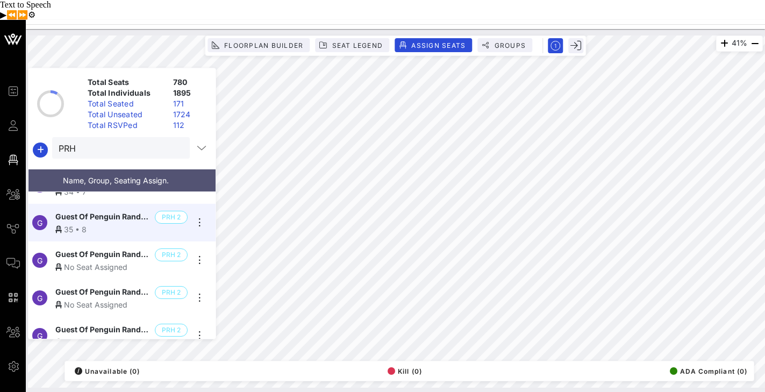
click at [112, 261] on div "No Seat Assigned" at bounding box center [121, 266] width 132 height 11
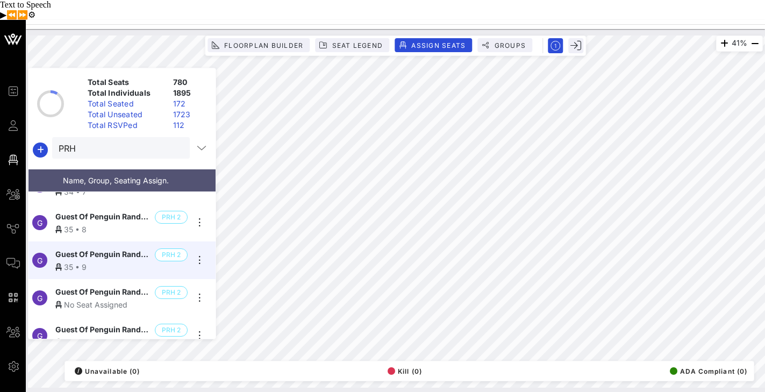
click at [103, 286] on span "Guest Of Penguin Random House 2" at bounding box center [102, 292] width 95 height 13
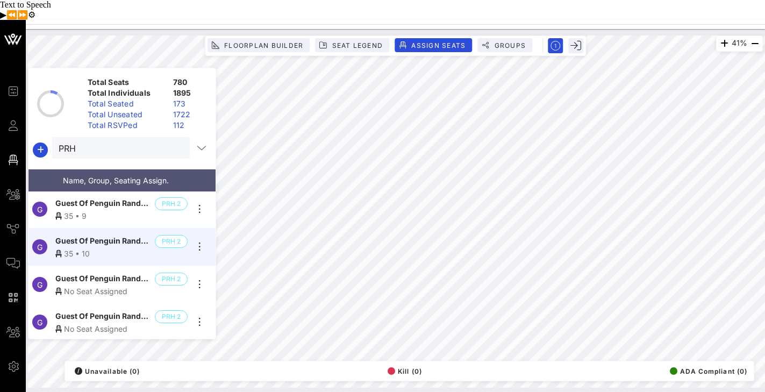
scroll to position [454, 0]
click at [111, 272] on span "Guest Of Penguin Random House 2" at bounding box center [102, 278] width 95 height 13
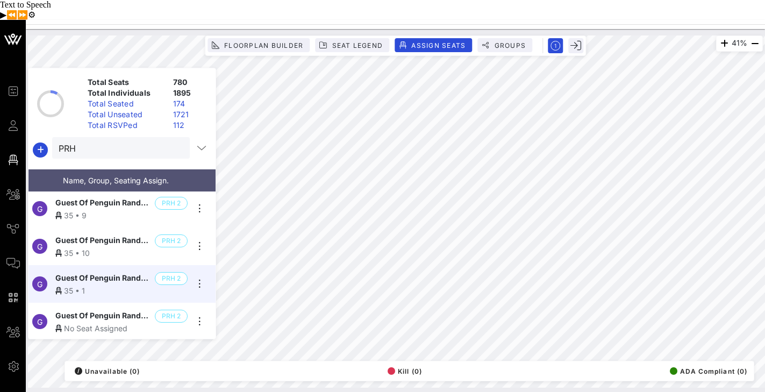
click at [98, 322] on div "No Seat Assigned" at bounding box center [121, 327] width 132 height 11
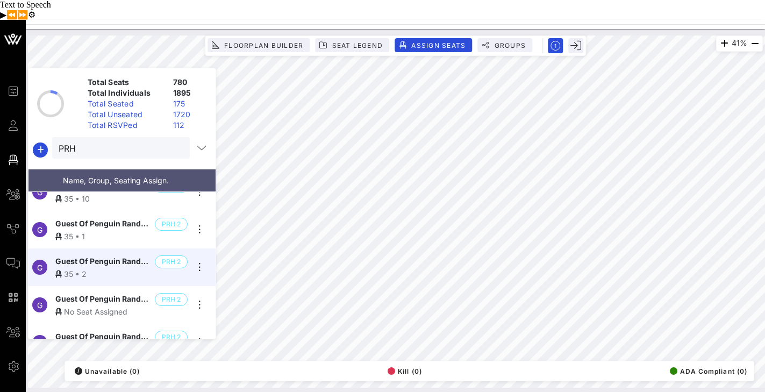
scroll to position [522, 0]
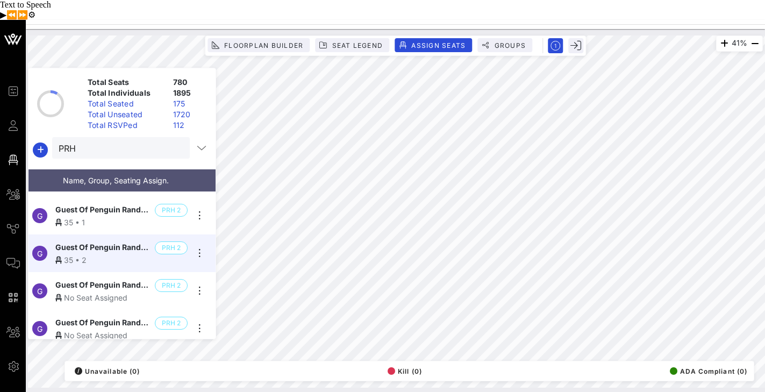
click at [116, 279] on span "Guest Of Penguin Random House 2" at bounding box center [102, 285] width 95 height 13
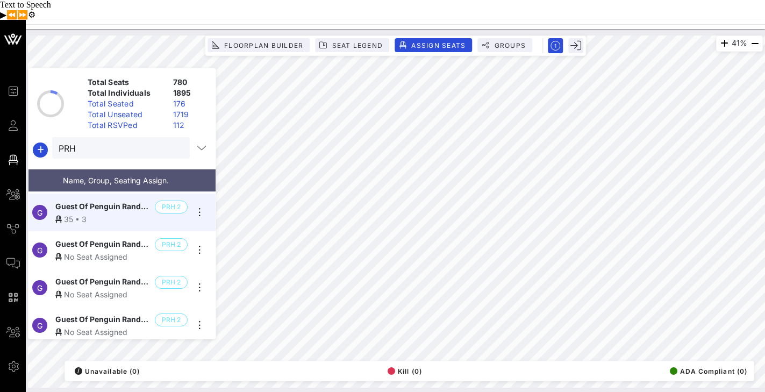
scroll to position [604, 0]
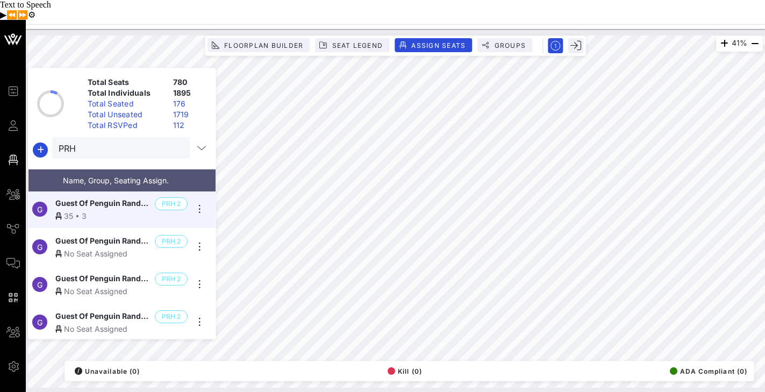
click at [116, 235] on span "Guest Of Penguin Random House 2" at bounding box center [102, 241] width 95 height 13
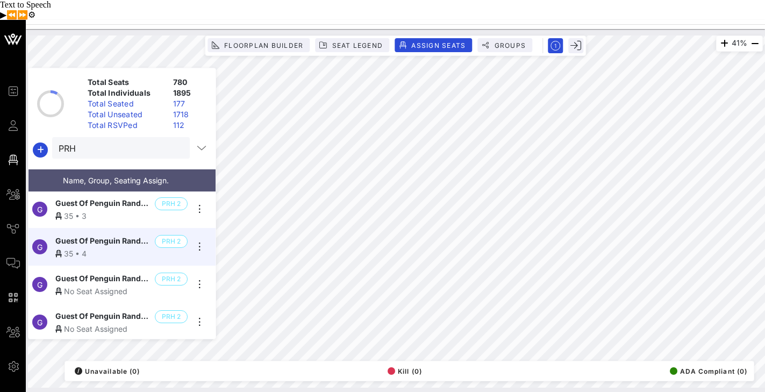
click at [130, 272] on span "Guest Of Penguin Random House 2" at bounding box center [102, 278] width 95 height 13
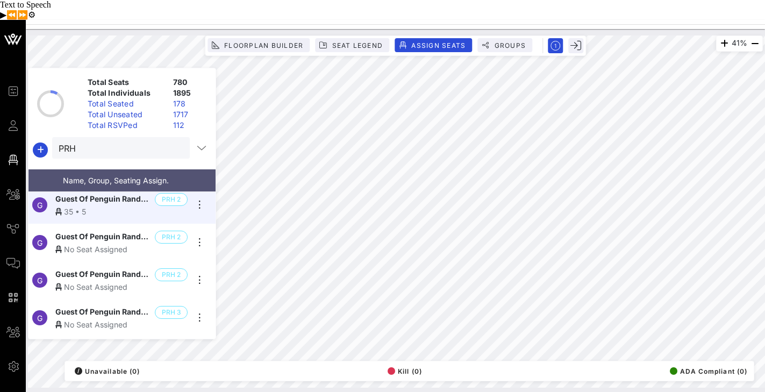
scroll to position [684, 0]
click at [112, 229] on span "Guest Of Penguin Random House 2" at bounding box center [102, 235] width 95 height 13
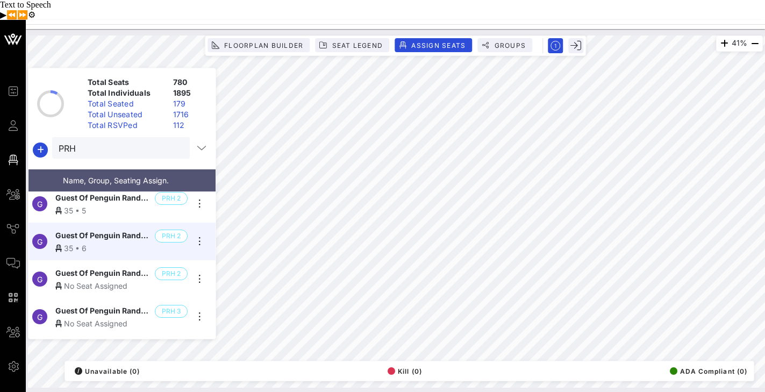
click at [134, 267] on span "Guest Of Penguin Random House 2" at bounding box center [102, 273] width 95 height 13
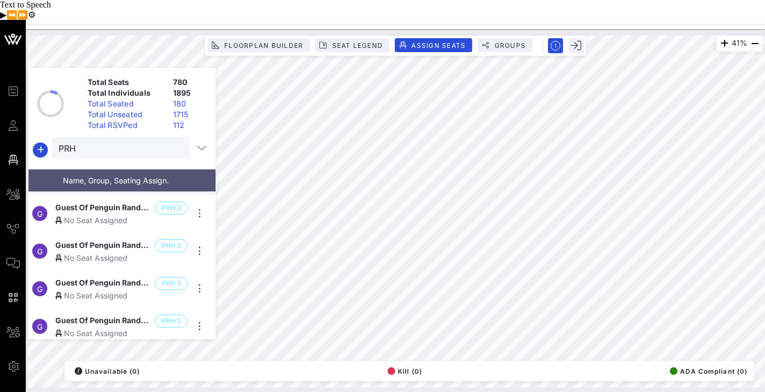
scroll to position [788, 0]
click at [123, 213] on div "No Seat Assigned" at bounding box center [121, 218] width 132 height 11
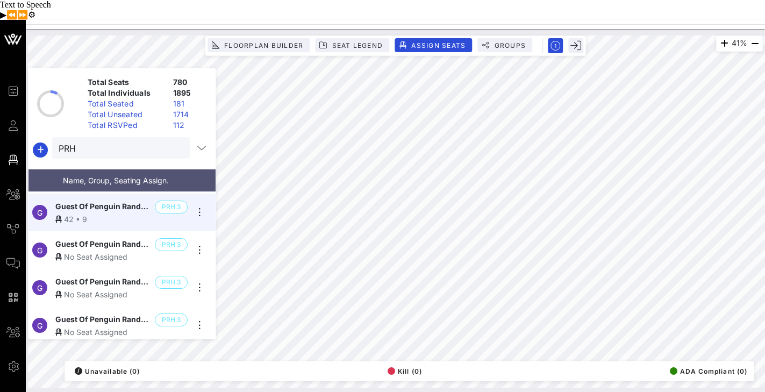
click at [128, 238] on span "Guest Of Penguin Random House 3" at bounding box center [102, 244] width 95 height 13
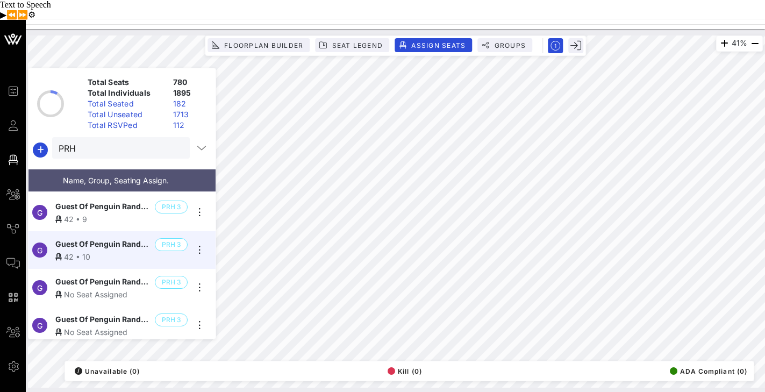
click at [100, 276] on span "Guest Of Penguin Random House 3" at bounding box center [102, 282] width 95 height 13
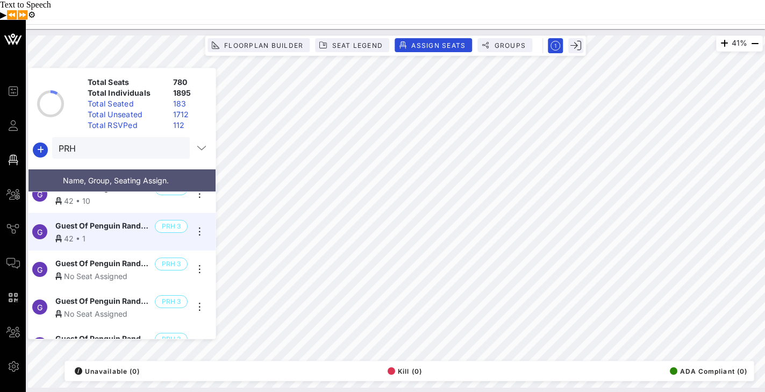
scroll to position [859, 0]
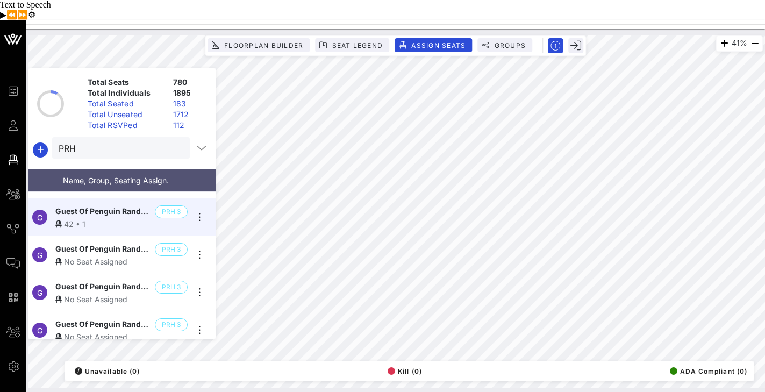
click at [112, 256] on div "No Seat Assigned" at bounding box center [121, 261] width 132 height 11
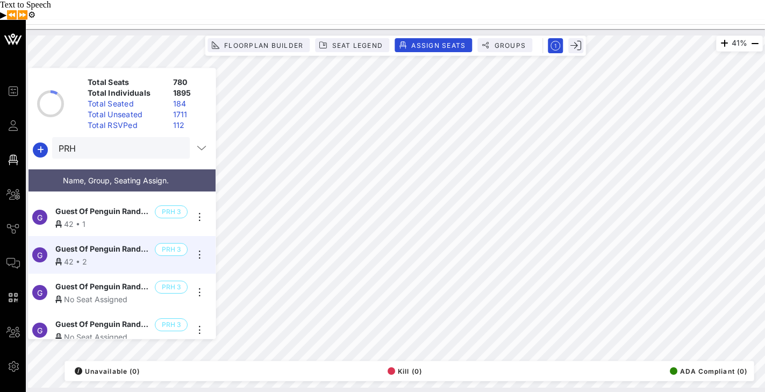
click at [111, 293] on div "No Seat Assigned" at bounding box center [121, 298] width 132 height 11
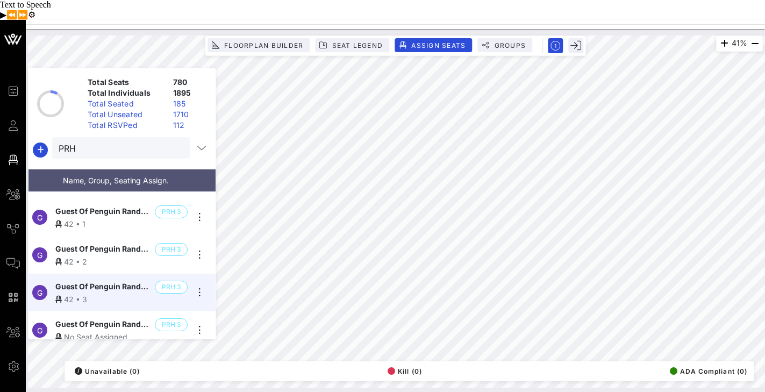
click at [87, 318] on span "Guest Of Penguin Random House 3" at bounding box center [102, 324] width 95 height 13
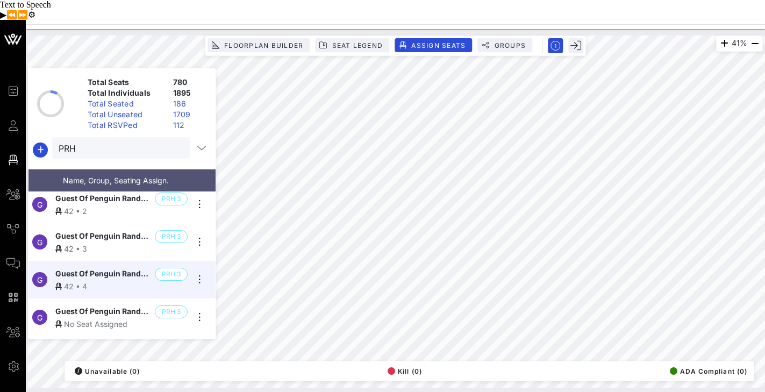
scroll to position [912, 0]
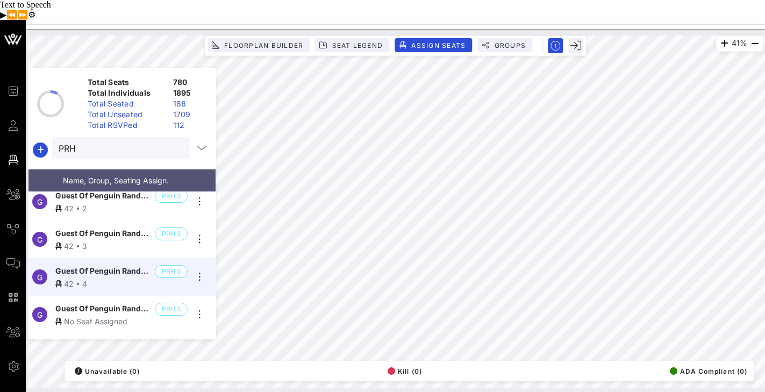
click at [102, 303] on span "Guest Of Penguin Random House 3" at bounding box center [102, 309] width 95 height 13
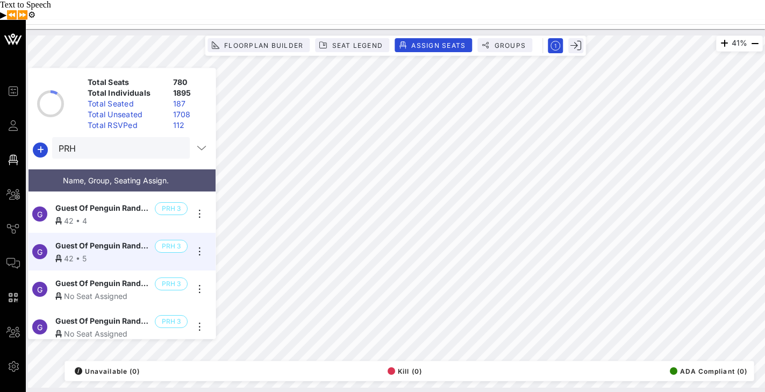
scroll to position [987, 0]
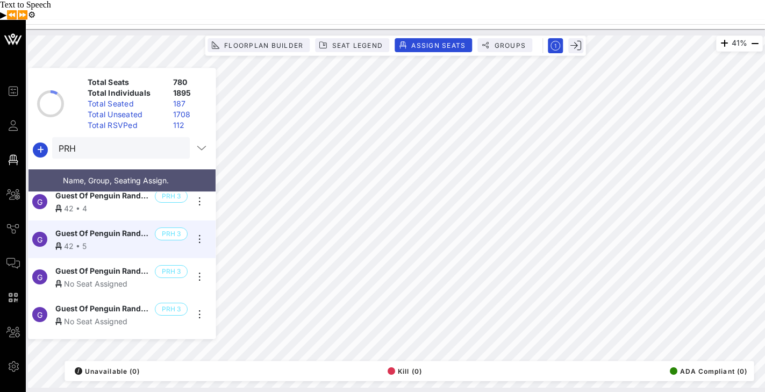
click at [120, 265] on span "Guest Of Penguin Random House 3" at bounding box center [102, 271] width 95 height 13
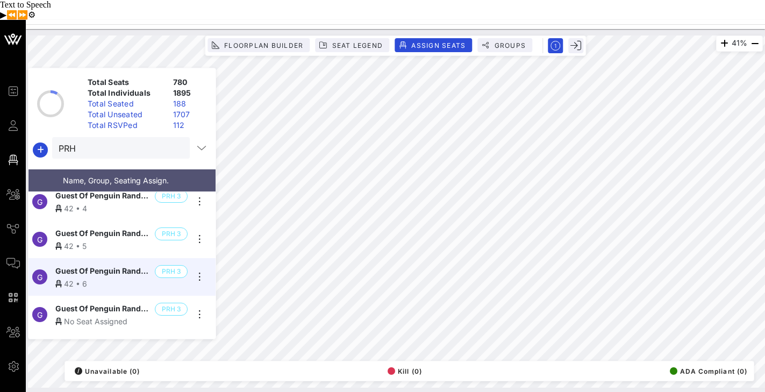
scroll to position [1015, 0]
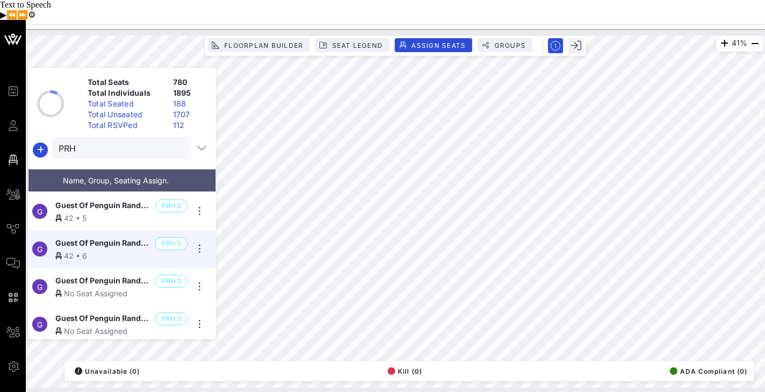
click at [107, 275] on span "Guest Of Penguin Random House 3" at bounding box center [102, 281] width 95 height 13
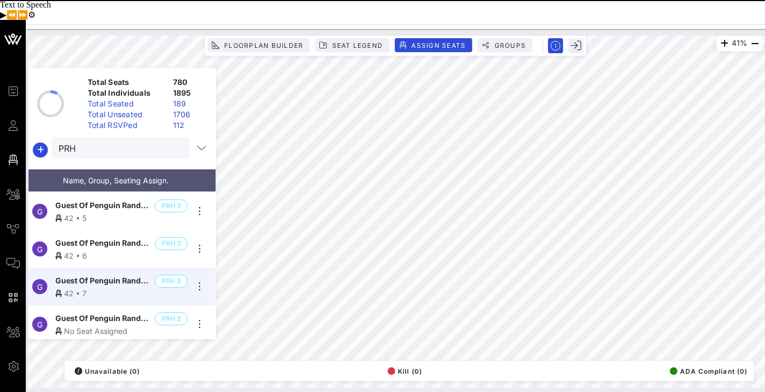
click at [118, 312] on span "Guest Of Penguin Random House 3" at bounding box center [102, 318] width 95 height 13
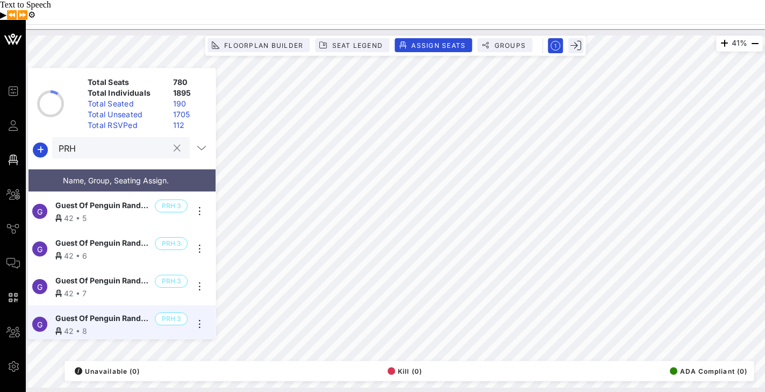
click at [93, 141] on input "PRH" at bounding box center [114, 148] width 110 height 14
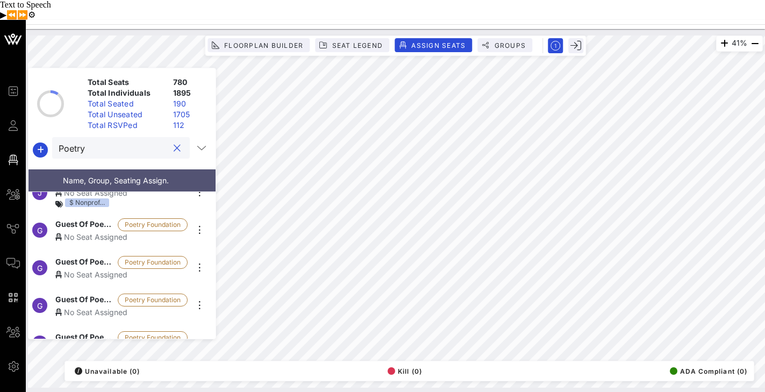
scroll to position [285, 0]
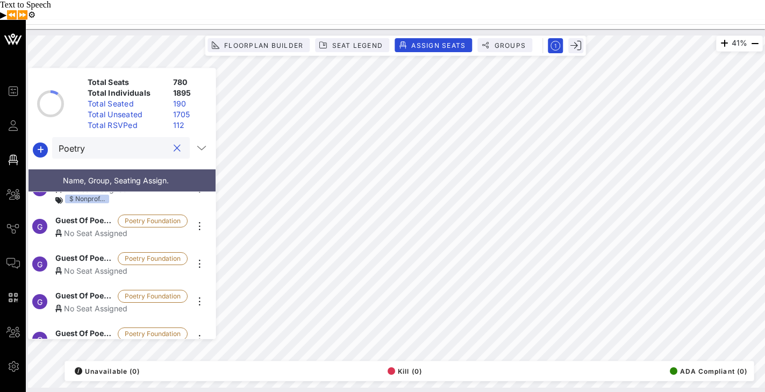
click at [93, 227] on div "No Seat Assigned" at bounding box center [121, 232] width 132 height 11
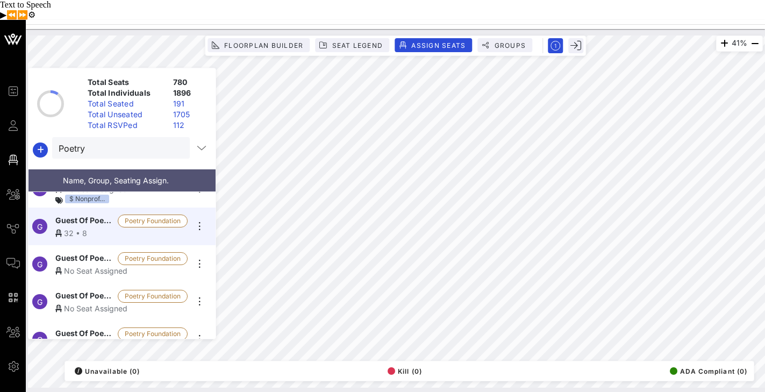
click at [72, 265] on div "No Seat Assigned" at bounding box center [121, 270] width 132 height 11
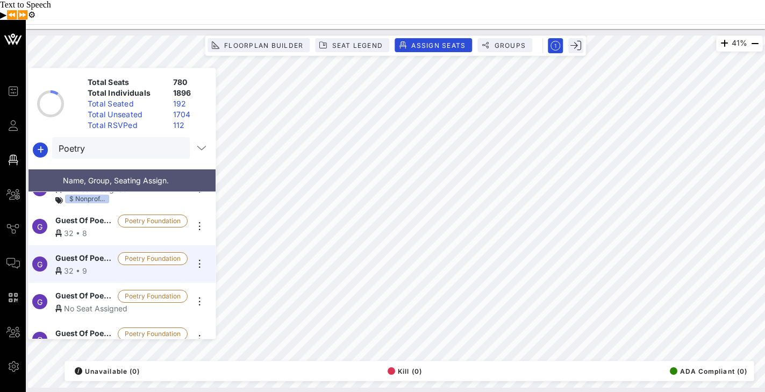
click at [87, 290] on span "Guest Of Poetry Foundation" at bounding box center [84, 296] width 58 height 13
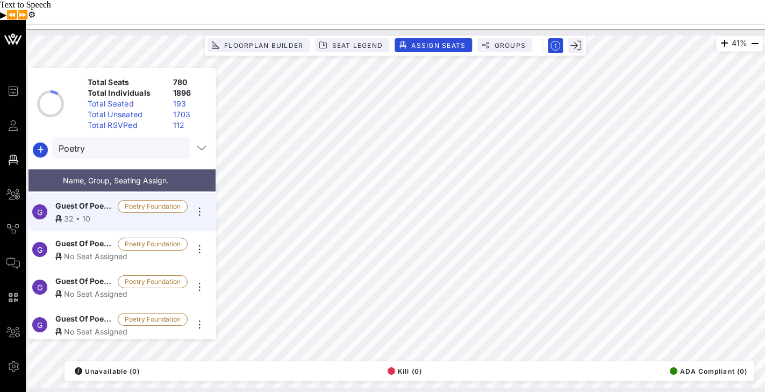
scroll to position [380, 0]
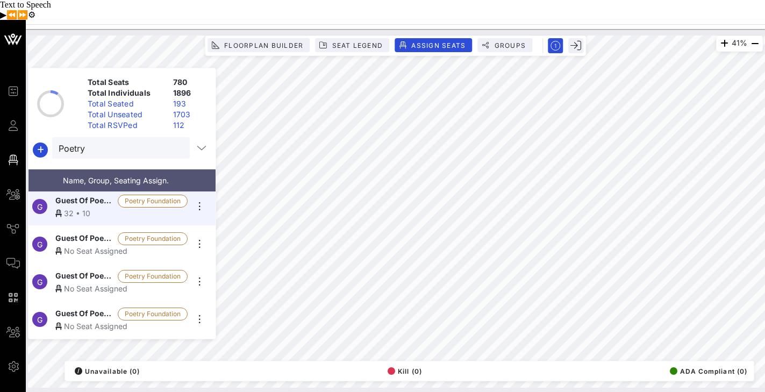
click at [94, 245] on div "No Seat Assigned" at bounding box center [121, 250] width 132 height 11
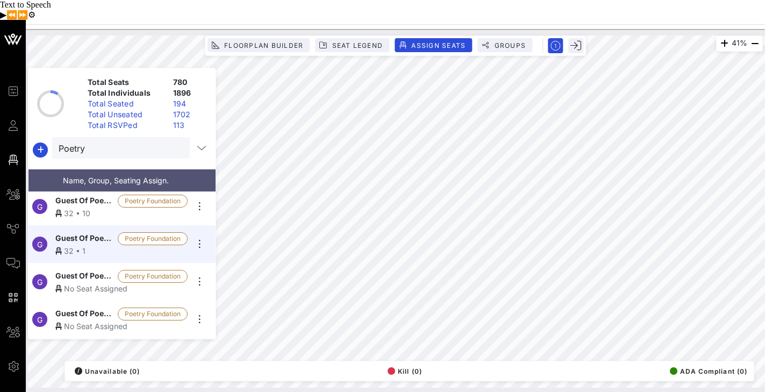
click at [81, 270] on span "Guest Of Poetry Foundation" at bounding box center [84, 276] width 58 height 13
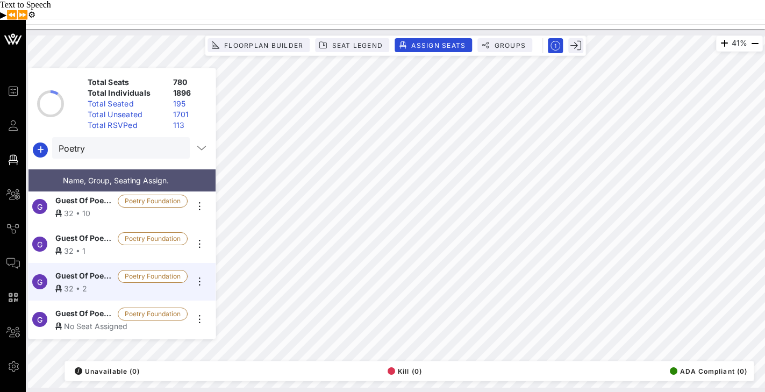
click at [73, 320] on div "No Seat Assigned" at bounding box center [121, 325] width 132 height 11
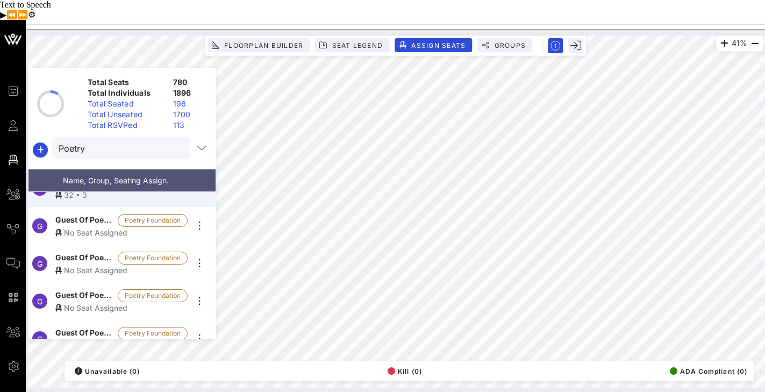
scroll to position [514, 0]
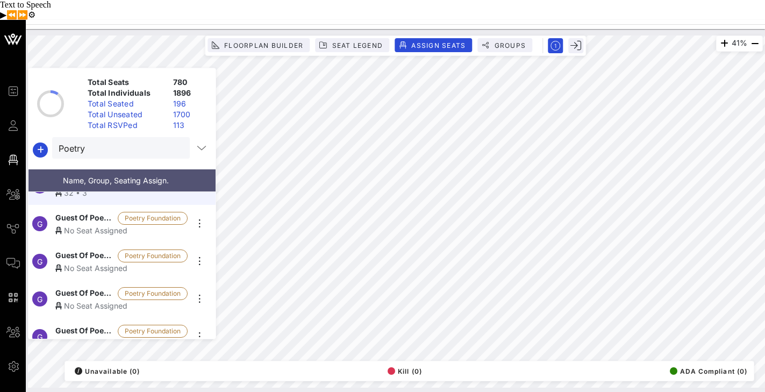
click at [96, 212] on span "Guest Of Poetry Foundation" at bounding box center [84, 218] width 58 height 13
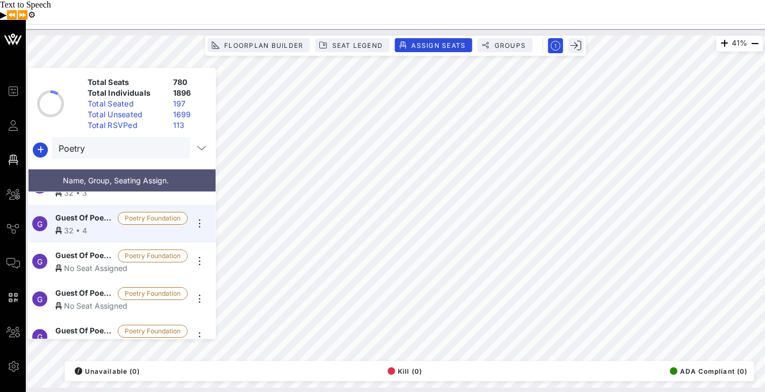
click at [78, 262] on div "No Seat Assigned" at bounding box center [121, 267] width 132 height 11
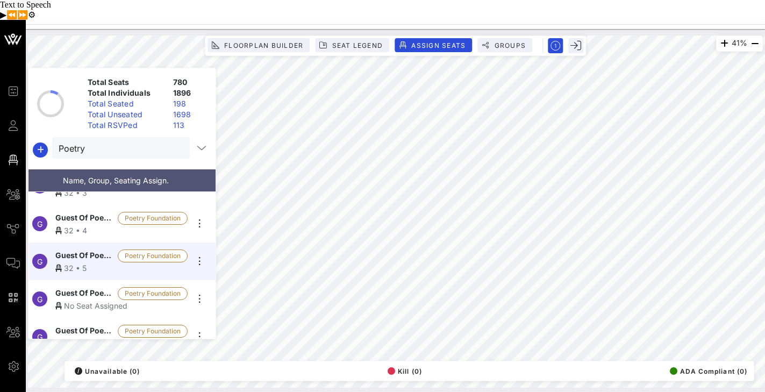
click at [81, 300] on div "No Seat Assigned" at bounding box center [121, 305] width 132 height 11
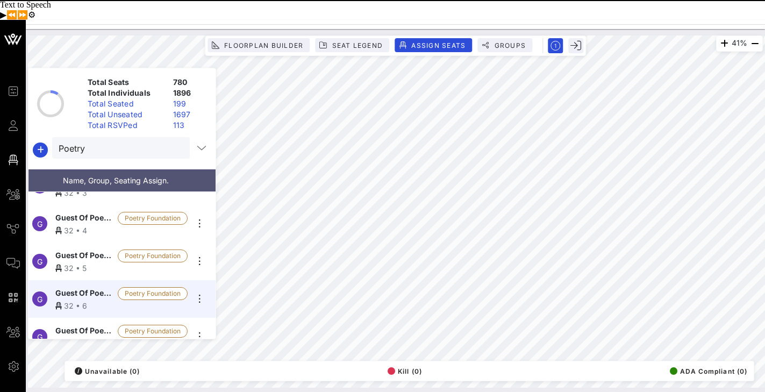
scroll to position [526, 0]
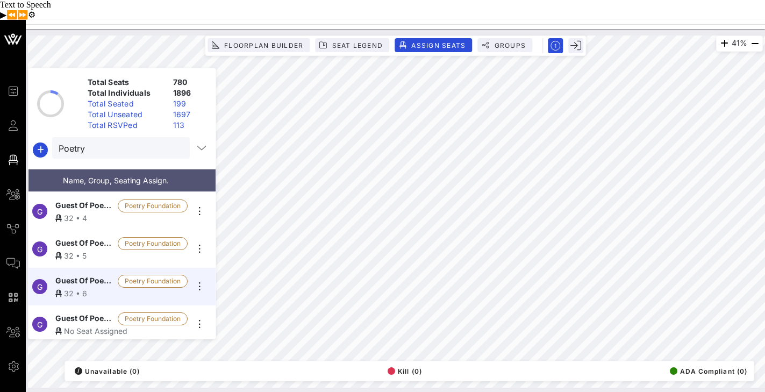
click at [85, 312] on span "Guest Of Poetry Foundation" at bounding box center [84, 318] width 58 height 13
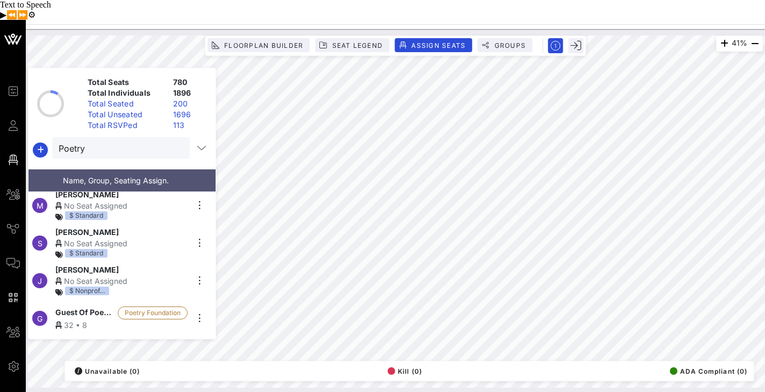
scroll to position [194, 0]
click at [109, 141] on input "Poetry" at bounding box center [114, 148] width 110 height 14
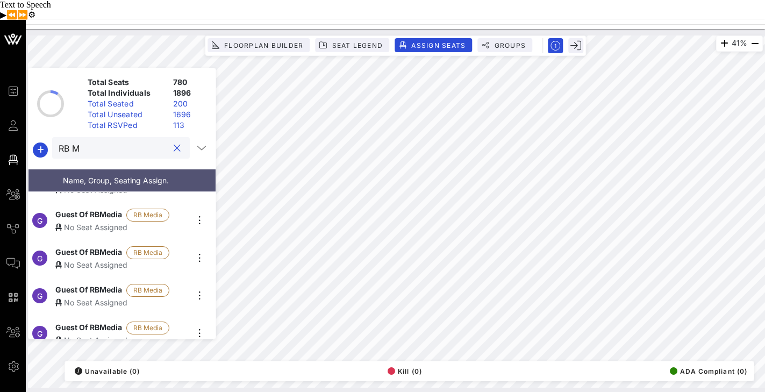
scroll to position [0, 0]
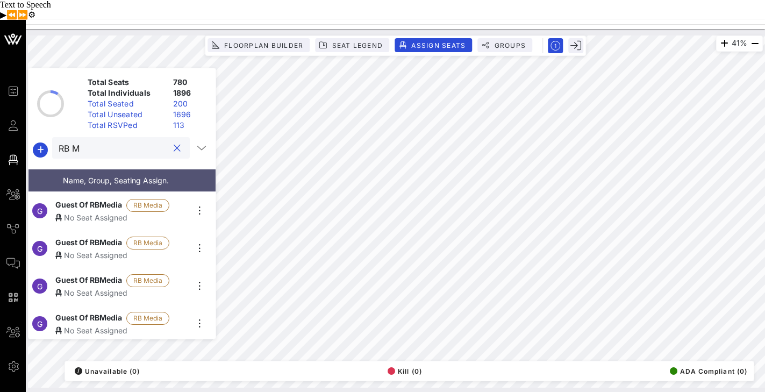
click at [100, 199] on span "Guest Of RBMedia" at bounding box center [88, 205] width 67 height 13
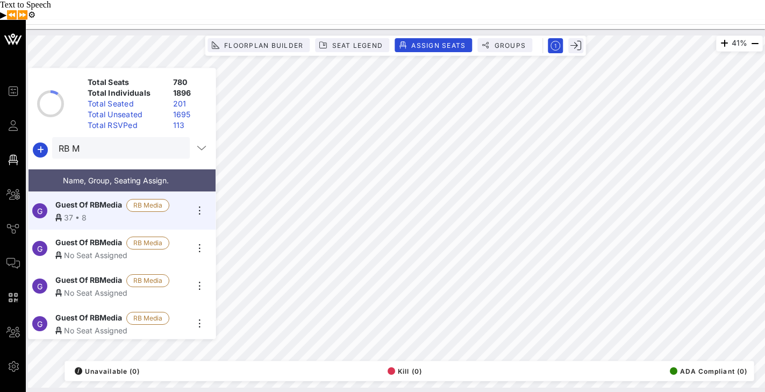
click at [67, 249] on div "No Seat Assigned" at bounding box center [121, 254] width 132 height 11
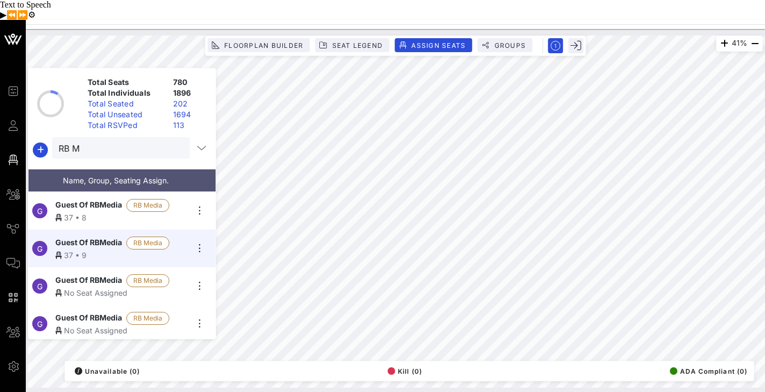
click at [72, 287] on div "No Seat Assigned" at bounding box center [121, 292] width 132 height 11
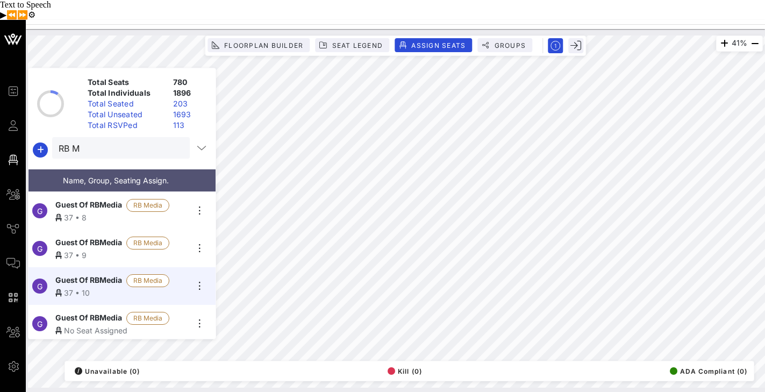
click at [98, 312] on span "Guest Of RBMedia" at bounding box center [88, 318] width 67 height 13
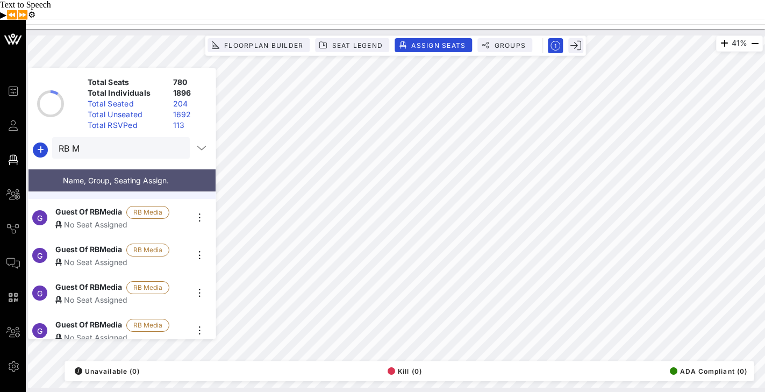
scroll to position [144, 0]
click at [99, 218] on div "No Seat Assigned" at bounding box center [121, 223] width 132 height 11
click at [83, 256] on div "No Seat Assigned" at bounding box center [121, 261] width 132 height 11
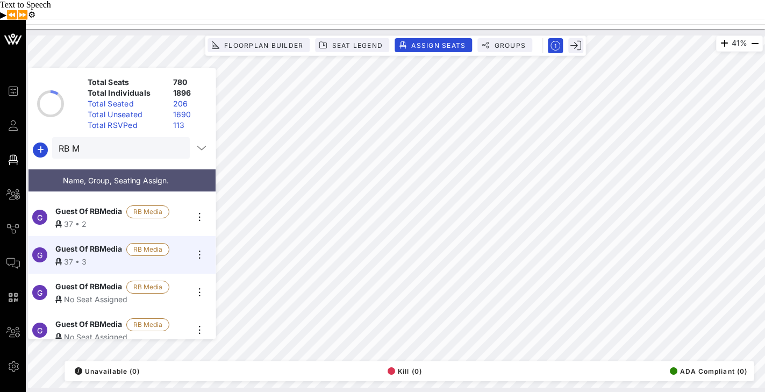
click at [84, 281] on span "Guest Of RBMedia" at bounding box center [88, 287] width 67 height 13
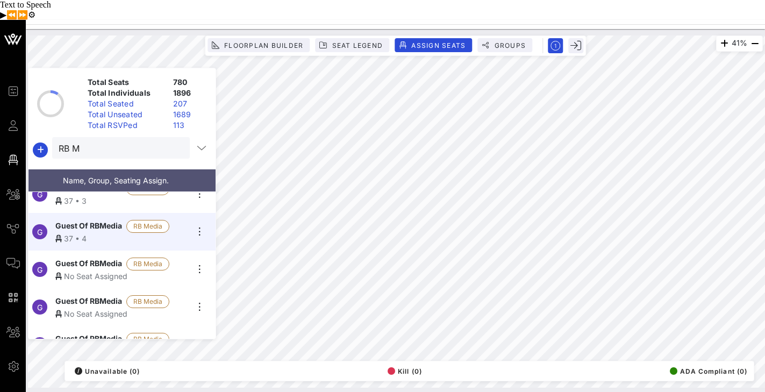
scroll to position [225, 0]
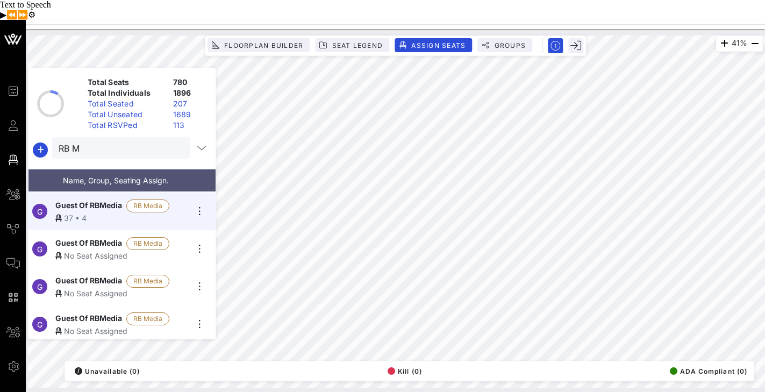
click at [96, 237] on span "Guest Of RBMedia" at bounding box center [88, 243] width 67 height 13
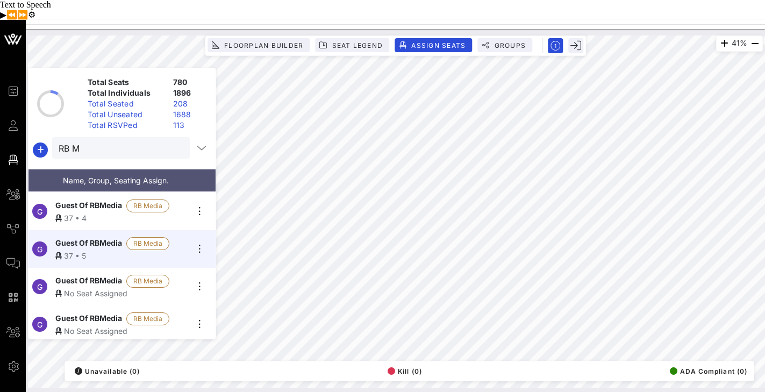
click at [84, 275] on span "Guest Of RBMedia" at bounding box center [88, 281] width 67 height 13
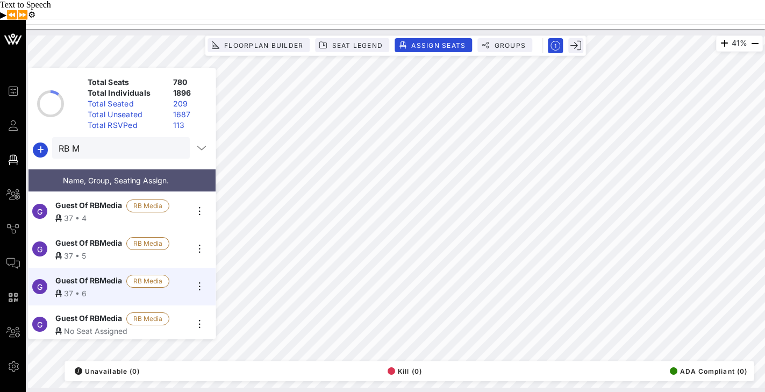
click at [94, 312] on span "Guest Of RBMedia" at bounding box center [88, 318] width 67 height 13
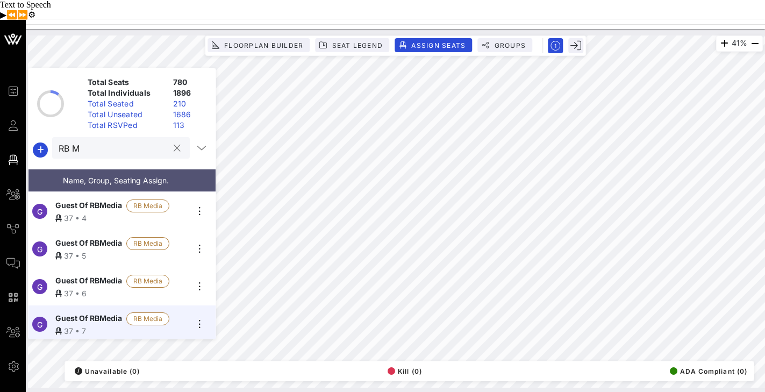
click at [125, 141] on input "RB M" at bounding box center [114, 148] width 110 height 14
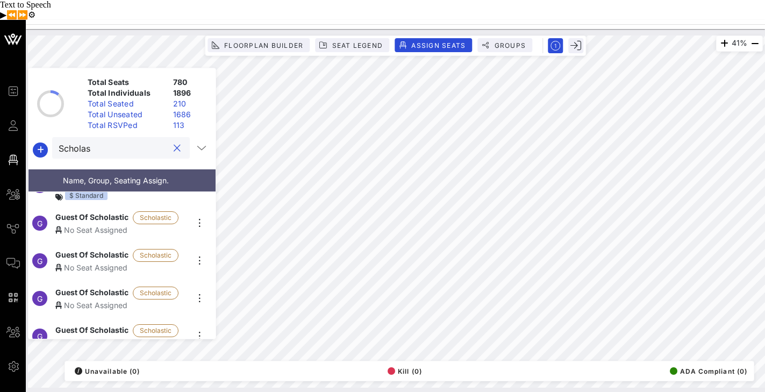
scroll to position [138, 0]
click at [98, 212] on span "Guest Of Scholastic" at bounding box center [91, 218] width 73 height 13
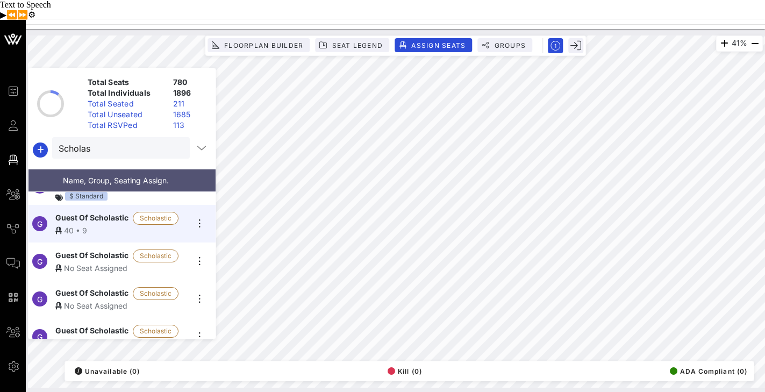
click at [87, 249] on span "Guest Of Scholastic" at bounding box center [91, 255] width 73 height 13
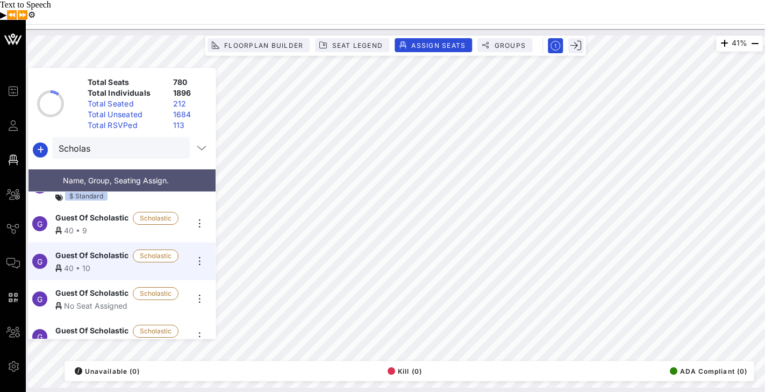
click at [85, 287] on span "Guest Of Scholastic" at bounding box center [91, 293] width 73 height 13
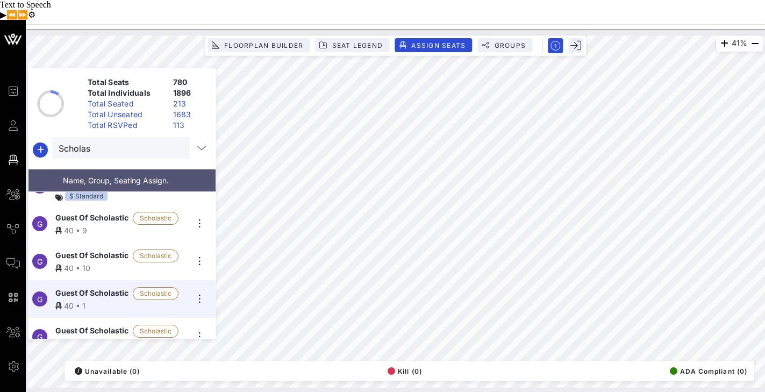
click at [80, 325] on span "Guest Of Scholastic" at bounding box center [91, 331] width 73 height 13
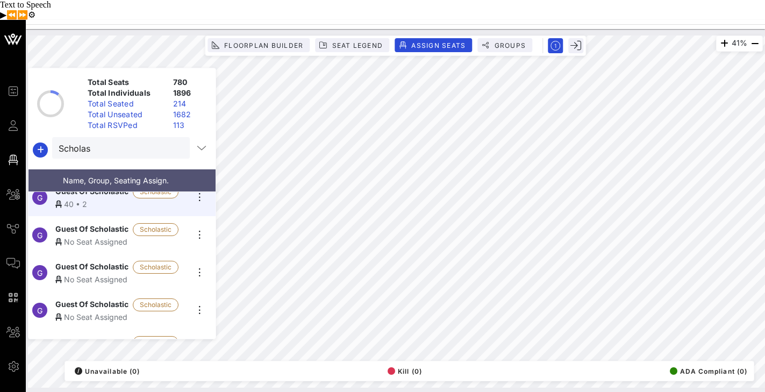
scroll to position [293, 0]
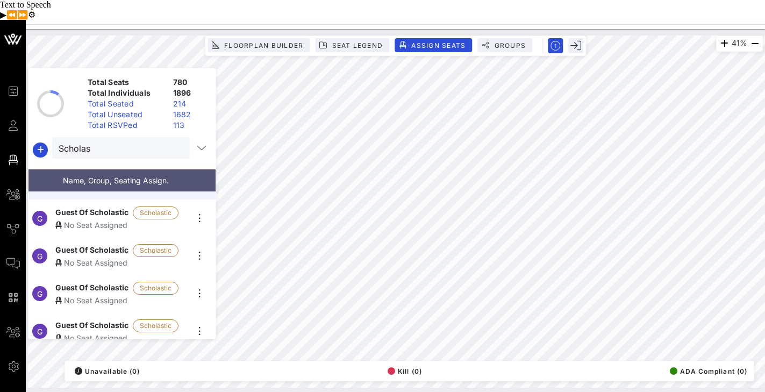
click at [99, 206] on span "Guest Of Scholastic" at bounding box center [91, 212] width 73 height 13
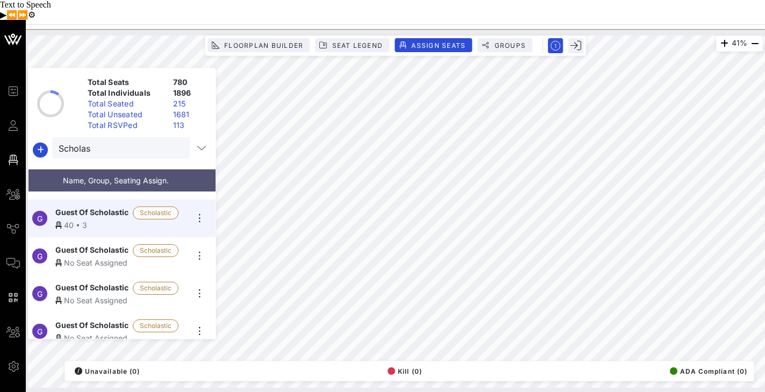
click at [99, 257] on div "No Seat Assigned" at bounding box center [121, 262] width 132 height 11
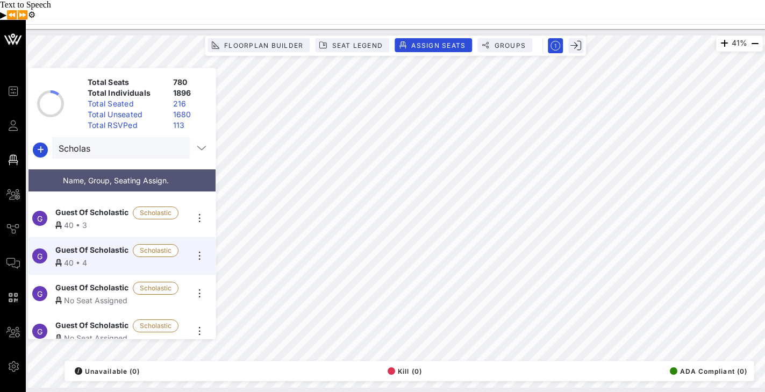
click at [88, 294] on div "No Seat Assigned" at bounding box center [121, 299] width 132 height 11
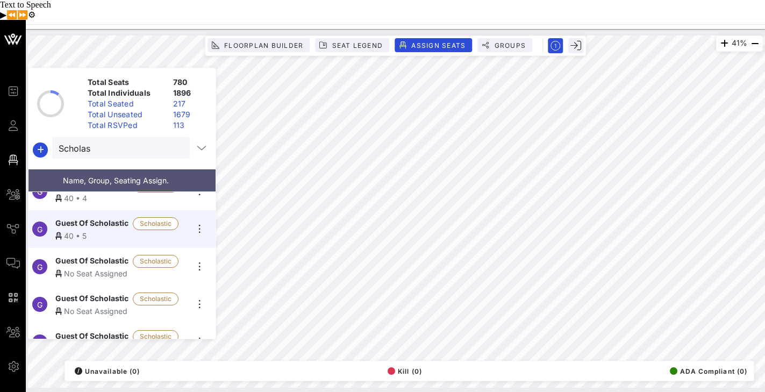
scroll to position [376, 0]
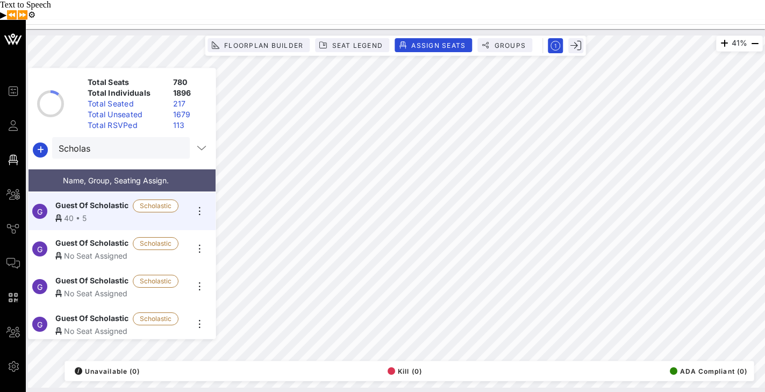
click at [100, 250] on div "No Seat Assigned" at bounding box center [121, 255] width 132 height 11
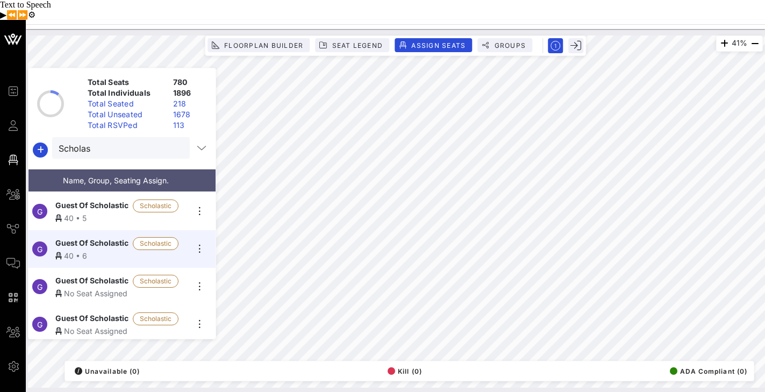
click at [84, 288] on div "No Seat Assigned" at bounding box center [121, 293] width 132 height 11
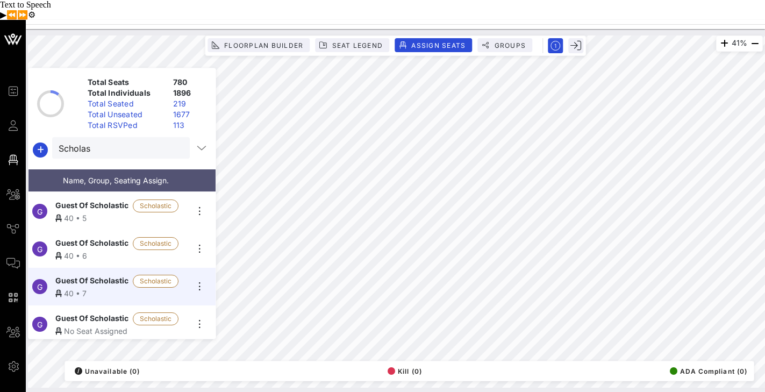
click at [80, 312] on span "Guest Of Scholastic" at bounding box center [91, 318] width 73 height 13
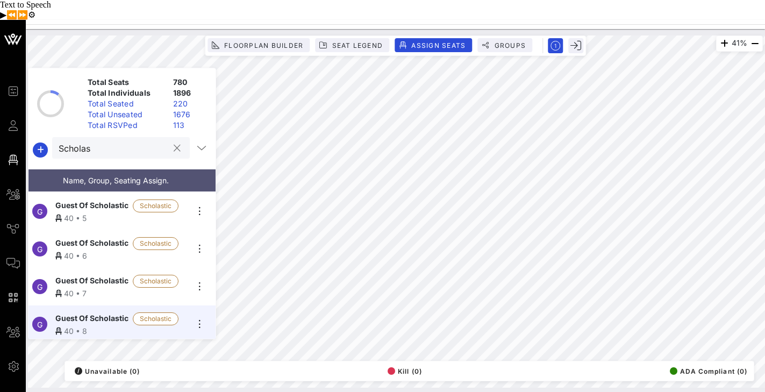
click at [126, 141] on input "Scholas" at bounding box center [114, 148] width 110 height 14
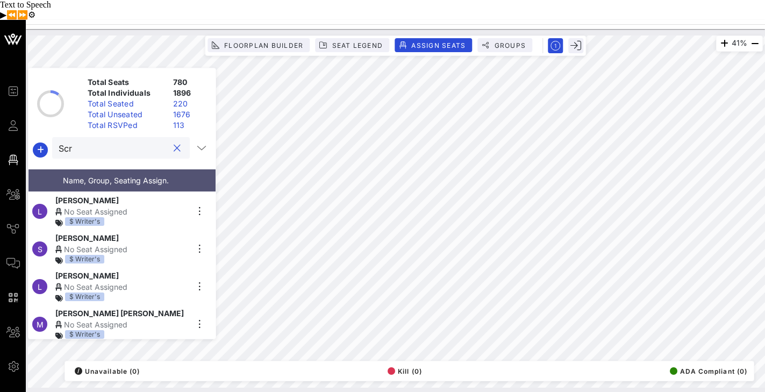
scroll to position [0, 0]
type input "S"
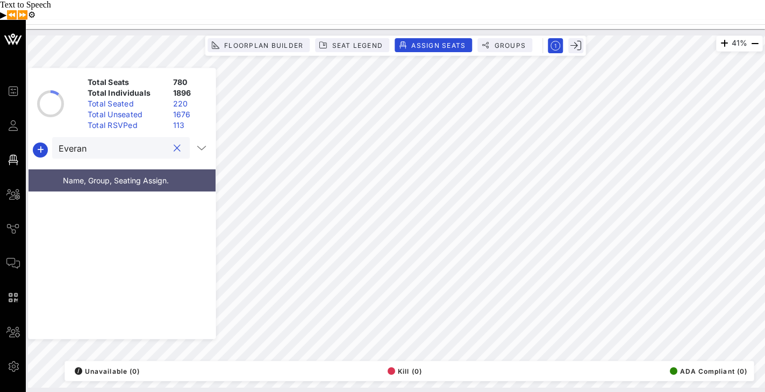
type input "Everand"
click at [114, 141] on input "Everand" at bounding box center [114, 148] width 110 height 14
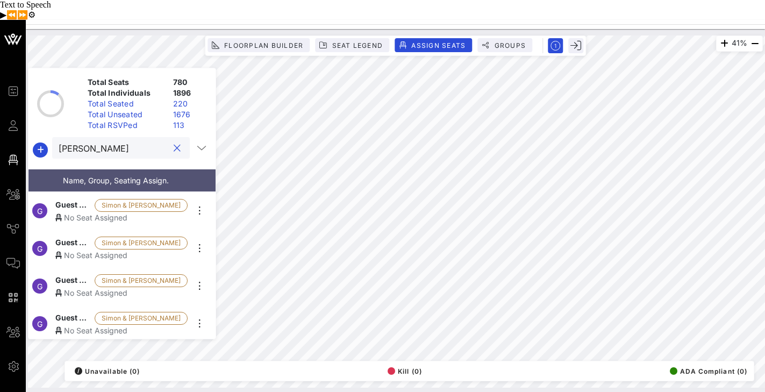
click at [103, 212] on div "No Seat Assigned" at bounding box center [121, 217] width 132 height 11
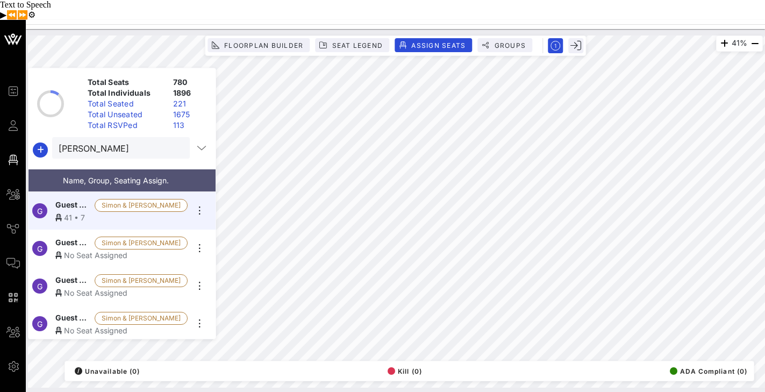
click at [94, 249] on div "No Seat Assigned" at bounding box center [121, 254] width 132 height 11
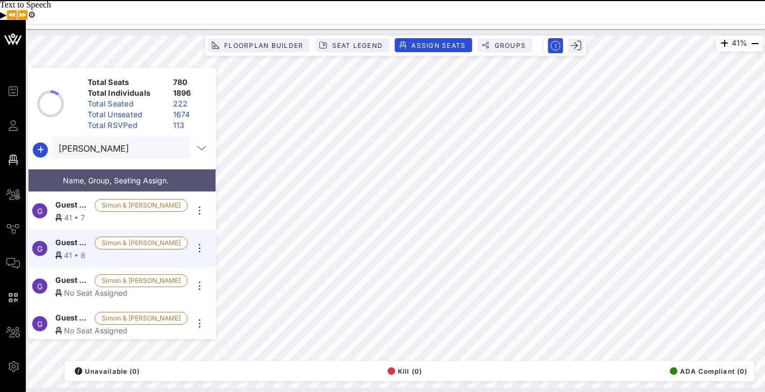
click at [80, 287] on div "No Seat Assigned" at bounding box center [121, 292] width 132 height 11
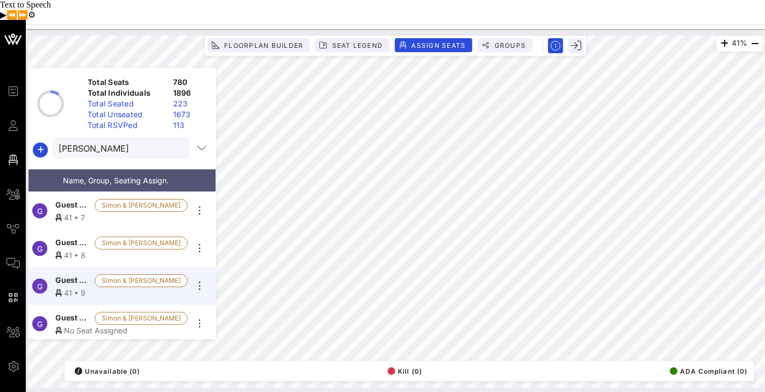
click at [84, 312] on span "Guest Of Simon & [PERSON_NAME]" at bounding box center [72, 318] width 35 height 13
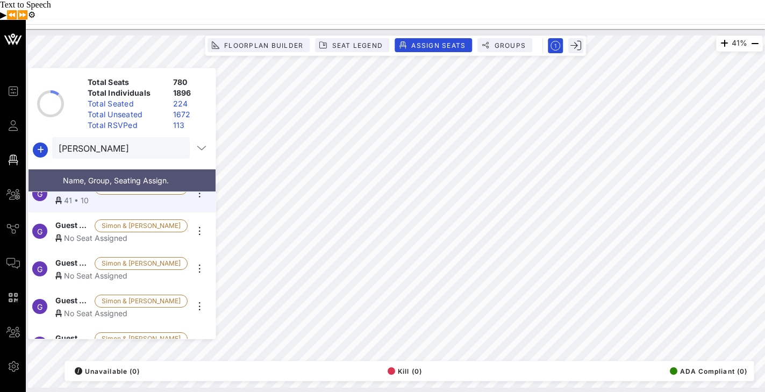
scroll to position [132, 0]
click at [87, 218] on span "Guest Of Simon & [PERSON_NAME]" at bounding box center [72, 224] width 35 height 13
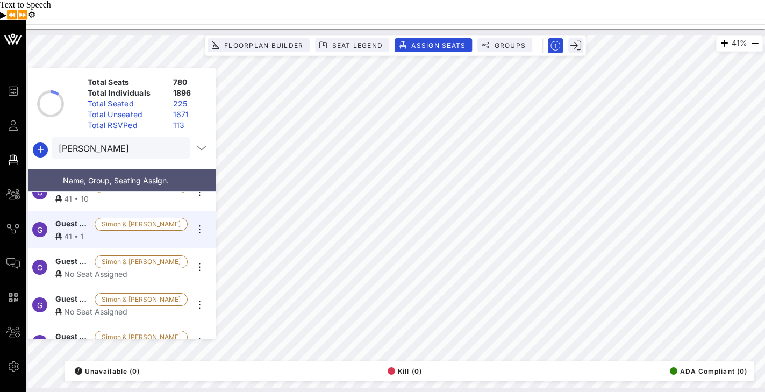
click at [66, 268] on div "No Seat Assigned" at bounding box center [121, 273] width 132 height 11
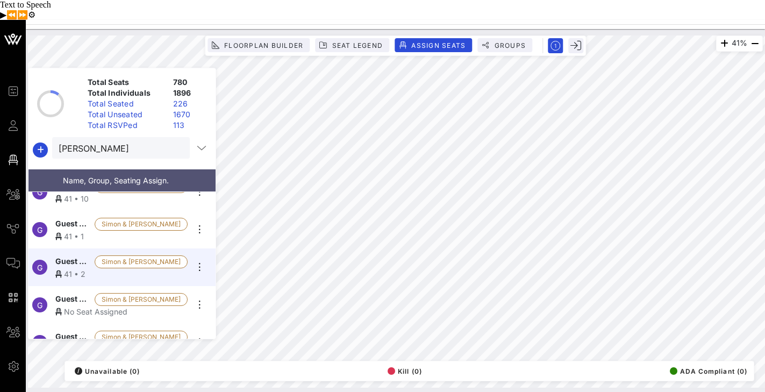
click at [66, 306] on div "No Seat Assigned" at bounding box center [121, 311] width 132 height 11
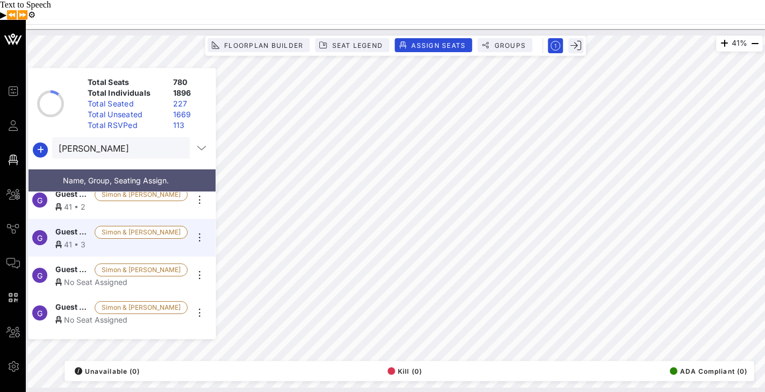
scroll to position [225, 0]
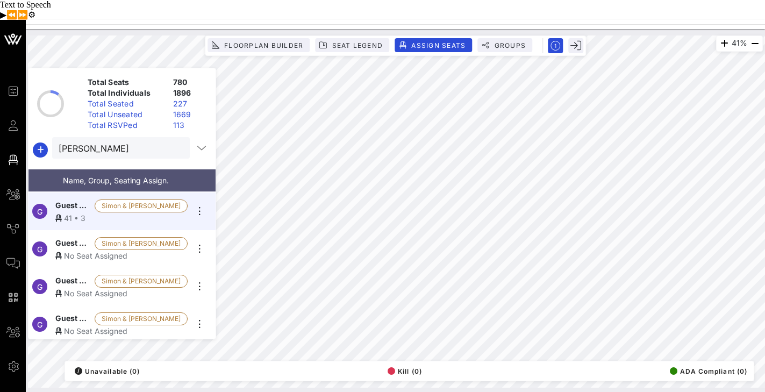
click at [90, 237] on span "Guest Of Simon & [PERSON_NAME]" at bounding box center [72, 243] width 35 height 13
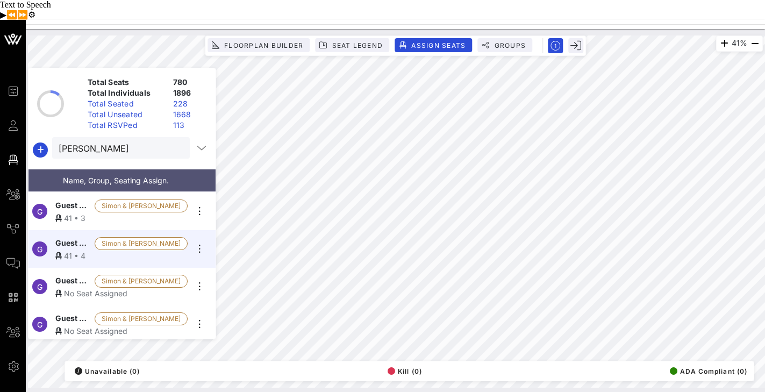
click at [75, 288] on div "No Seat Assigned" at bounding box center [121, 293] width 132 height 11
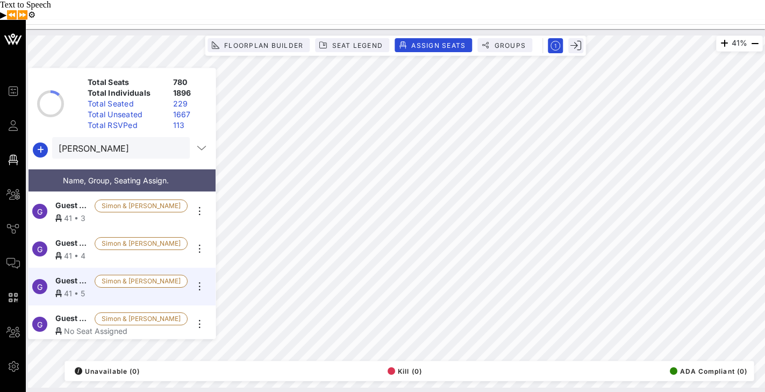
click at [92, 325] on div "No Seat Assigned" at bounding box center [121, 330] width 132 height 11
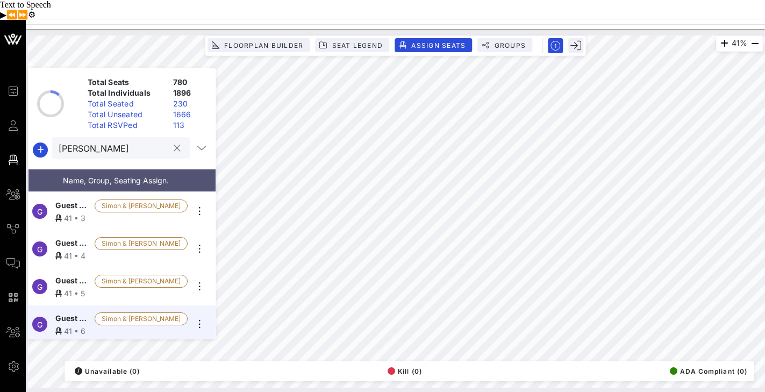
click at [106, 141] on input "[PERSON_NAME]" at bounding box center [114, 148] width 110 height 14
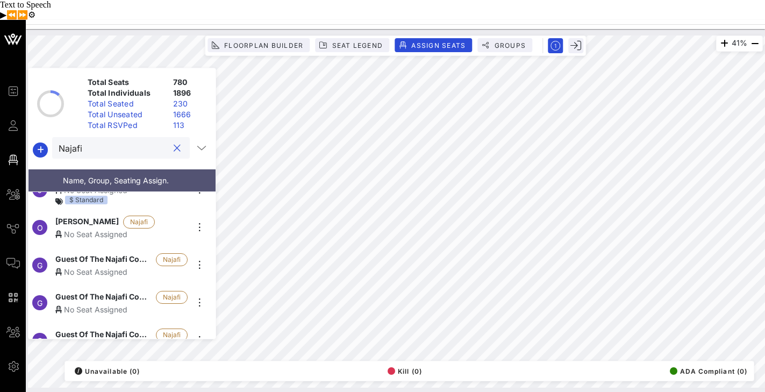
scroll to position [24, 0]
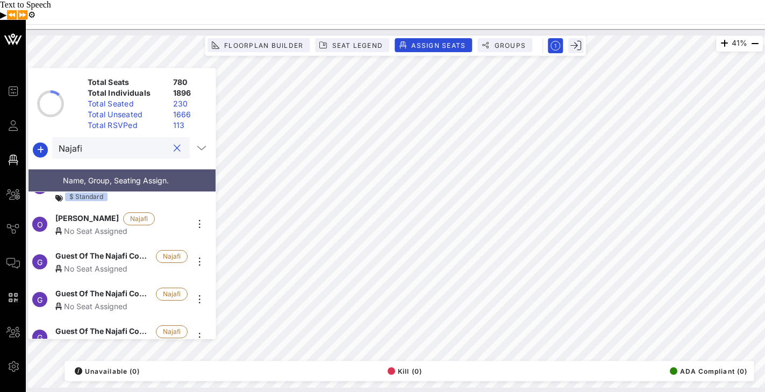
click at [85, 212] on span "[PERSON_NAME]" at bounding box center [86, 218] width 63 height 13
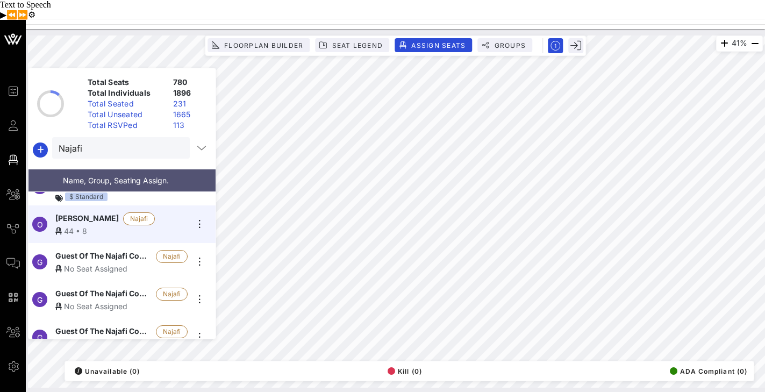
click at [117, 250] on span "Guest Of The Najafi Companies" at bounding box center [103, 256] width 96 height 13
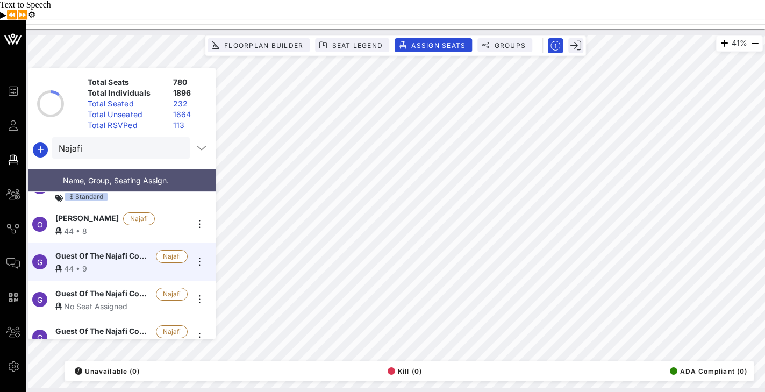
click at [91, 288] on span "Guest Of The Najafi Companies" at bounding box center [103, 294] width 96 height 13
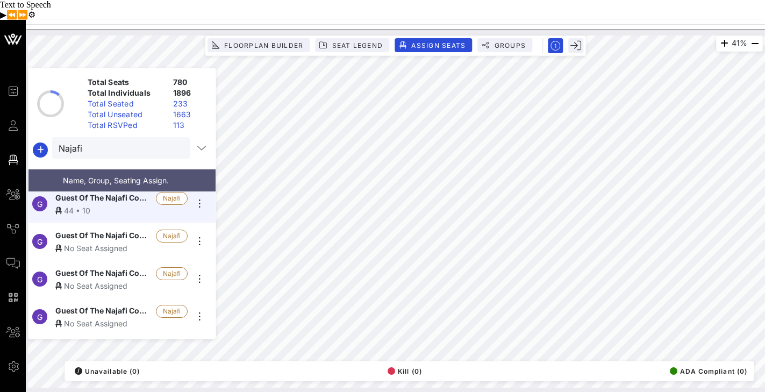
scroll to position [120, 0]
click at [126, 229] on span "Guest Of The Najafi Companies" at bounding box center [103, 235] width 96 height 13
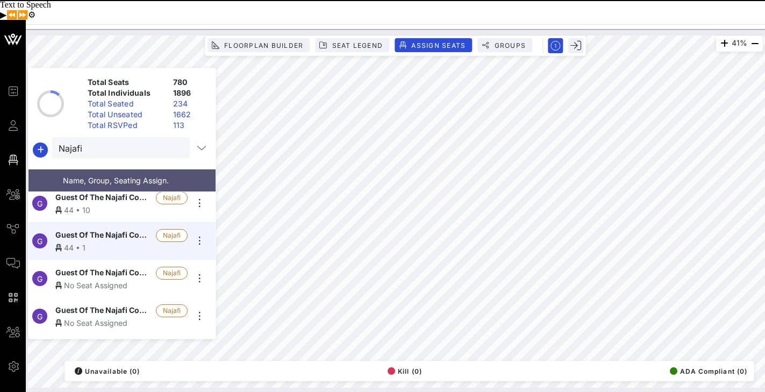
click at [94, 279] on div "No Seat Assigned" at bounding box center [121, 284] width 132 height 11
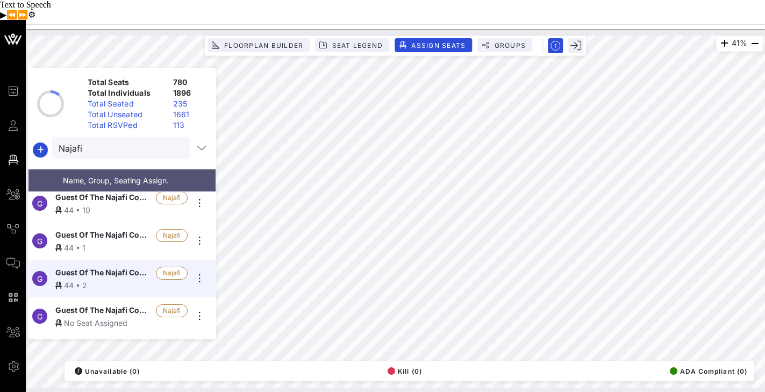
click at [99, 317] on div "No Seat Assigned" at bounding box center [121, 322] width 132 height 11
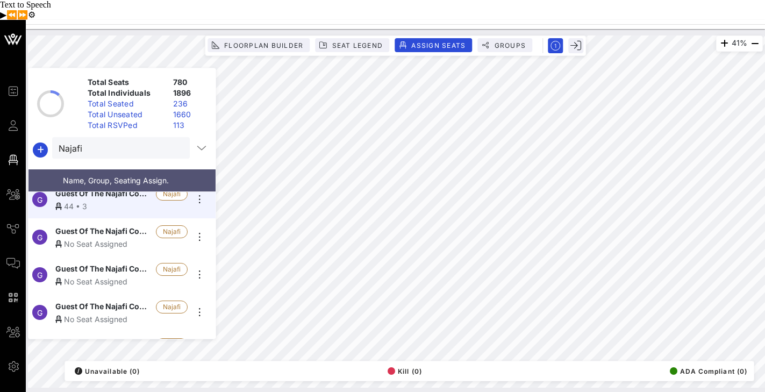
scroll to position [241, 0]
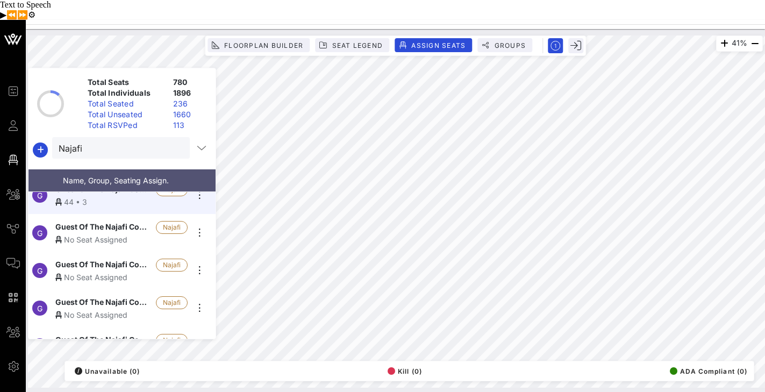
click at [113, 234] on div "No Seat Assigned" at bounding box center [121, 239] width 132 height 11
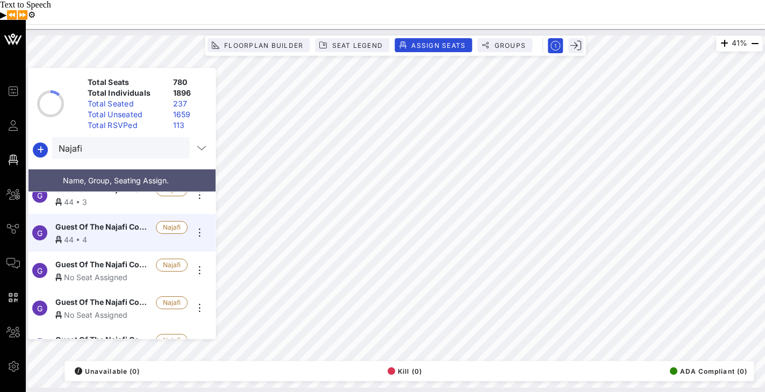
click at [102, 271] on div "No Seat Assigned" at bounding box center [121, 276] width 132 height 11
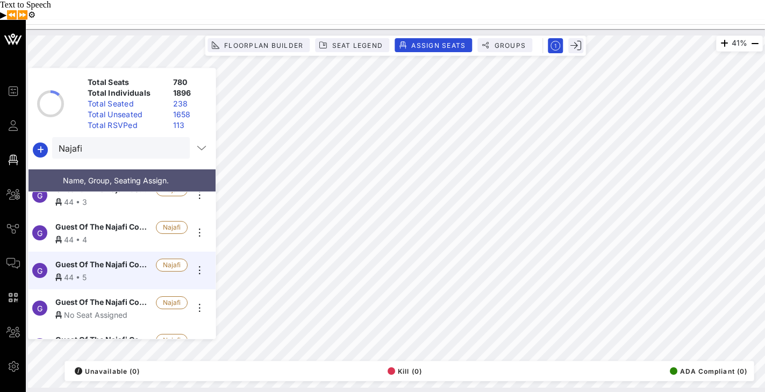
scroll to position [263, 0]
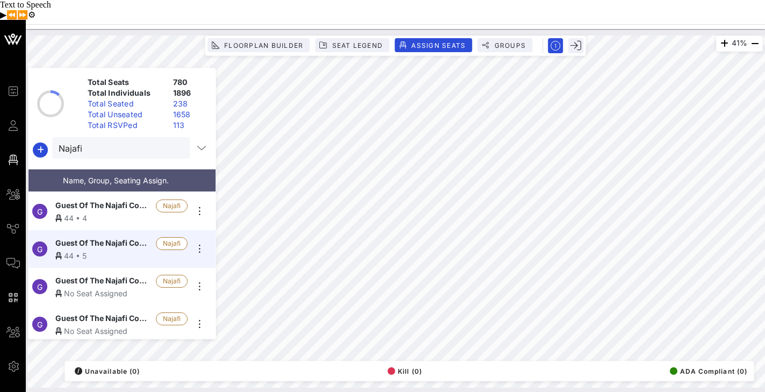
click at [130, 275] on span "Guest Of The Najafi Companies" at bounding box center [103, 281] width 96 height 13
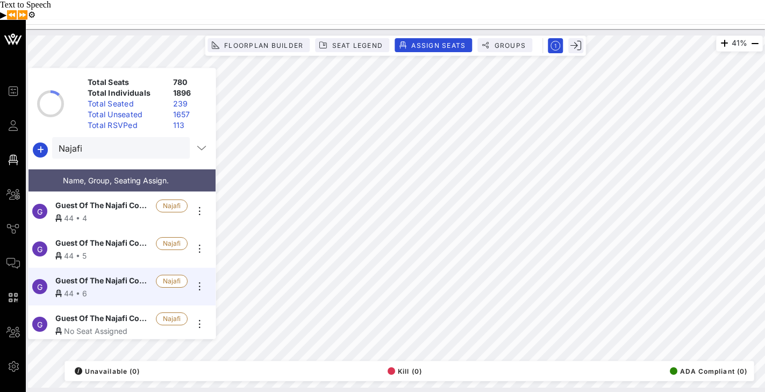
click at [110, 312] on span "Guest Of The Najafi Companies" at bounding box center [103, 318] width 96 height 13
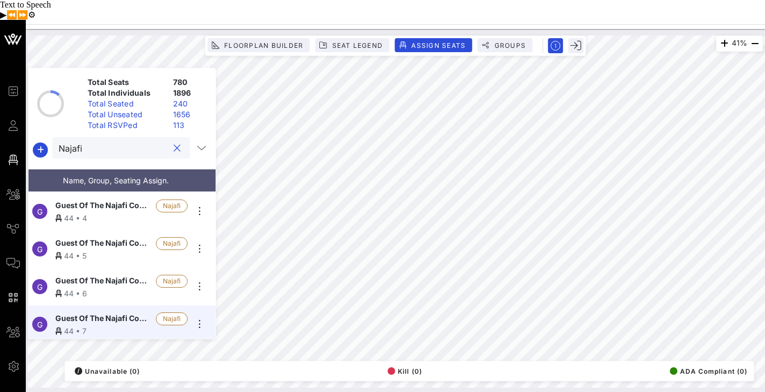
click at [127, 141] on input "Najafi" at bounding box center [114, 148] width 110 height 14
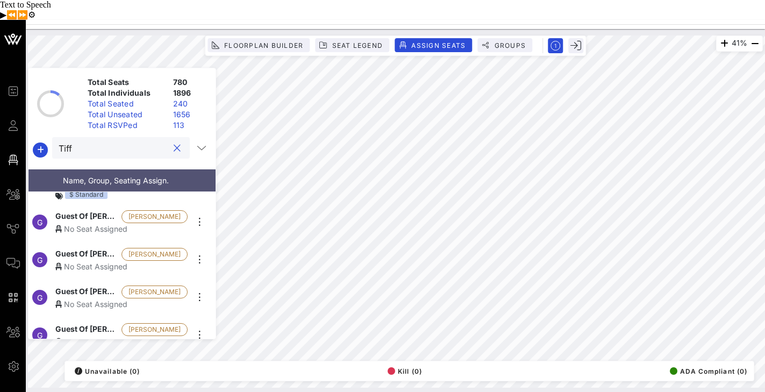
scroll to position [77, 0]
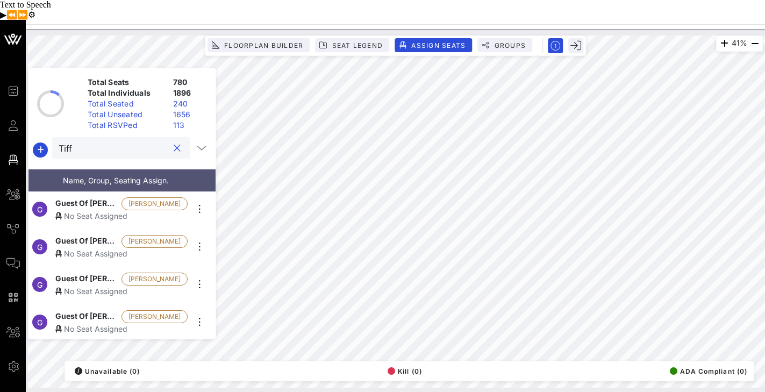
click at [111, 210] on div "No Seat Assigned" at bounding box center [121, 215] width 132 height 11
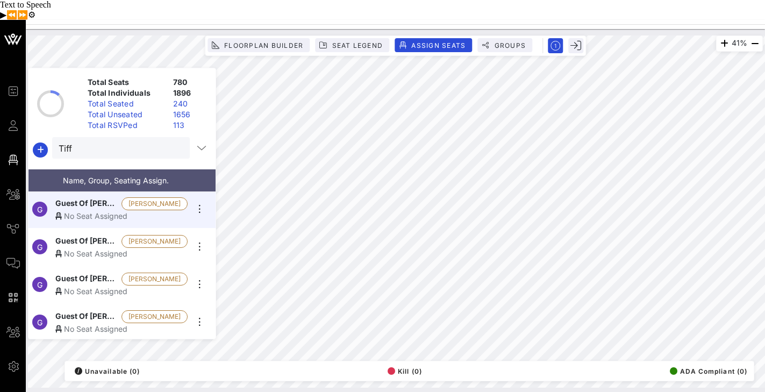
scroll to position [75, 0]
click at [106, 236] on span "Guest Of [PERSON_NAME] & Co." at bounding box center [86, 242] width 62 height 13
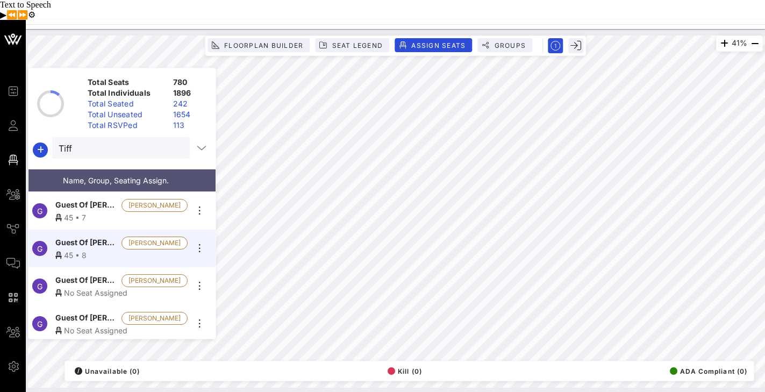
click at [103, 287] on div "No Seat Assigned" at bounding box center [121, 292] width 132 height 11
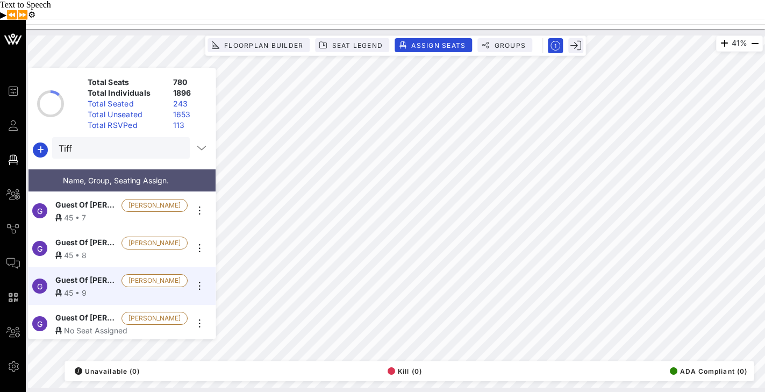
click at [96, 325] on div "No Seat Assigned" at bounding box center [121, 330] width 132 height 11
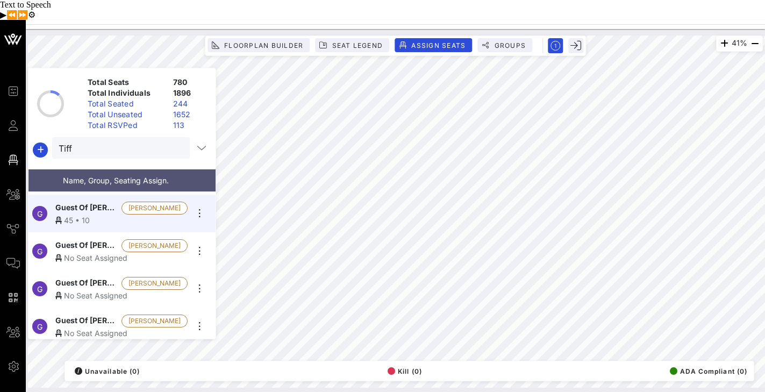
scroll to position [186, 0]
click at [99, 239] on span "Guest Of [PERSON_NAME] & Co." at bounding box center [86, 245] width 62 height 13
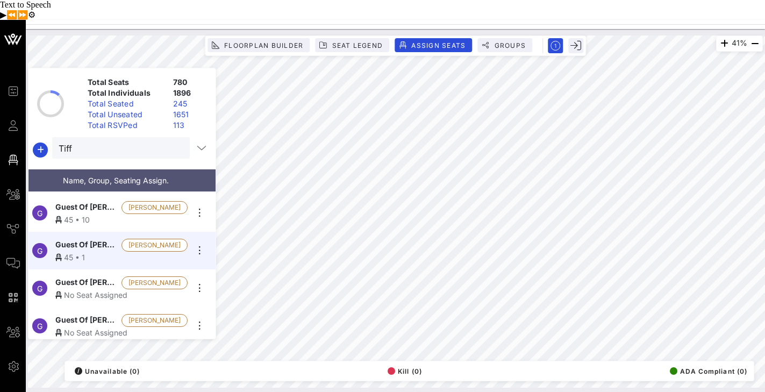
click at [99, 276] on span "Guest Of [PERSON_NAME] & Co." at bounding box center [86, 282] width 62 height 13
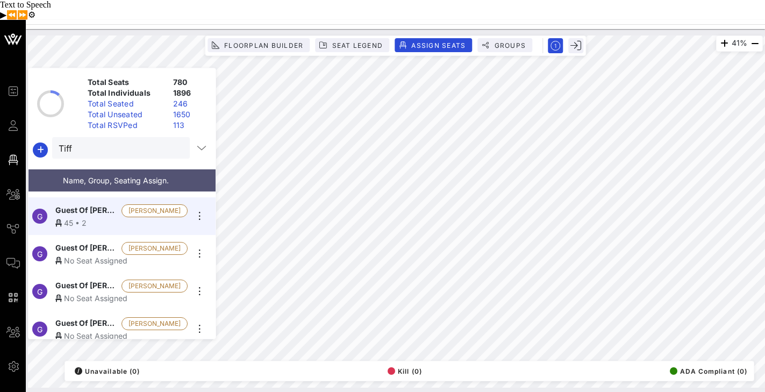
scroll to position [259, 0]
click at [104, 254] on div "No Seat Assigned" at bounding box center [121, 259] width 132 height 11
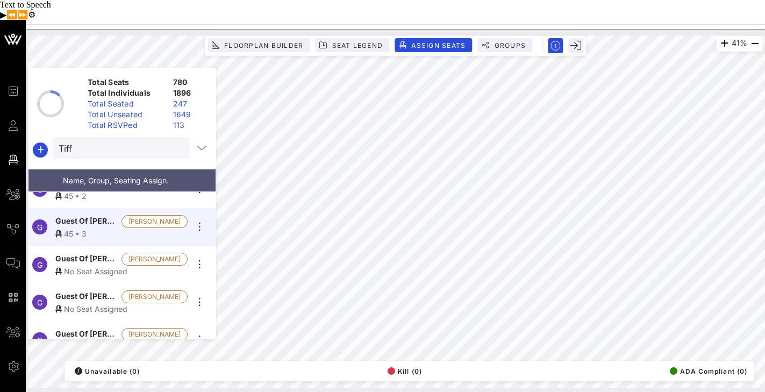
scroll to position [300, 0]
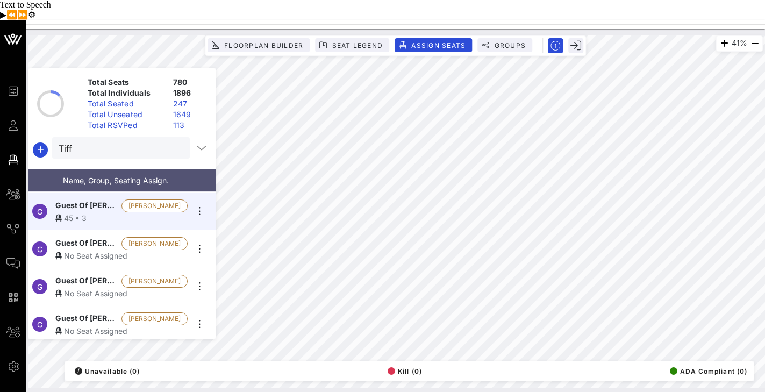
click at [104, 237] on span "Guest Of [PERSON_NAME] & Co." at bounding box center [86, 243] width 62 height 13
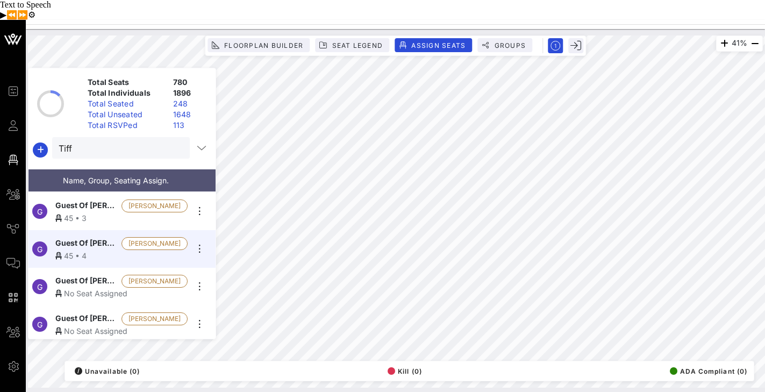
click at [112, 288] on div "No Seat Assigned" at bounding box center [121, 293] width 132 height 11
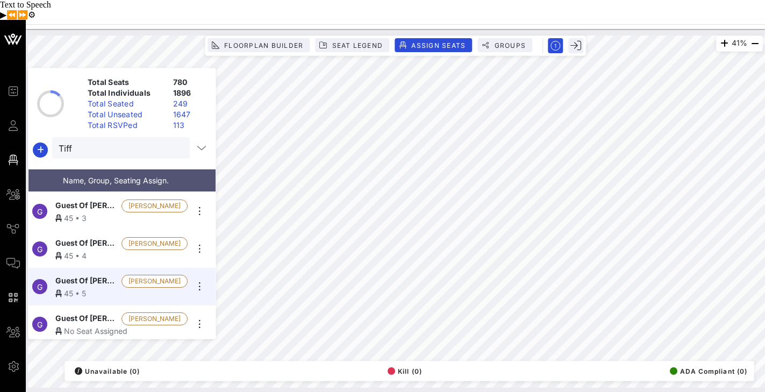
click at [94, 312] on span "Guest Of [PERSON_NAME] & Co." at bounding box center [86, 318] width 62 height 13
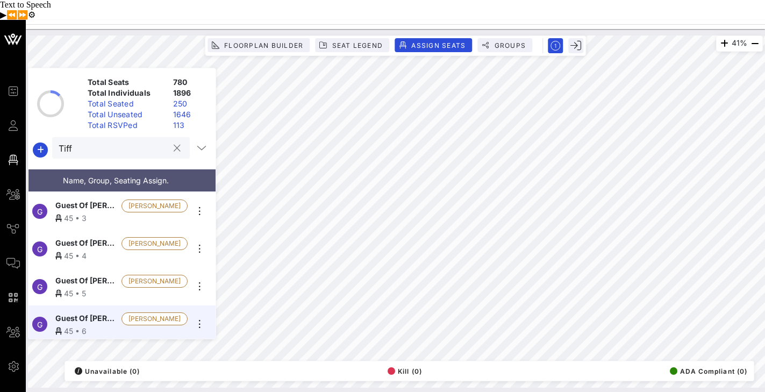
click at [106, 141] on input "Tiff" at bounding box center [114, 148] width 110 height 14
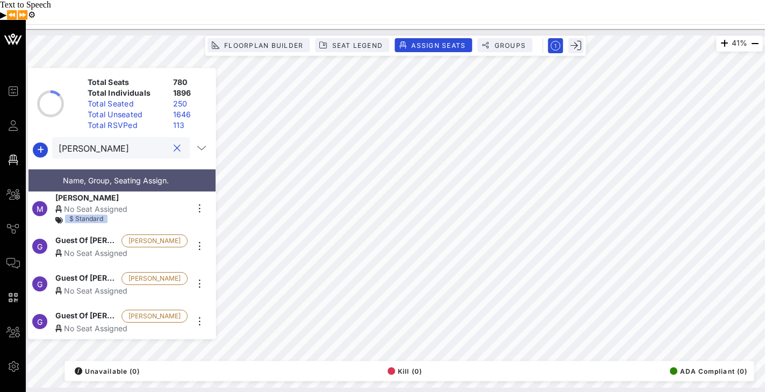
scroll to position [0, 0]
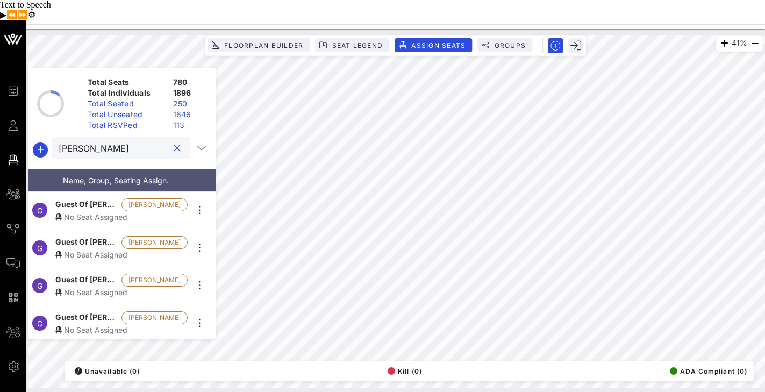
type input "[PERSON_NAME]"
click at [90, 198] on span "Guest Of [PERSON_NAME]" at bounding box center [86, 204] width 62 height 13
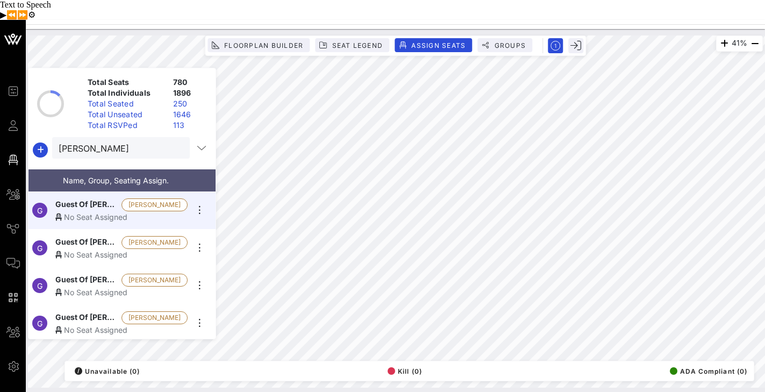
scroll to position [38, 0]
click at [67, 236] on span "Guest Of [PERSON_NAME]" at bounding box center [86, 242] width 62 height 13
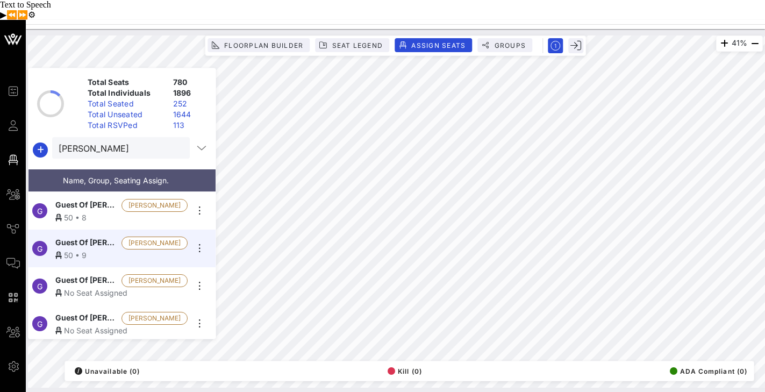
click at [89, 274] on span "Guest Of [PERSON_NAME]" at bounding box center [86, 280] width 62 height 13
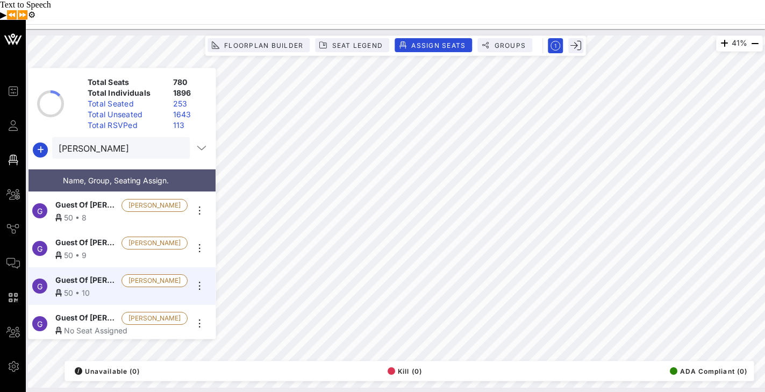
click at [72, 312] on span "Guest Of [PERSON_NAME]" at bounding box center [86, 318] width 62 height 13
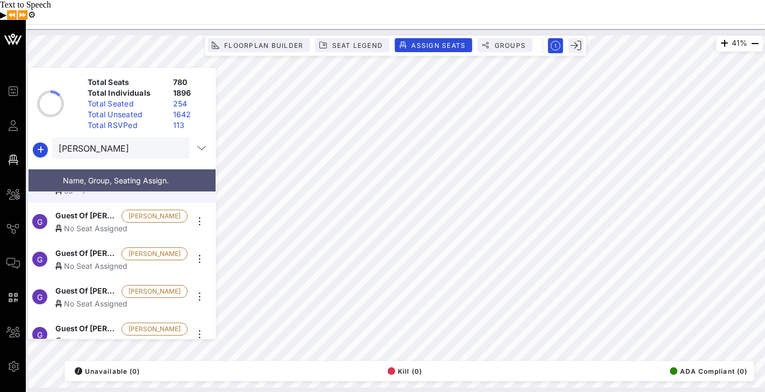
scroll to position [178, 0]
click at [95, 221] on div "No Seat Assigned" at bounding box center [121, 226] width 132 height 11
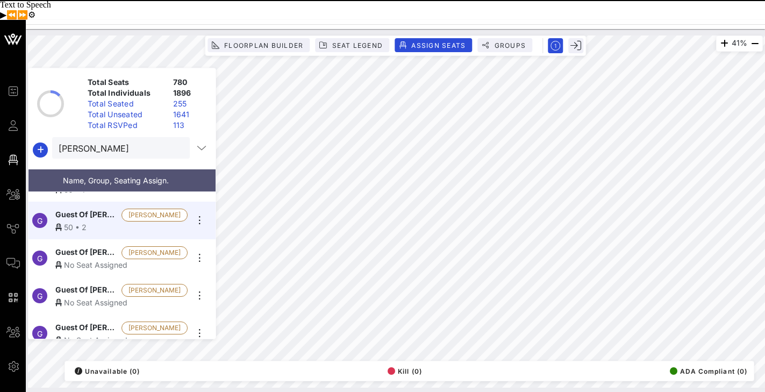
click at [74, 259] on div "No Seat Assigned" at bounding box center [121, 264] width 132 height 11
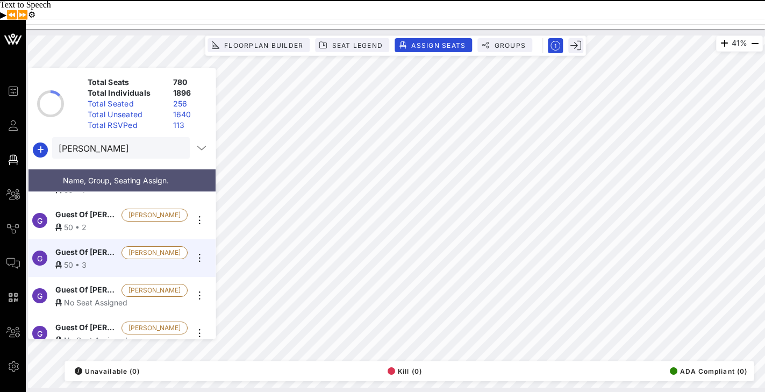
click at [67, 297] on div "No Seat Assigned" at bounding box center [121, 302] width 132 height 11
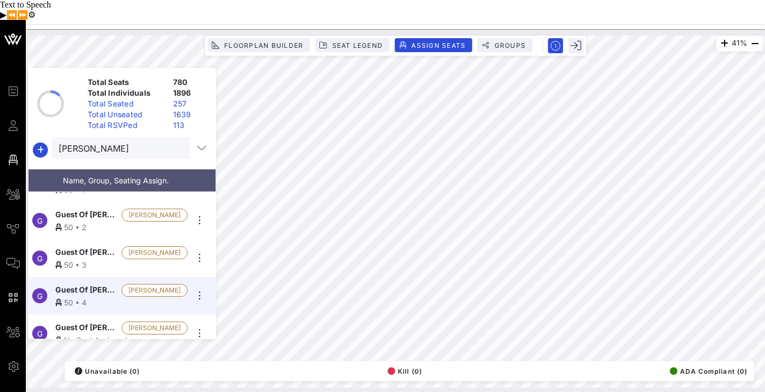
click at [78, 321] on span "Guest Of [PERSON_NAME]" at bounding box center [86, 327] width 62 height 13
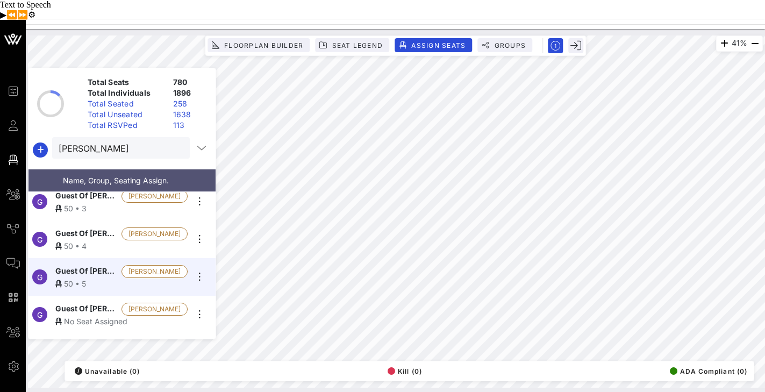
scroll to position [263, 0]
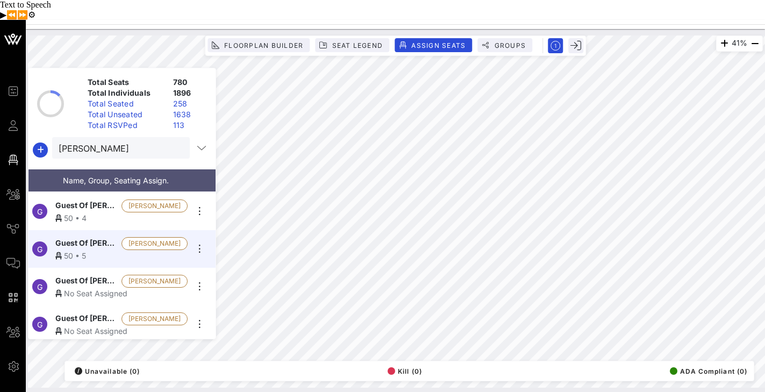
click at [91, 275] on span "Guest Of [PERSON_NAME]" at bounding box center [86, 281] width 62 height 13
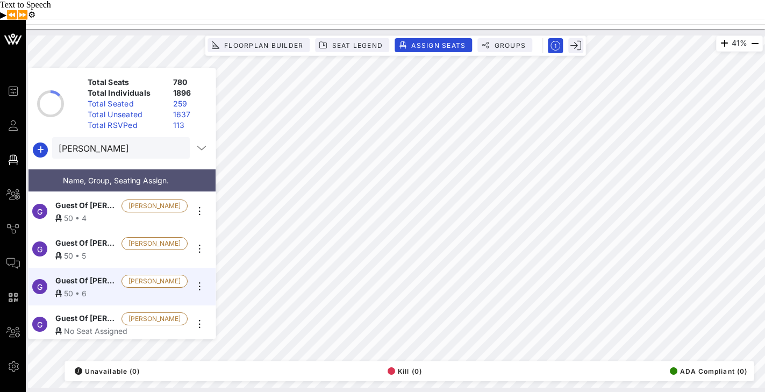
click at [84, 325] on div "No Seat Assigned" at bounding box center [121, 330] width 132 height 11
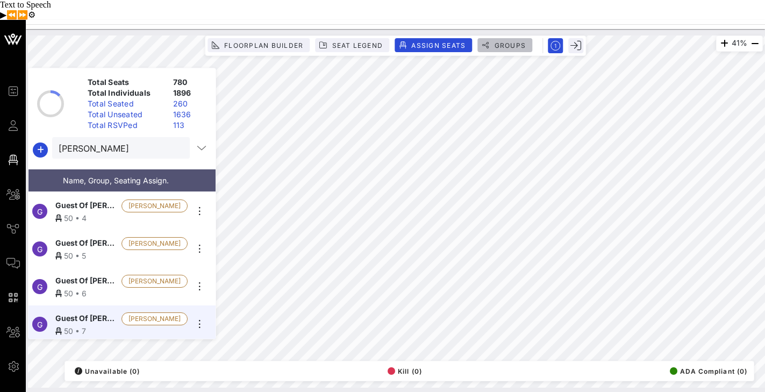
click at [504, 41] on span "Groups" at bounding box center [509, 45] width 32 height 8
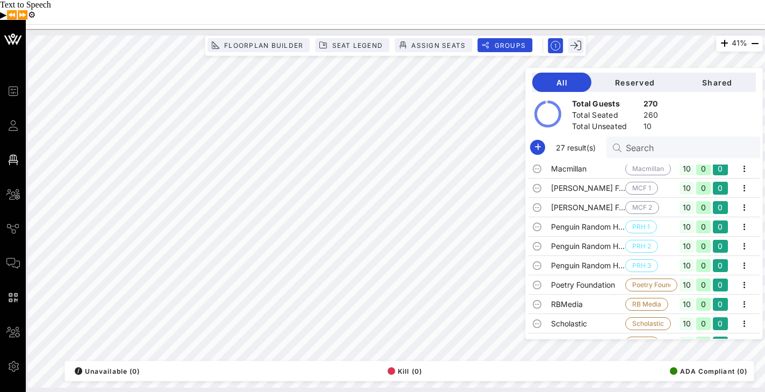
scroll to position [314, 0]
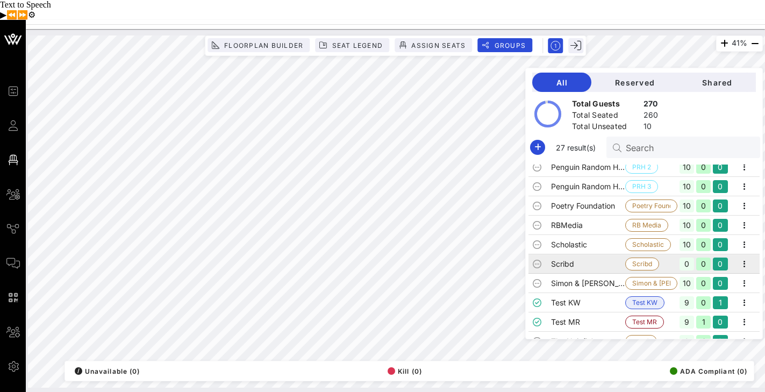
click at [598, 254] on td "Scribd" at bounding box center [588, 263] width 75 height 19
click at [444, 41] on span "Assign Seats" at bounding box center [438, 45] width 55 height 8
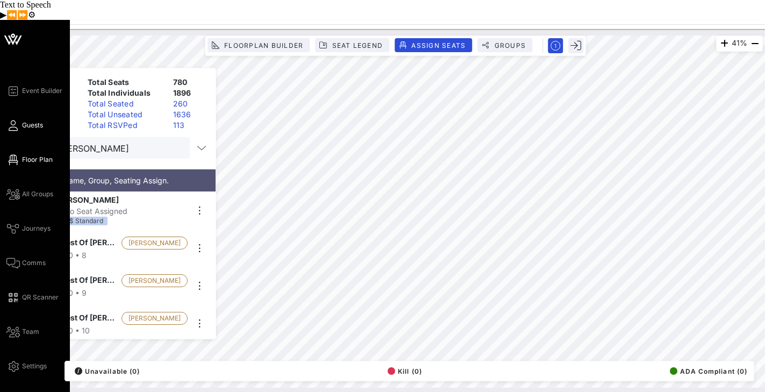
click at [28, 120] on span "Guests" at bounding box center [32, 125] width 21 height 10
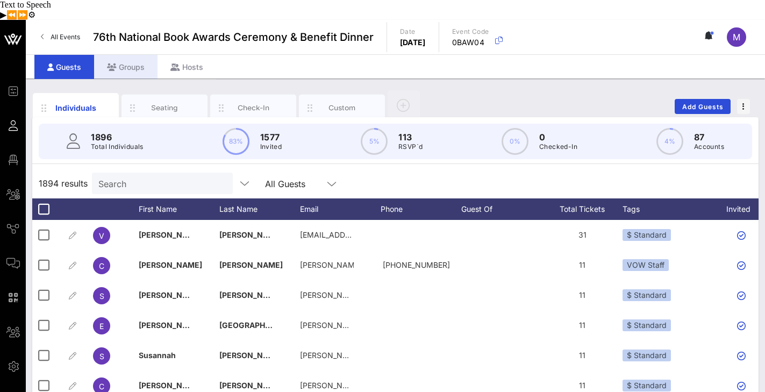
click at [130, 55] on div "Groups" at bounding box center [125, 67] width 63 height 24
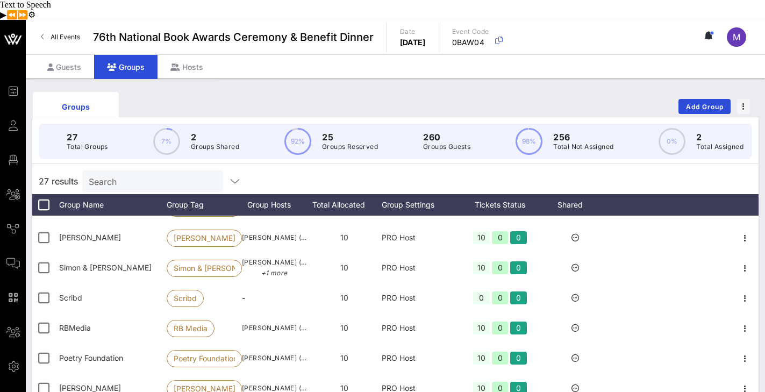
scroll to position [202, 0]
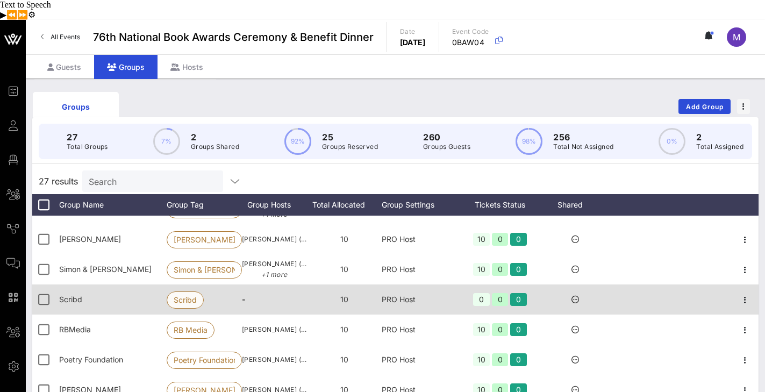
click at [190, 292] on span "Scribd" at bounding box center [185, 300] width 23 height 16
click at [745, 293] on icon "button" at bounding box center [744, 299] width 13 height 13
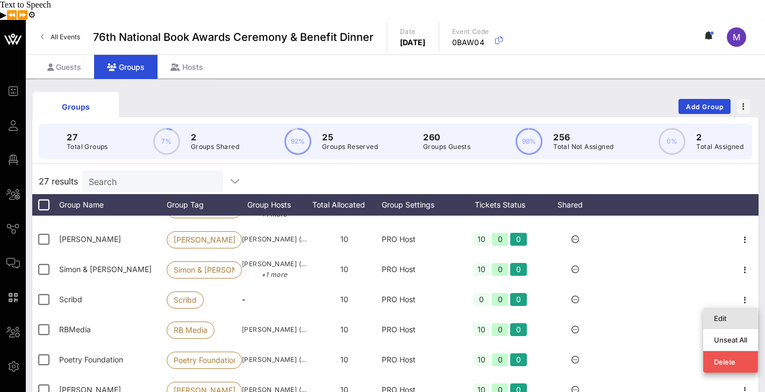
click at [729, 314] on div "Edit" at bounding box center [730, 318] width 33 height 9
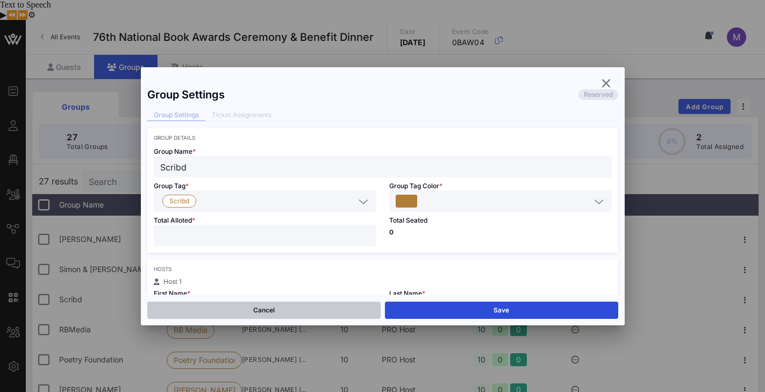
scroll to position [0, 0]
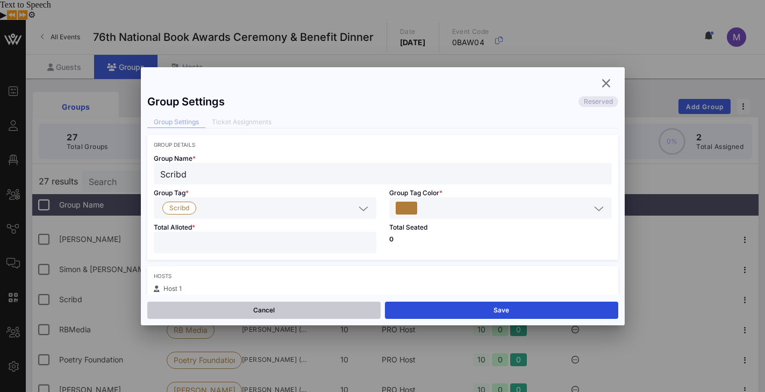
click at [324, 310] on button "Cancel" at bounding box center [263, 309] width 233 height 17
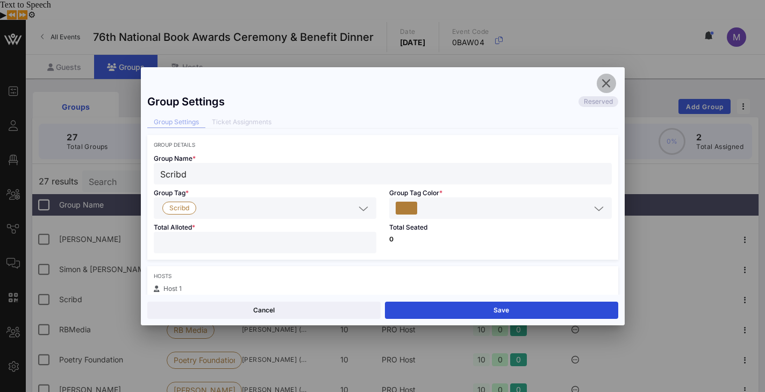
click at [607, 81] on icon "button" at bounding box center [606, 83] width 13 height 13
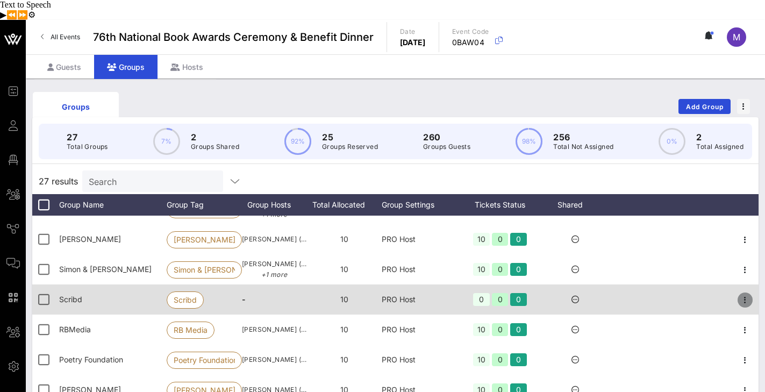
click at [745, 293] on icon "button" at bounding box center [744, 299] width 13 height 13
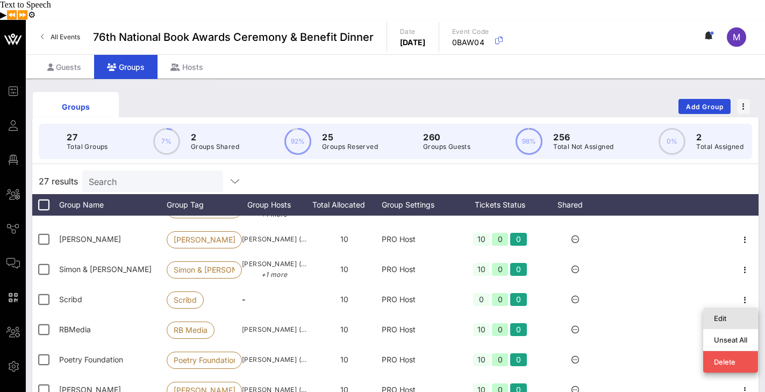
click at [724, 314] on div "Edit" at bounding box center [730, 318] width 33 height 9
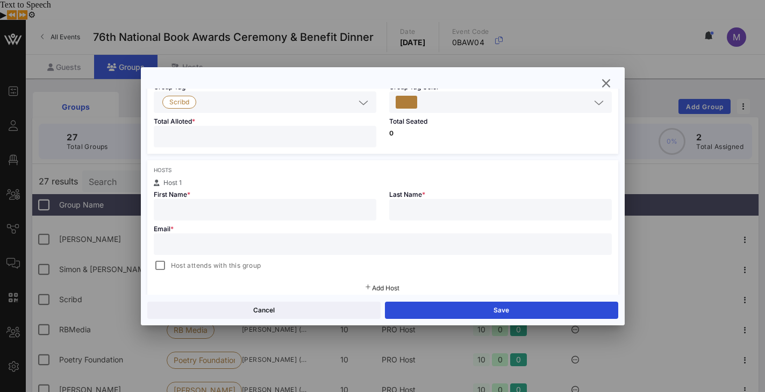
scroll to position [107, 0]
click at [239, 247] on input "text" at bounding box center [382, 242] width 445 height 14
paste input "[EMAIL_ADDRESS][DOMAIN_NAME]"
type input "[EMAIL_ADDRESS][DOMAIN_NAME]"
click at [235, 211] on input "text" at bounding box center [265, 208] width 210 height 14
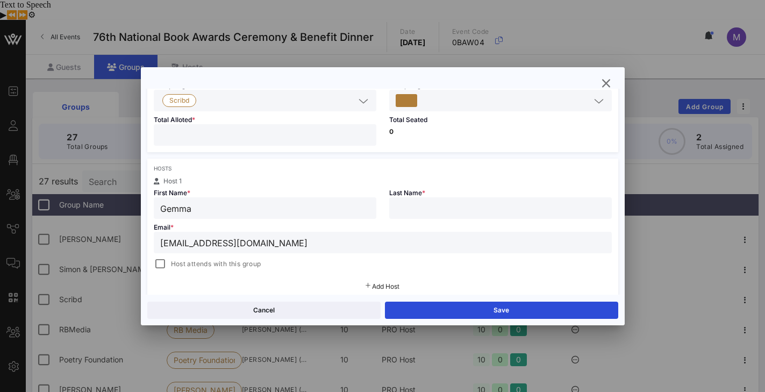
type input "Gemma"
click at [405, 205] on input "text" at bounding box center [501, 208] width 210 height 14
paste input "[PERSON_NAME]"
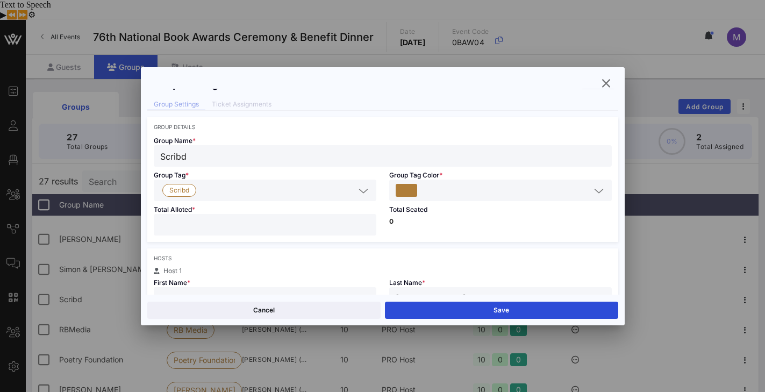
scroll to position [18, 0]
type input "[PERSON_NAME]"
click at [501, 310] on button "Save" at bounding box center [501, 309] width 233 height 17
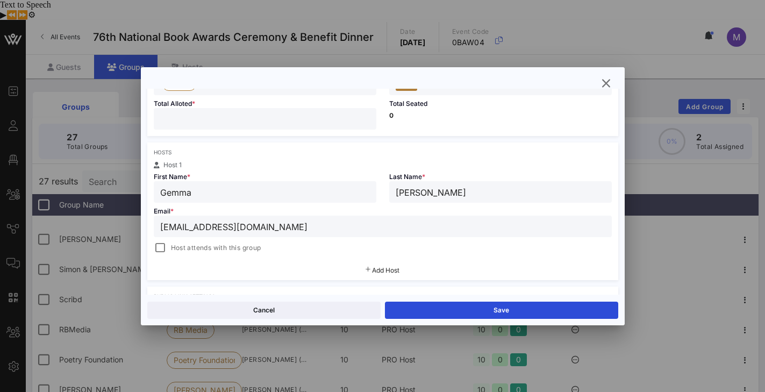
scroll to position [0, 0]
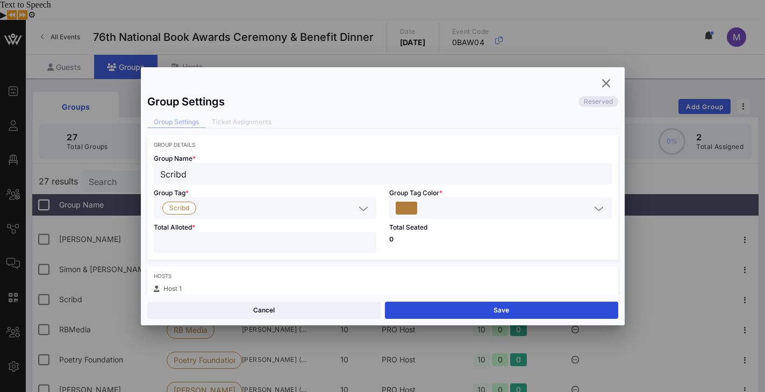
click at [424, 107] on div "Group Settings Reserved" at bounding box center [382, 101] width 471 height 13
click at [499, 312] on button "Save" at bounding box center [501, 309] width 233 height 17
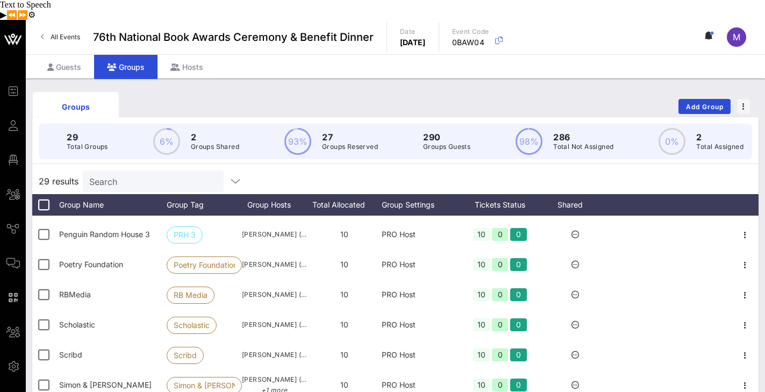
scroll to position [550, 0]
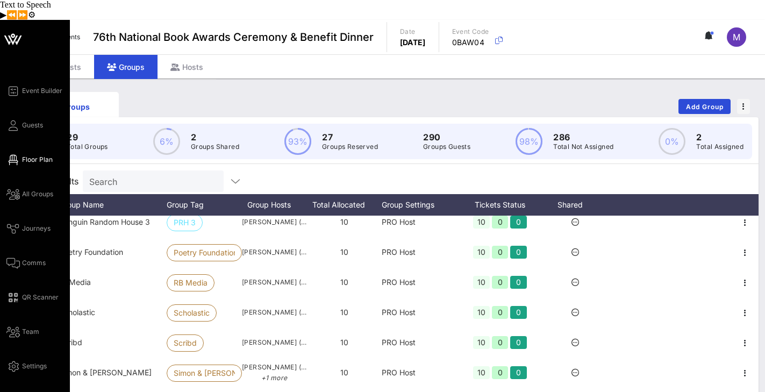
click at [30, 155] on span "Floor Plan" at bounding box center [37, 160] width 31 height 10
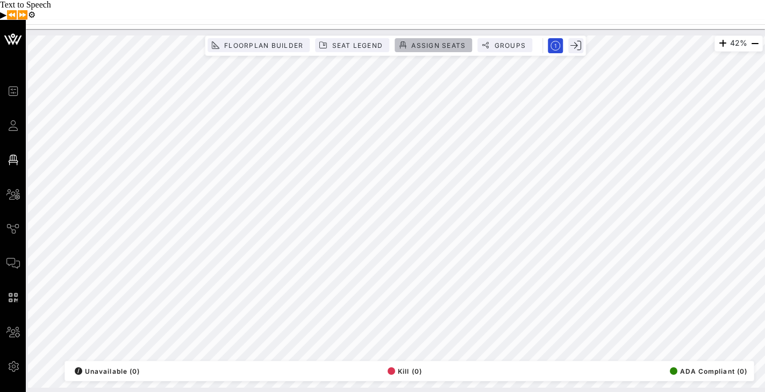
click at [433, 41] on span "Assign Seats" at bounding box center [438, 45] width 55 height 8
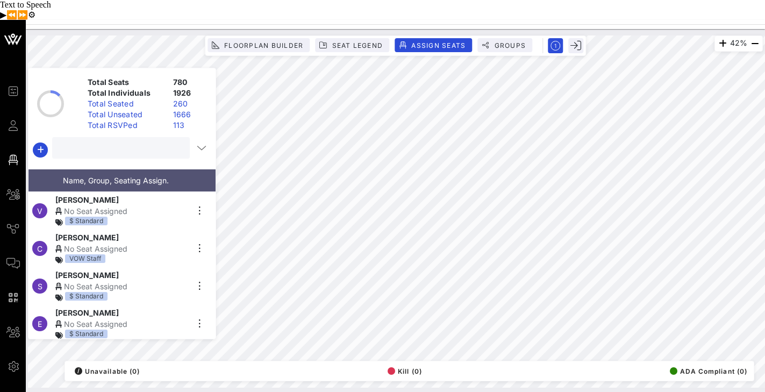
click at [127, 141] on input "text" at bounding box center [120, 148] width 123 height 14
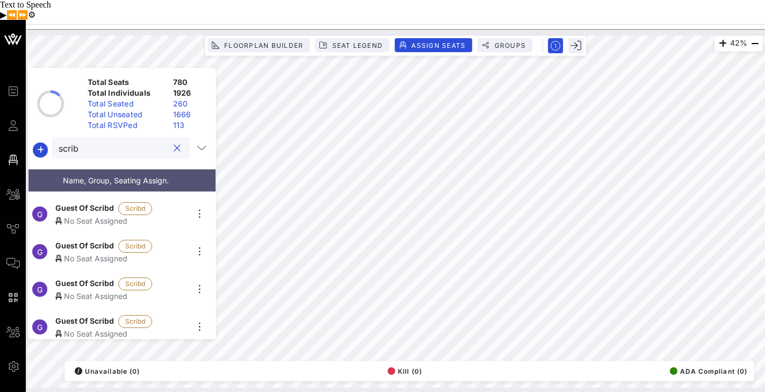
scroll to position [37, 0]
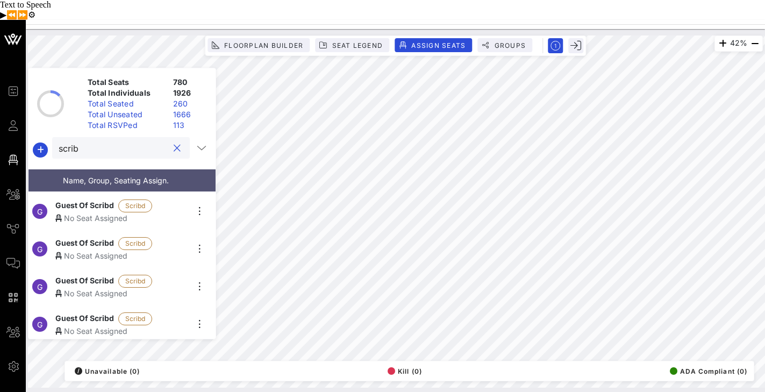
type input "scrib"
click at [96, 212] on div "No Seat Assigned" at bounding box center [121, 217] width 132 height 11
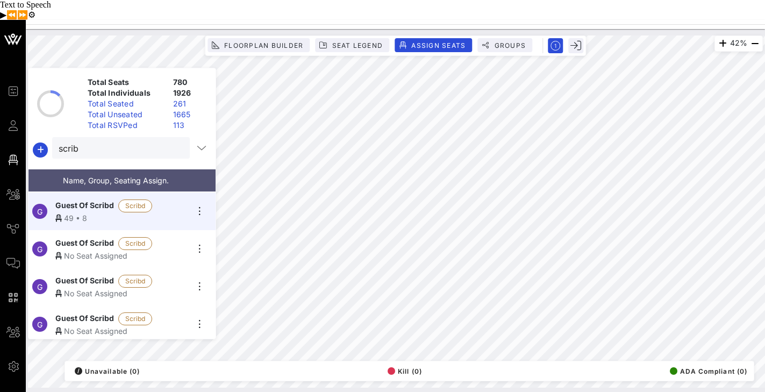
click at [81, 250] on div "No Seat Assigned" at bounding box center [121, 255] width 132 height 11
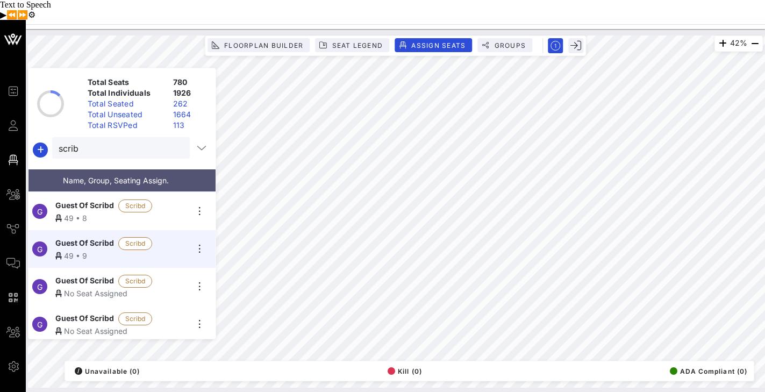
click at [81, 275] on span "Guest Of Scribd" at bounding box center [84, 281] width 59 height 13
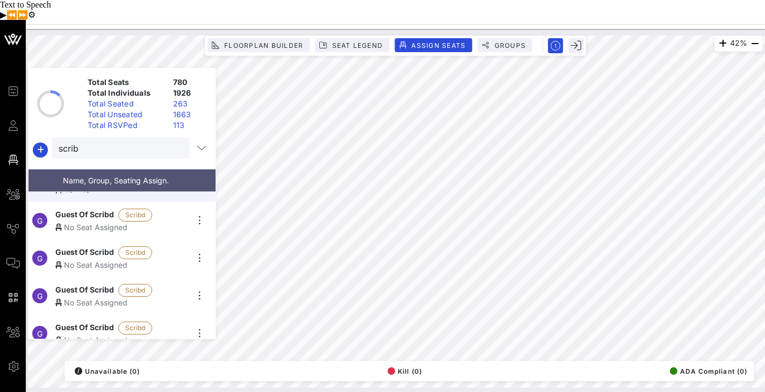
scroll to position [143, 0]
click at [95, 206] on span "Guest Of Scribd" at bounding box center [84, 212] width 59 height 13
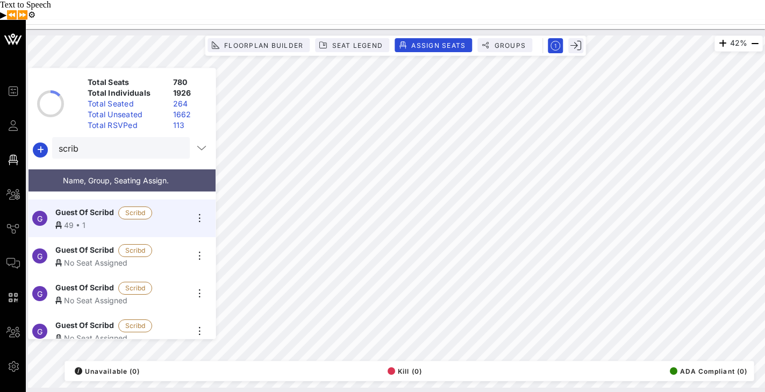
click at [72, 257] on div "No Seat Assigned" at bounding box center [121, 262] width 132 height 11
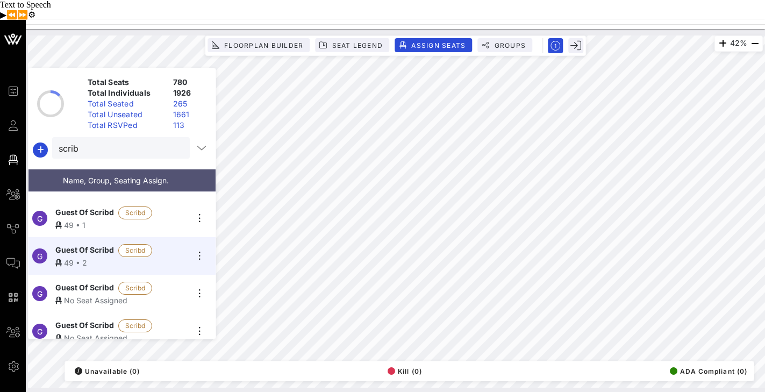
click at [77, 282] on span "Guest Of Scribd" at bounding box center [84, 288] width 59 height 13
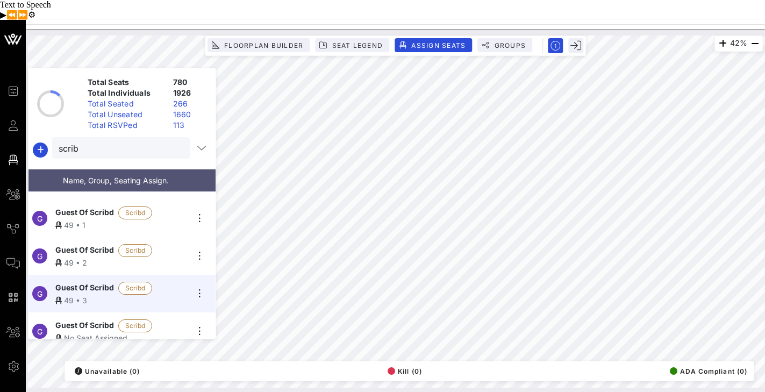
click at [74, 319] on span "Guest Of Scribd" at bounding box center [84, 325] width 59 height 13
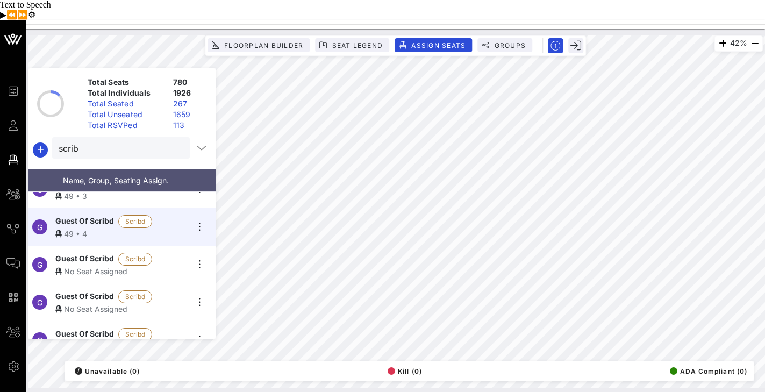
scroll to position [263, 0]
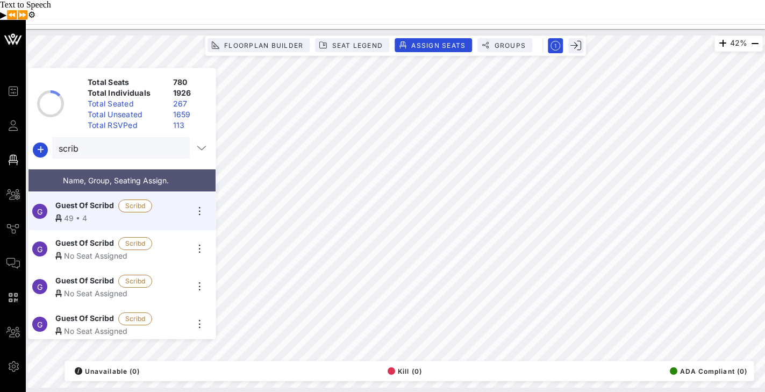
click at [68, 237] on span "Guest Of Scribd" at bounding box center [84, 243] width 59 height 13
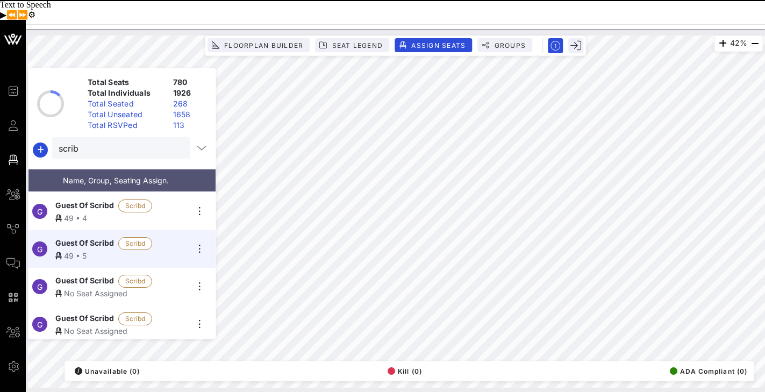
click at [99, 288] on div "No Seat Assigned" at bounding box center [121, 293] width 132 height 11
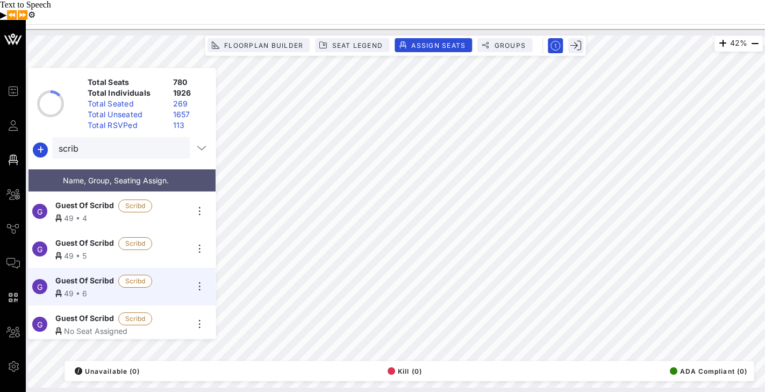
click at [83, 312] on span "Guest Of Scribd" at bounding box center [84, 318] width 59 height 13
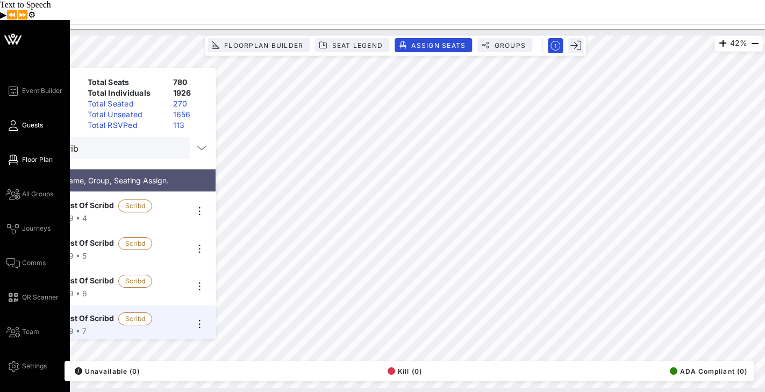
click at [23, 120] on span "Guests" at bounding box center [32, 125] width 21 height 10
